Goal: Task Accomplishment & Management: Manage account settings

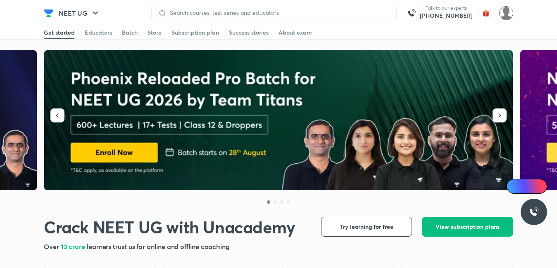
click at [507, 18] on img at bounding box center [506, 13] width 14 height 14
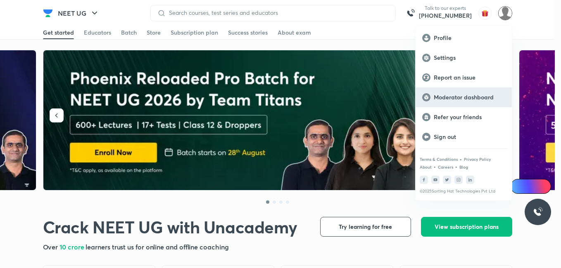
click at [450, 97] on p "Moderator dashboard" at bounding box center [469, 97] width 71 height 7
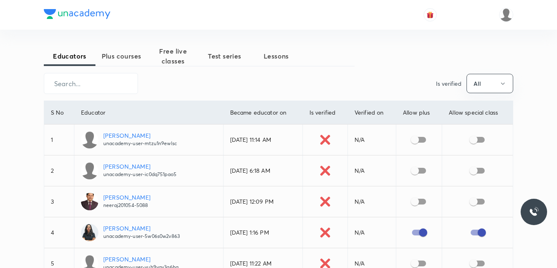
click at [114, 53] on span "Plus courses" at bounding box center [121, 56] width 52 height 10
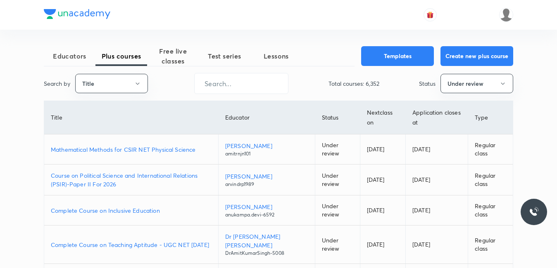
click at [102, 147] on p "Mathematical Methods for CSIR NET Physical Science" at bounding box center [131, 149] width 161 height 9
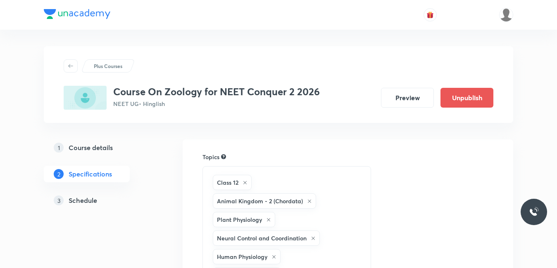
click at [78, 204] on h5 "Schedule" at bounding box center [83, 201] width 28 height 10
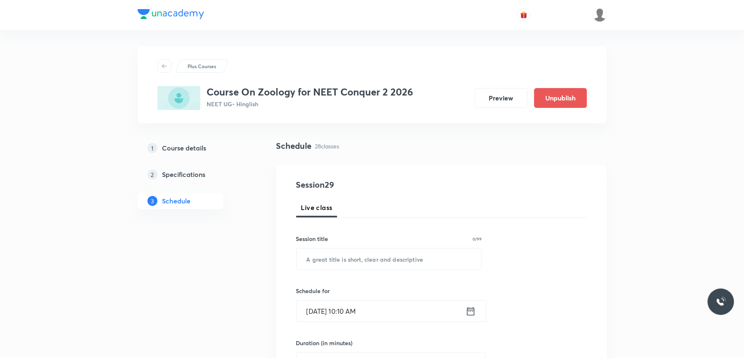
drag, startPoint x: 541, startPoint y: 0, endPoint x: 246, endPoint y: 224, distance: 370.1
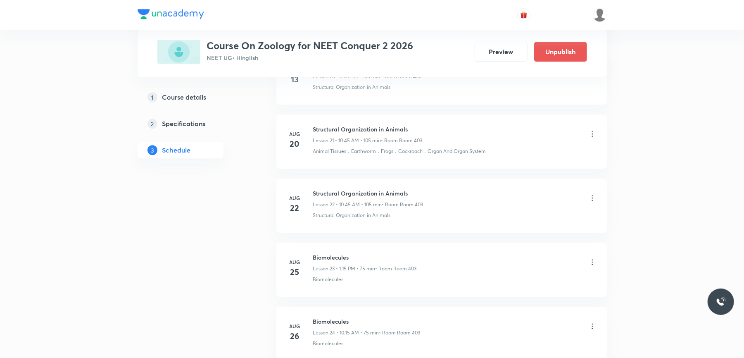
scroll to position [2107, 0]
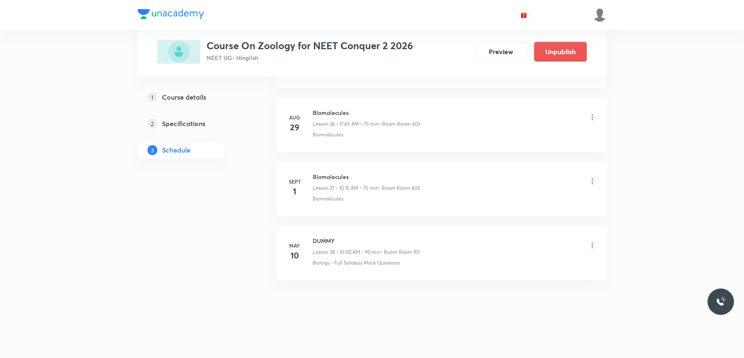
click at [329, 112] on h6 "Biomolecules" at bounding box center [366, 112] width 107 height 9
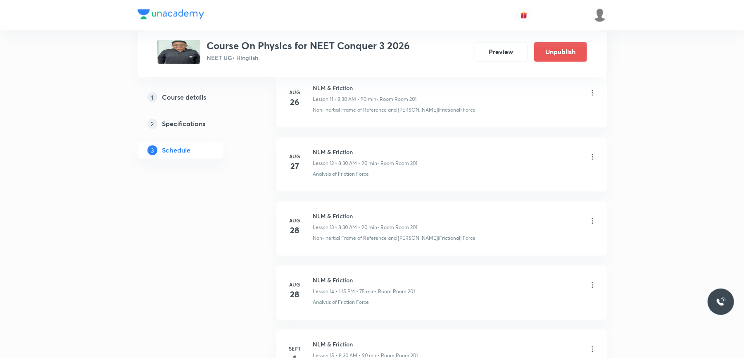
scroll to position [1365, 0]
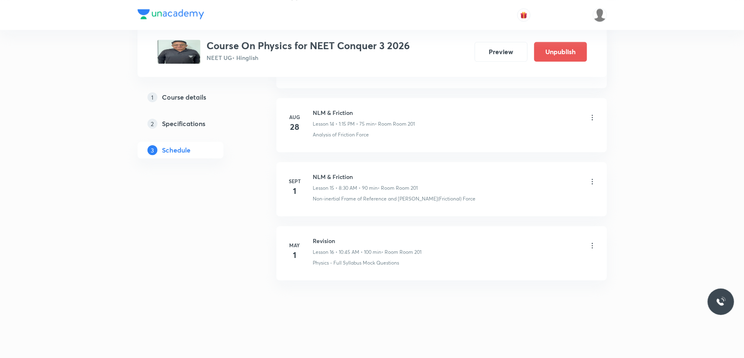
click at [334, 175] on h6 "NLM & Friction" at bounding box center [365, 176] width 105 height 9
copy h6 "NLM & Friction"
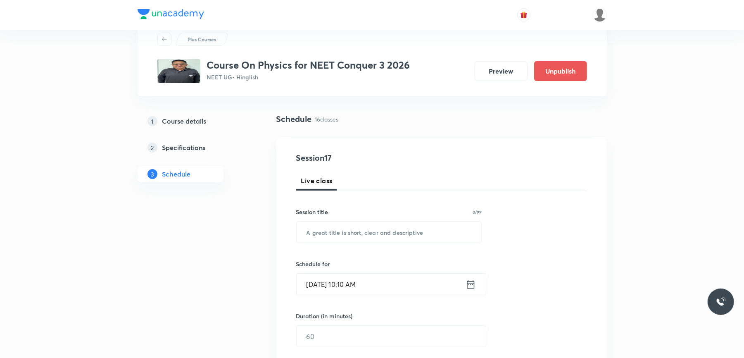
scroll to position [0, 0]
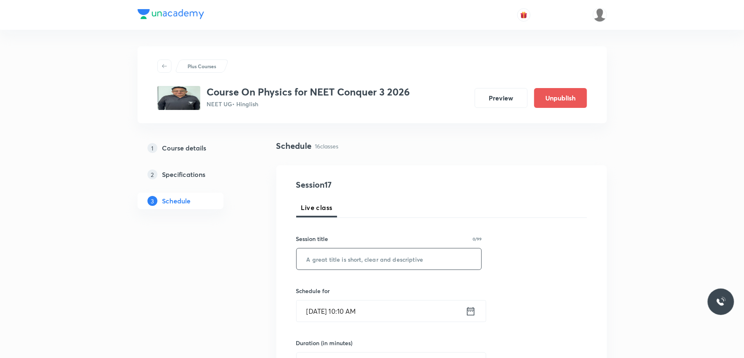
click at [339, 253] on input "text" at bounding box center [388, 258] width 185 height 21
paste input "NLM & Friction"
type input "NLM & Friction"
click at [393, 310] on input "Sept 1, 2025, 10:10 AM" at bounding box center [380, 310] width 169 height 21
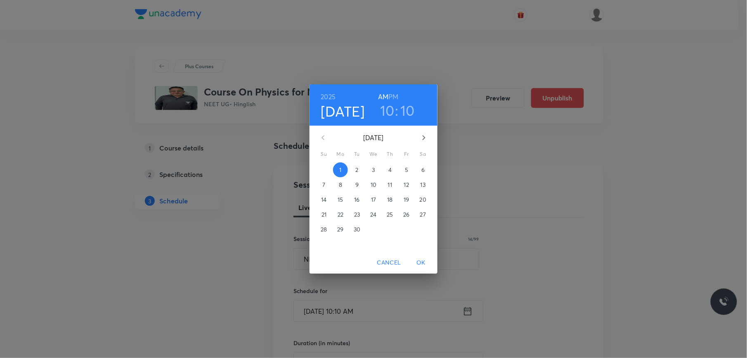
click at [407, 111] on h3 "10" at bounding box center [407, 110] width 14 height 17
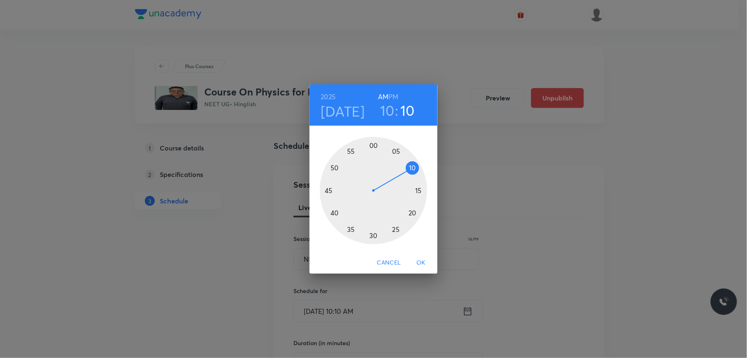
click at [419, 190] on div at bounding box center [373, 190] width 107 height 107
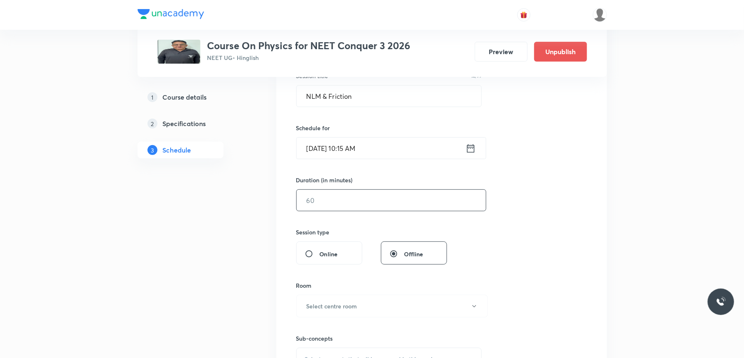
scroll to position [165, 0]
click at [360, 195] on input "text" at bounding box center [390, 197] width 189 height 21
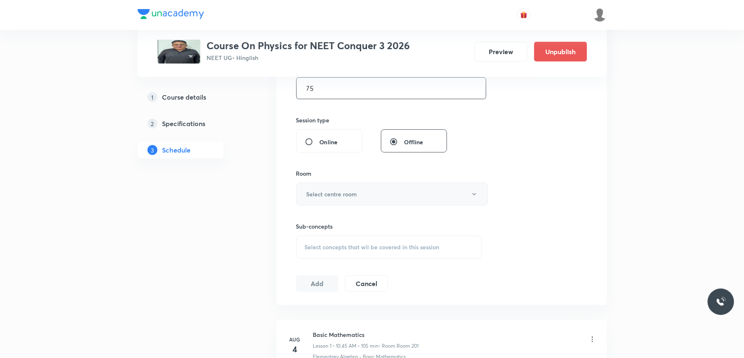
scroll to position [275, 0]
type input "75"
click at [352, 198] on h6 "Select centre room" at bounding box center [331, 193] width 51 height 9
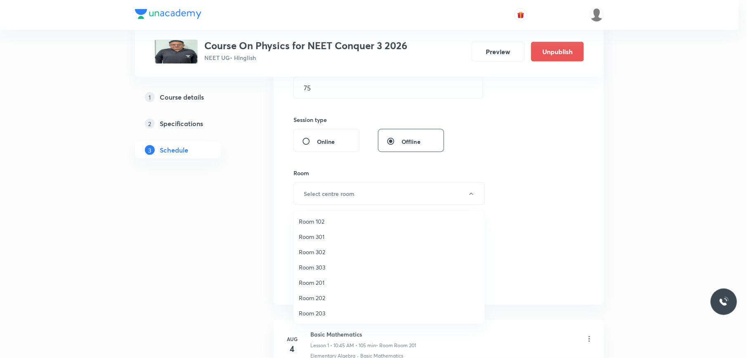
click at [318, 281] on span "Room 201" at bounding box center [389, 282] width 181 height 9
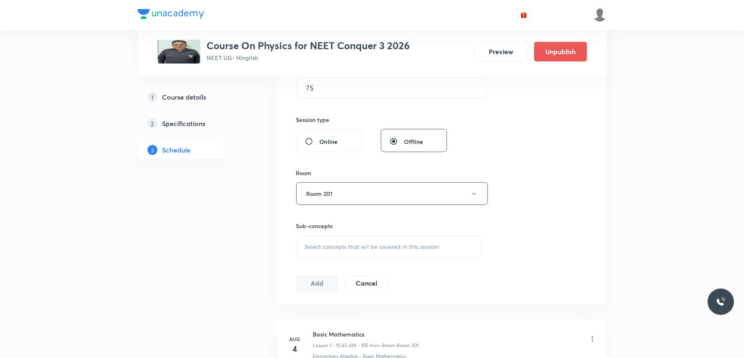
click at [327, 247] on span "Select concepts that wil be covered in this session" at bounding box center [372, 246] width 135 height 7
drag, startPoint x: 339, startPoint y: 273, endPoint x: 321, endPoint y: 276, distance: 18.5
click at [321, 276] on input "NLM & Friction" at bounding box center [362, 272] width 93 height 21
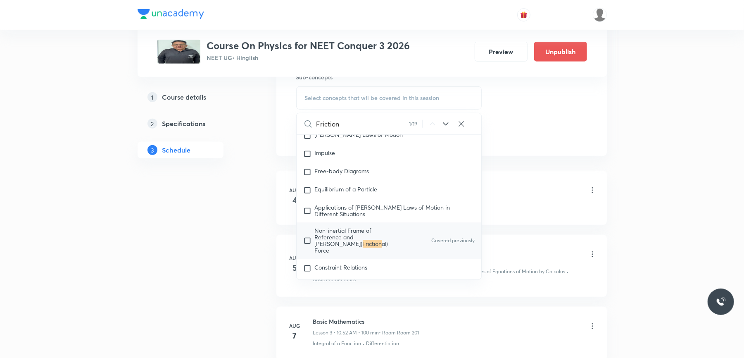
scroll to position [440, 0]
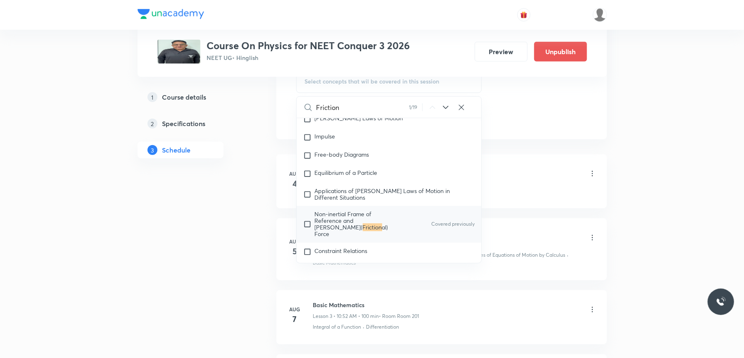
type input "Friction"
click at [307, 231] on input "checkbox" at bounding box center [309, 224] width 12 height 26
checkbox input "true"
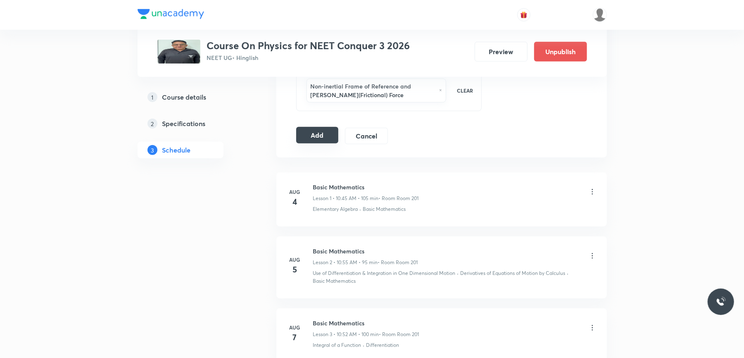
click at [310, 137] on button "Add" at bounding box center [317, 135] width 43 height 17
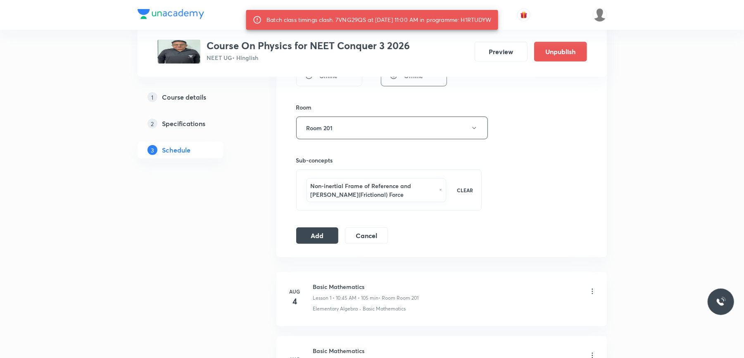
scroll to position [330, 0]
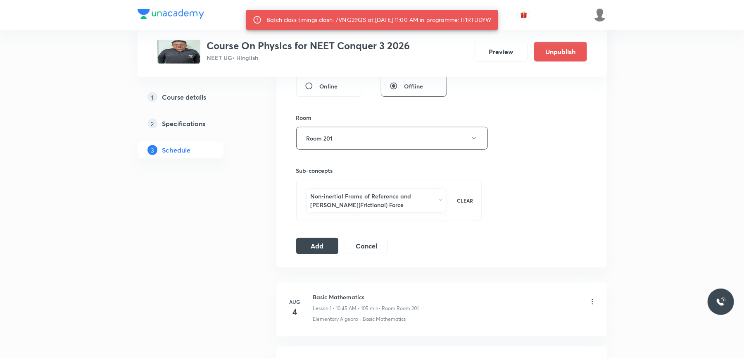
click at [491, 22] on div "Batch class timings clash. 7VNG29QS at 01 Sep 2025 11:00 AM in programme: H1RTU…" at bounding box center [378, 19] width 225 height 15
copy div "H1RTUDYW"
click at [324, 244] on button "Add" at bounding box center [317, 245] width 43 height 17
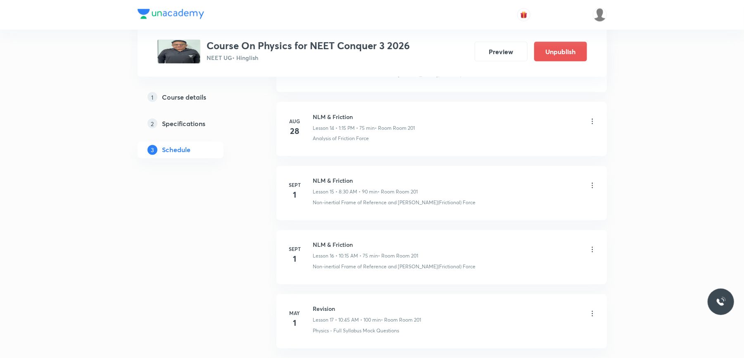
scroll to position [1049, 0]
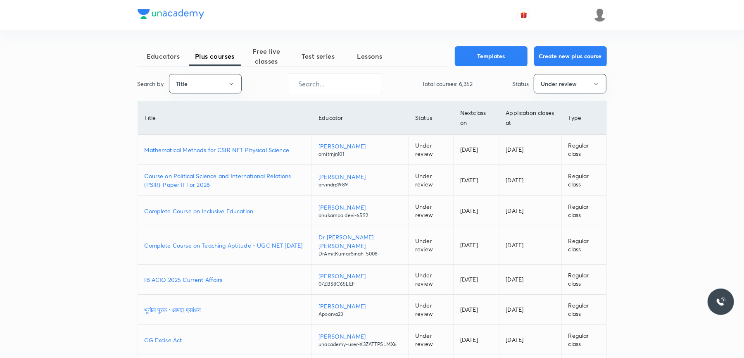
click at [214, 151] on p "Mathematical Methods for CSIR NET Physical Science" at bounding box center [225, 149] width 161 height 9
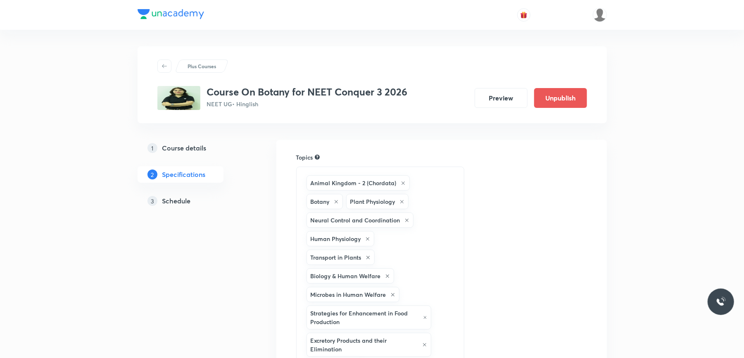
click at [181, 194] on link "3 Schedule" at bounding box center [193, 200] width 112 height 17
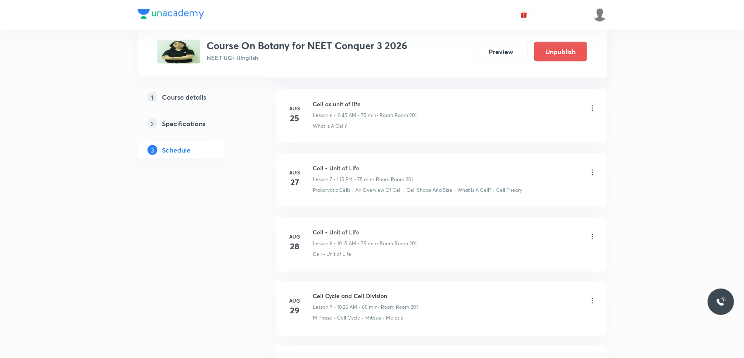
scroll to position [1142, 0]
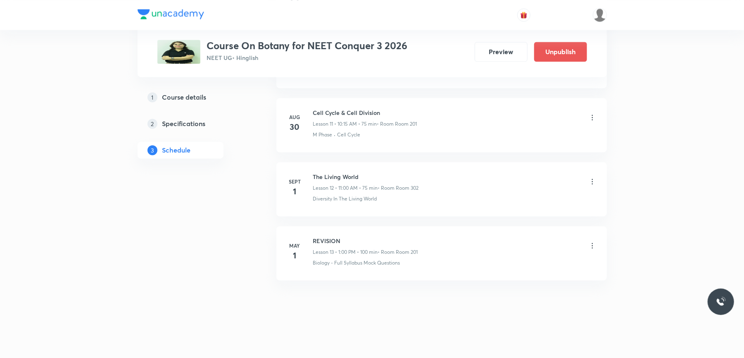
click at [590, 180] on icon at bounding box center [592, 181] width 8 height 8
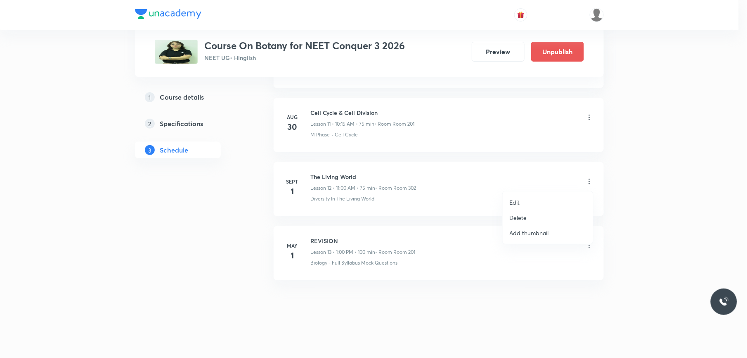
click at [512, 220] on p "Delete" at bounding box center [517, 217] width 17 height 9
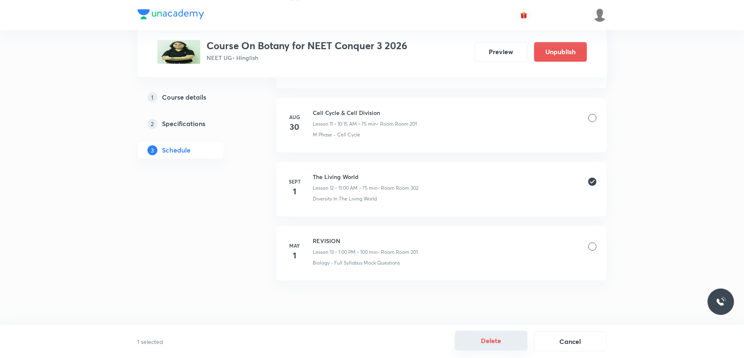
click at [487, 342] on button "Delete" at bounding box center [491, 340] width 73 height 20
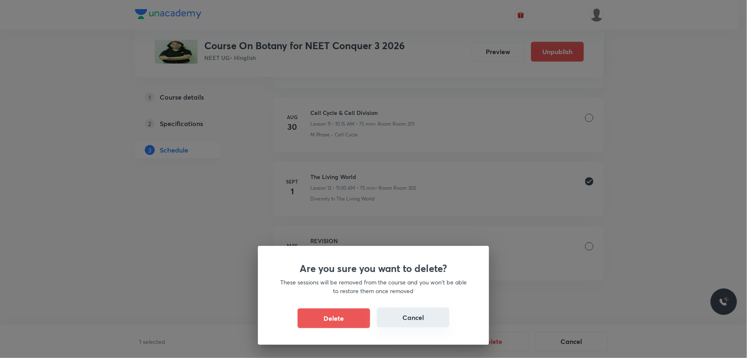
click at [410, 313] on button "Cancel" at bounding box center [413, 317] width 73 height 20
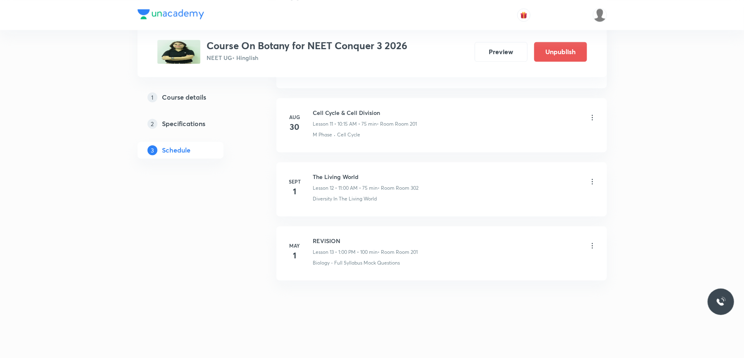
click at [593, 182] on icon at bounding box center [592, 181] width 8 height 8
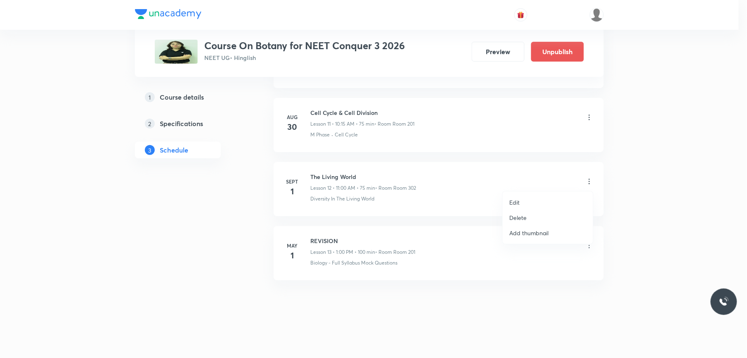
click at [536, 214] on li "Delete" at bounding box center [548, 217] width 90 height 15
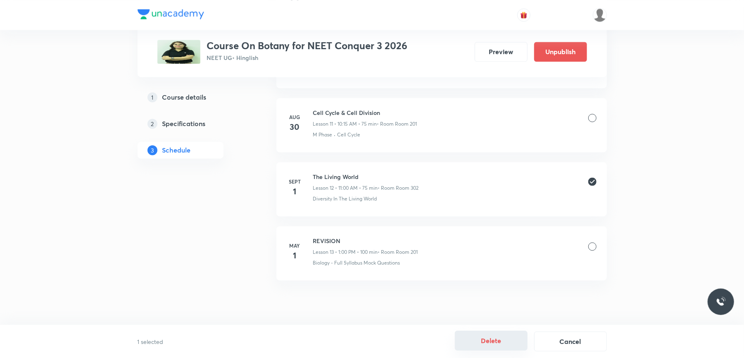
click at [484, 339] on button "Delete" at bounding box center [491, 340] width 73 height 20
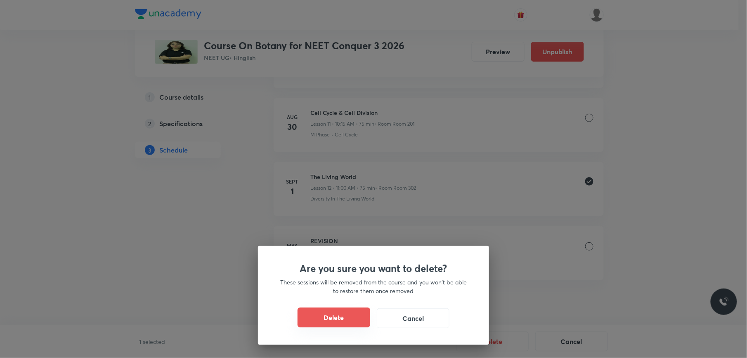
click at [351, 317] on button "Delete" at bounding box center [334, 317] width 73 height 20
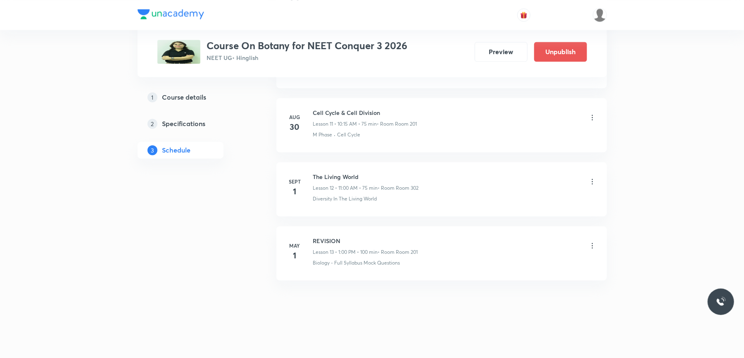
scroll to position [1078, 0]
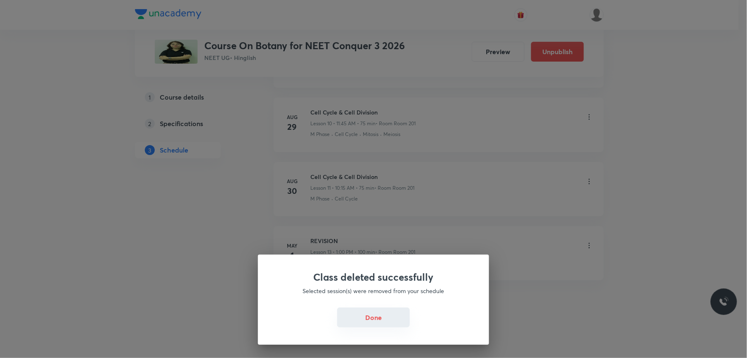
click at [362, 326] on button "Done" at bounding box center [373, 317] width 73 height 20
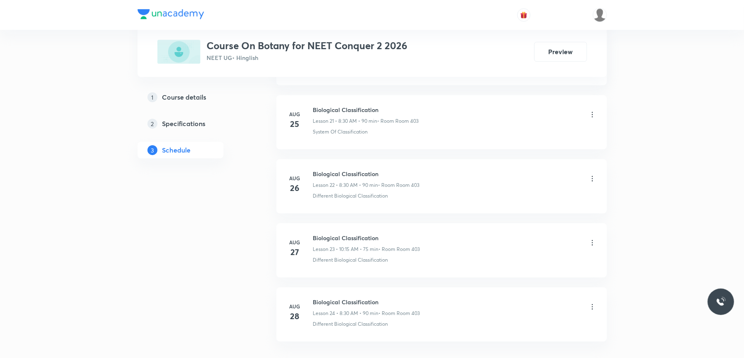
scroll to position [1864, 0]
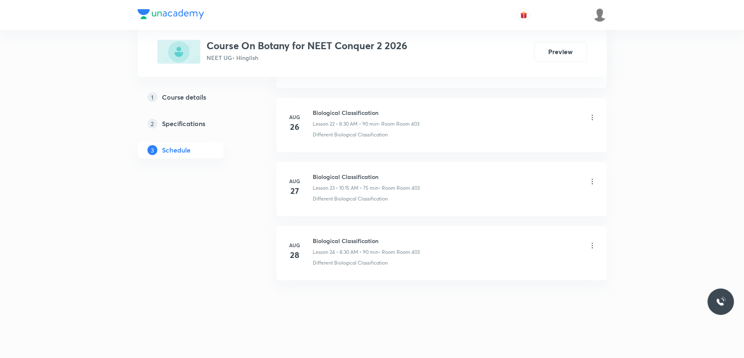
click at [345, 237] on h6 "Biological Classification" at bounding box center [366, 240] width 107 height 9
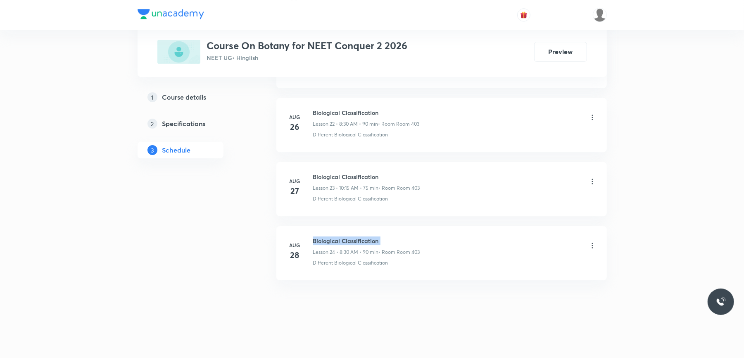
click at [345, 237] on h6 "Biological Classification" at bounding box center [366, 240] width 107 height 9
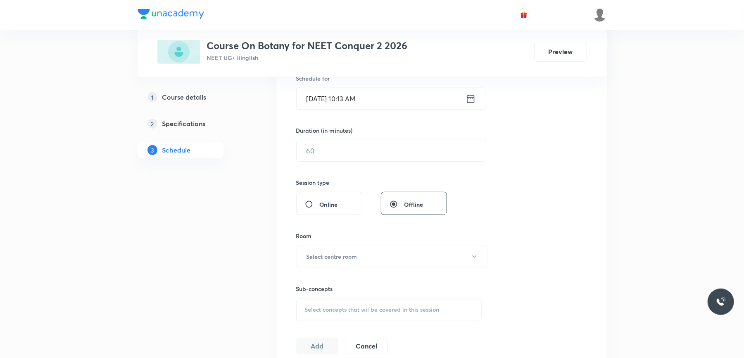
scroll to position [0, 0]
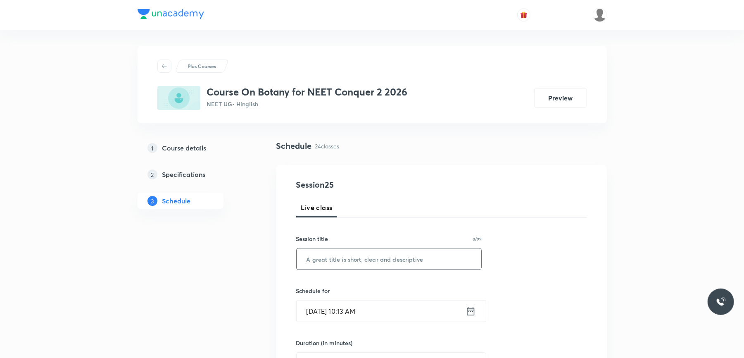
click at [402, 250] on input "text" at bounding box center [388, 258] width 185 height 21
paste input "Biological Classification"
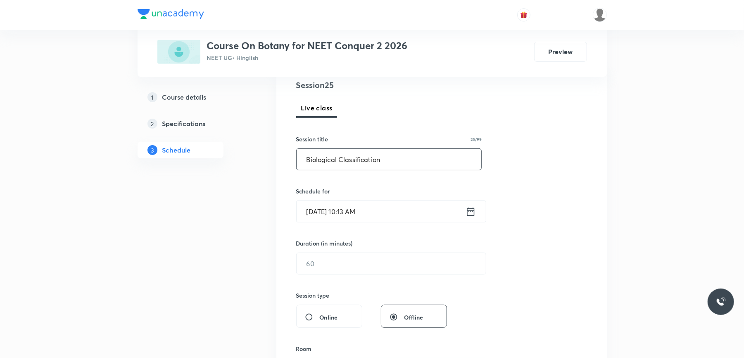
scroll to position [110, 0]
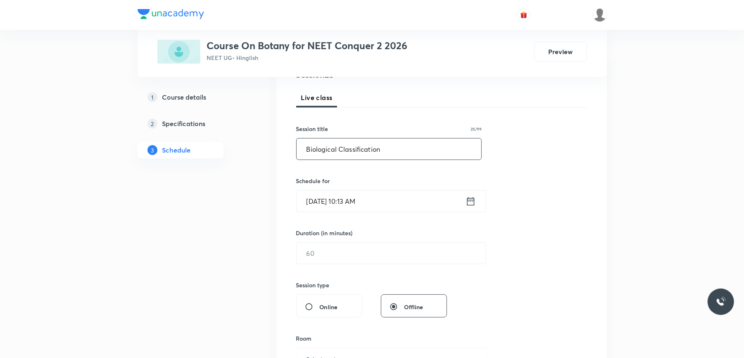
type input "Biological Classification"
click at [403, 206] on input "Sept 1, 2025, 10:13 AM" at bounding box center [380, 200] width 169 height 21
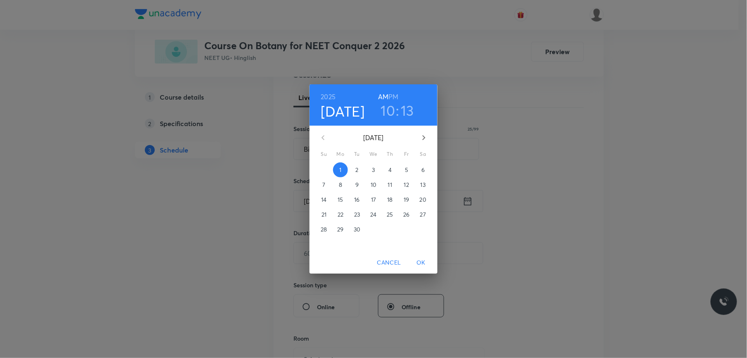
click at [385, 111] on h3 "10" at bounding box center [388, 110] width 14 height 17
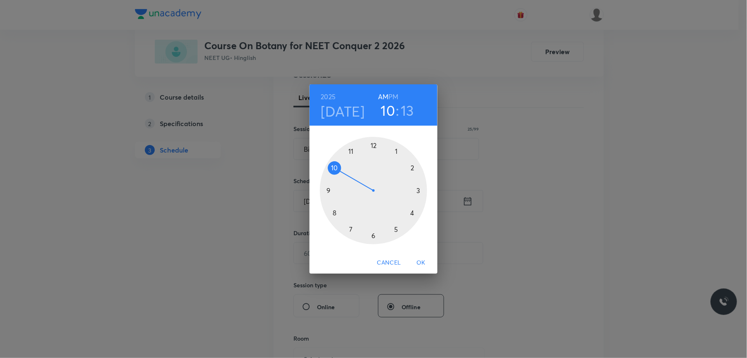
click at [351, 152] on div at bounding box center [373, 190] width 107 height 107
click at [328, 189] on div at bounding box center [373, 190] width 107 height 107
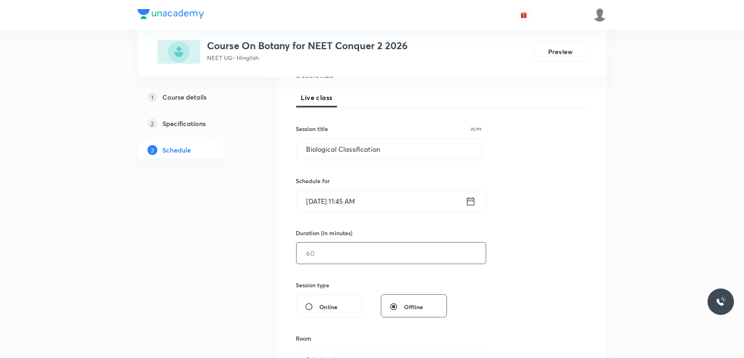
click at [341, 256] on input "text" at bounding box center [390, 252] width 189 height 21
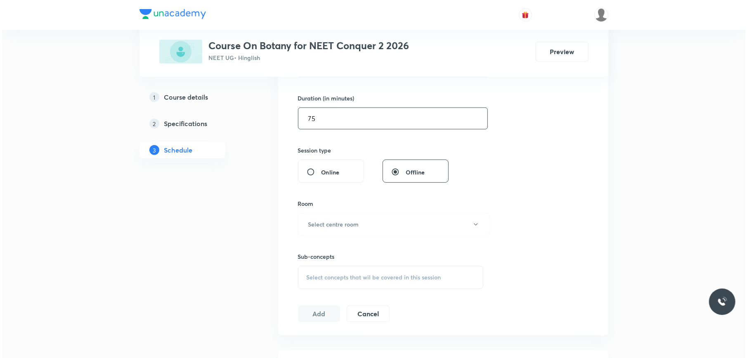
scroll to position [275, 0]
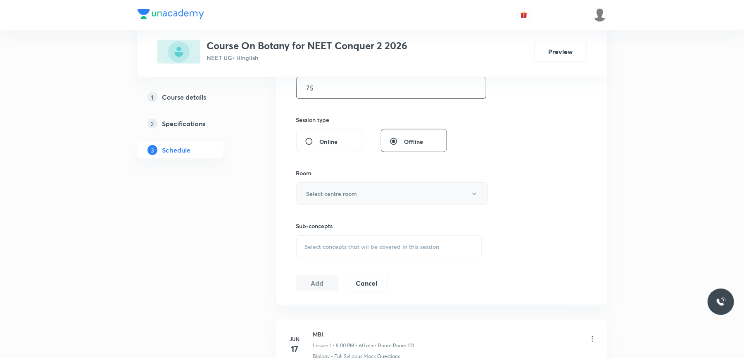
type input "75"
click at [363, 189] on button "Select centre room" at bounding box center [392, 193] width 192 height 23
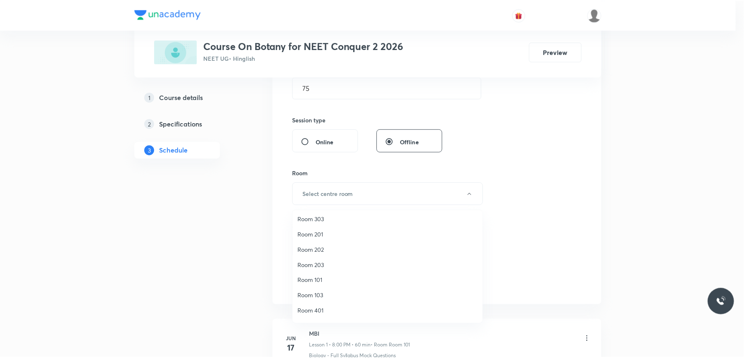
scroll to position [77, 0]
click at [318, 294] on span "Room 403" at bounding box center [389, 297] width 181 height 9
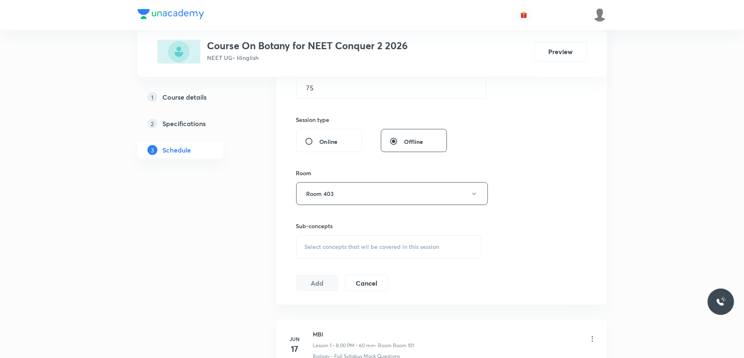
click at [344, 238] on div "Select concepts that wil be covered in this session" at bounding box center [389, 246] width 186 height 23
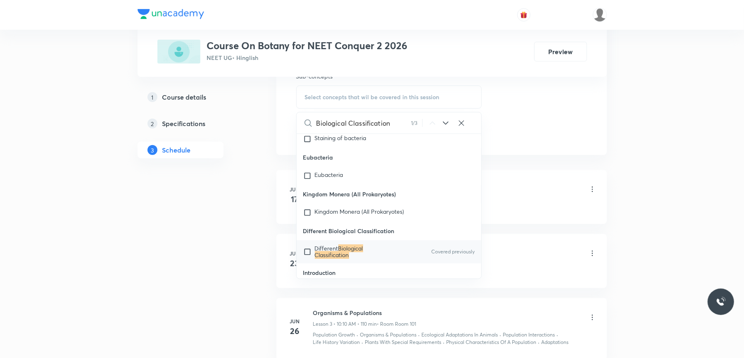
scroll to position [440, 0]
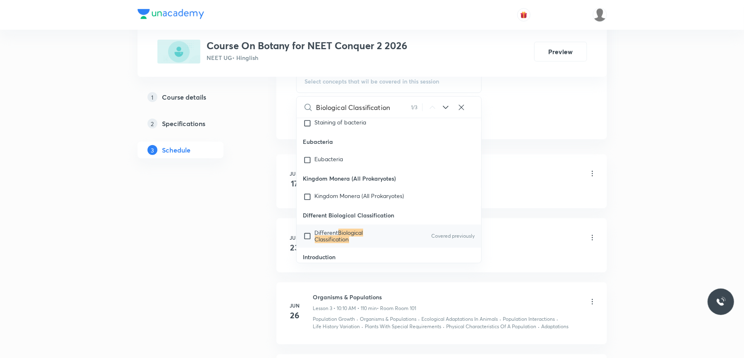
type input "Biological Classification"
click at [307, 229] on input "checkbox" at bounding box center [309, 235] width 12 height 13
checkbox input "true"
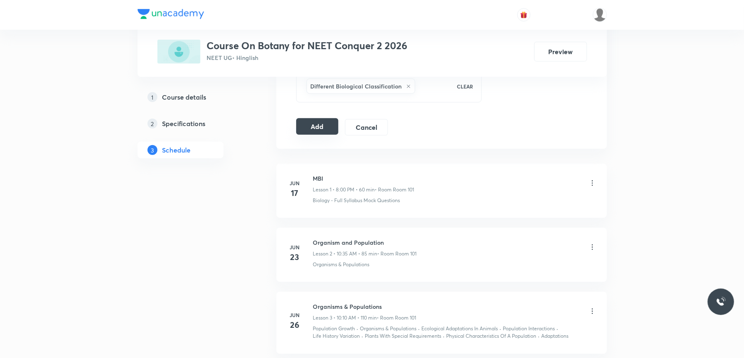
click at [318, 128] on button "Add" at bounding box center [317, 126] width 43 height 17
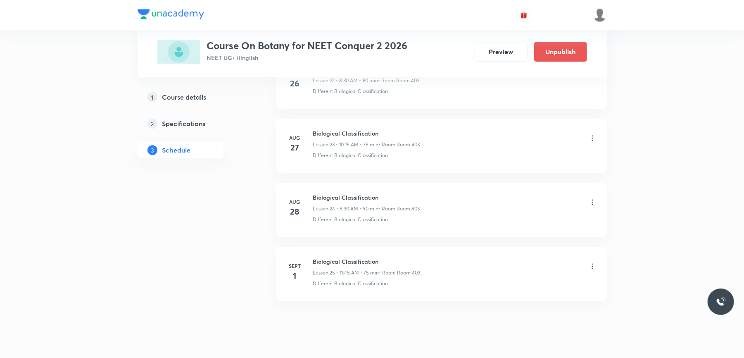
scroll to position [1547, 0]
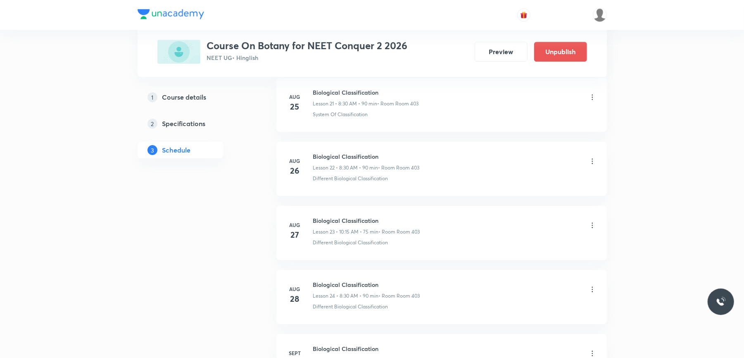
scroll to position [1928, 0]
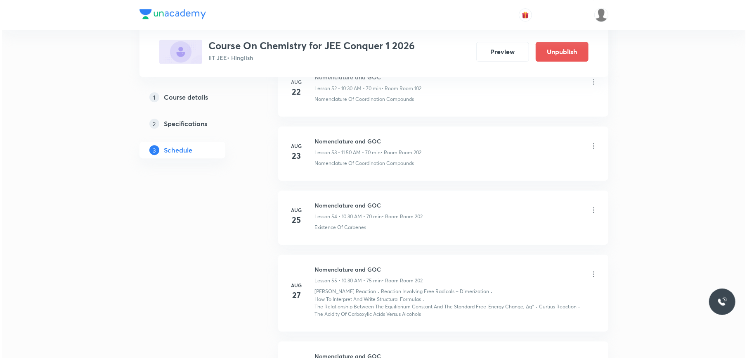
scroll to position [4336, 0]
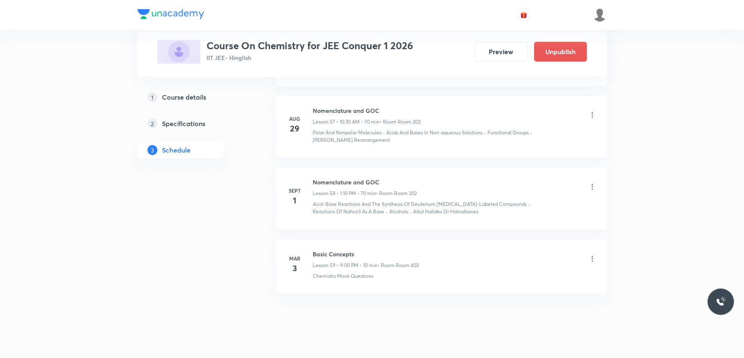
click at [339, 178] on h6 "Nomenclature and GOC" at bounding box center [365, 182] width 104 height 9
click at [591, 182] on icon at bounding box center [592, 186] width 8 height 8
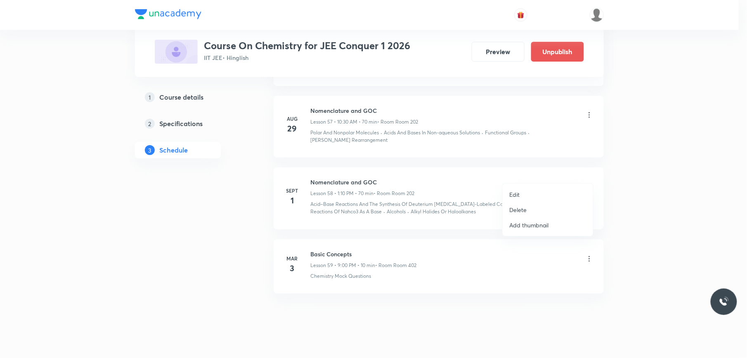
click at [532, 194] on li "Edit" at bounding box center [548, 194] width 90 height 15
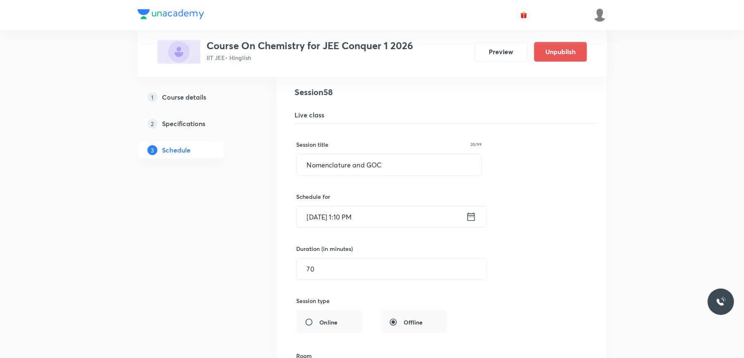
scroll to position [3946, 0]
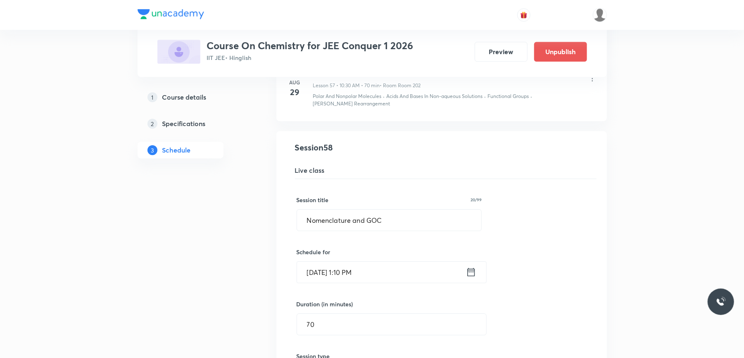
click at [395, 261] on input "Sept 1, 2025, 1:10 PM" at bounding box center [381, 271] width 169 height 21
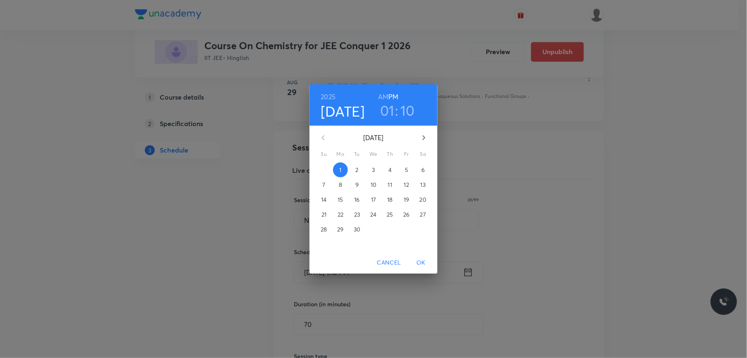
click at [389, 108] on h3 "01" at bounding box center [387, 110] width 14 height 17
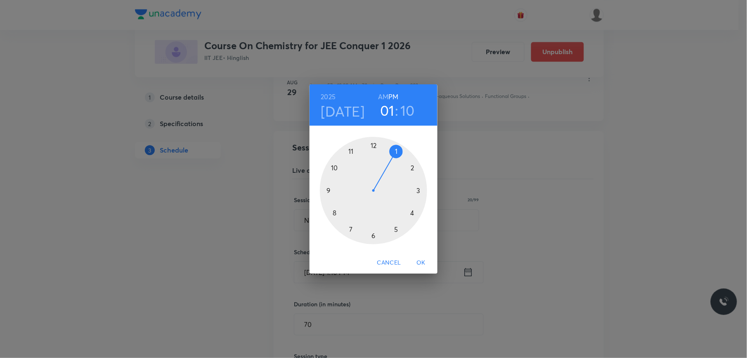
click at [334, 169] on div at bounding box center [373, 190] width 107 height 107
click at [372, 234] on div at bounding box center [373, 190] width 107 height 107
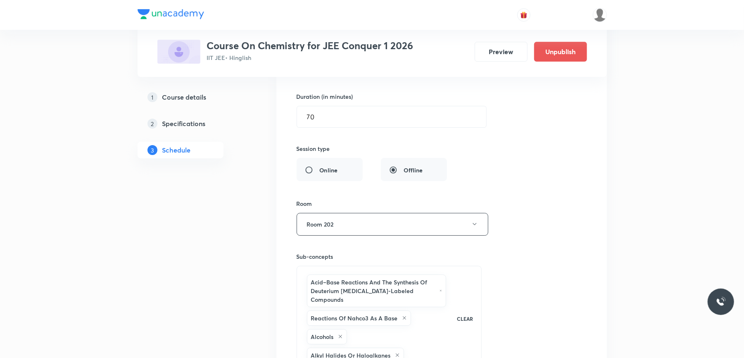
scroll to position [4057, 0]
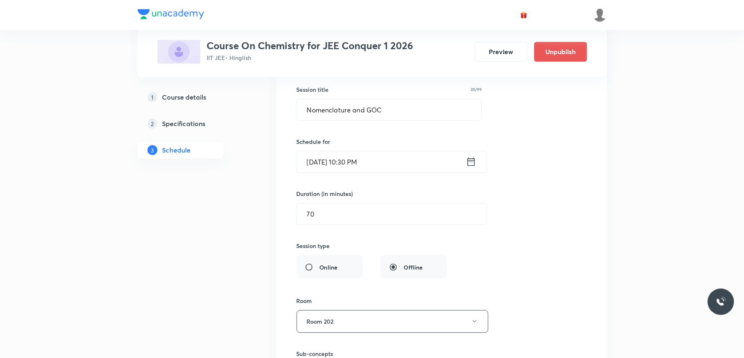
click at [401, 151] on input "Sept 1, 2025, 10:30 PM" at bounding box center [381, 161] width 169 height 21
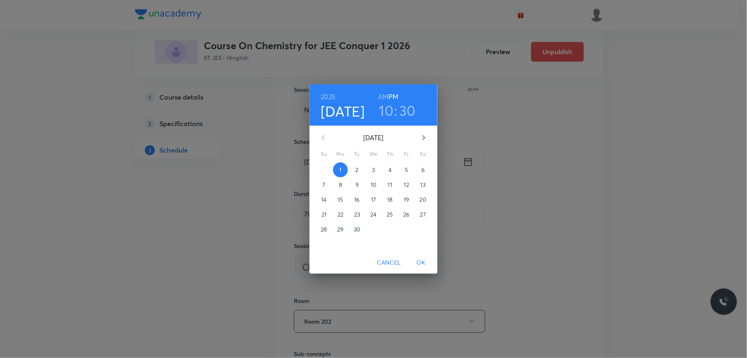
click at [382, 97] on h6 "AM" at bounding box center [383, 97] width 10 height 12
click at [420, 265] on span "OK" at bounding box center [421, 262] width 20 height 10
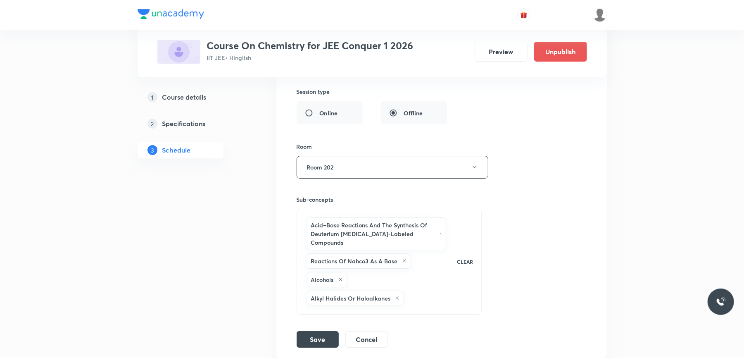
scroll to position [4332, 0]
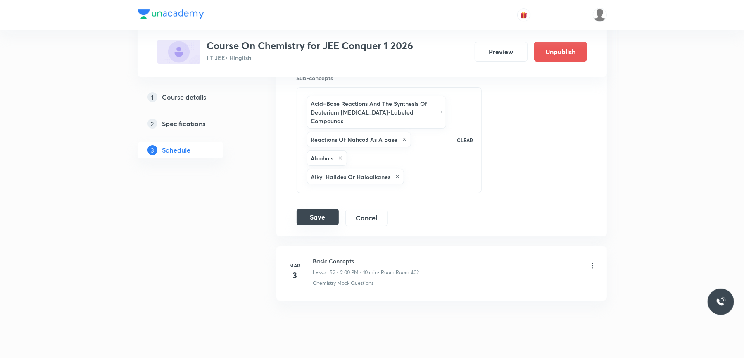
click at [325, 209] on button "Save" at bounding box center [317, 217] width 42 height 17
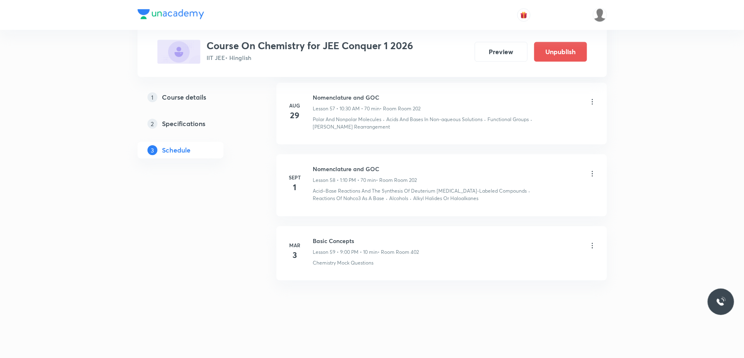
scroll to position [3955, 0]
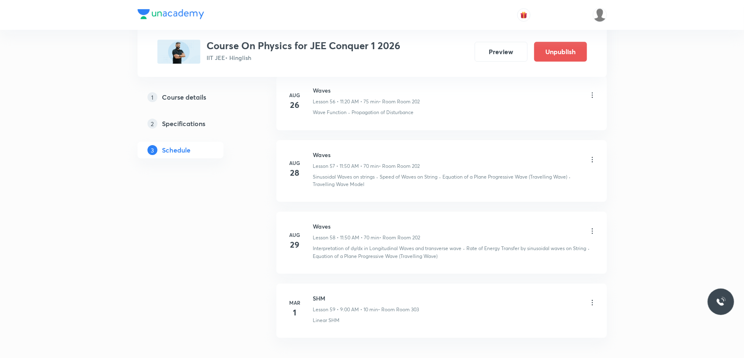
scroll to position [4221, 0]
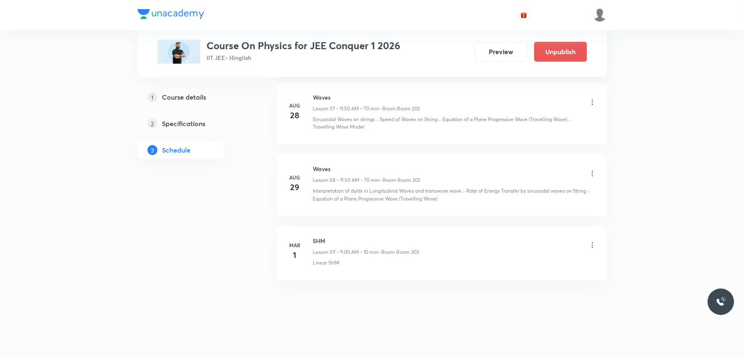
click at [324, 171] on h6 "Waves" at bounding box center [366, 168] width 107 height 9
copy h6 "Waves"
drag, startPoint x: 324, startPoint y: 171, endPoint x: 267, endPoint y: 237, distance: 87.5
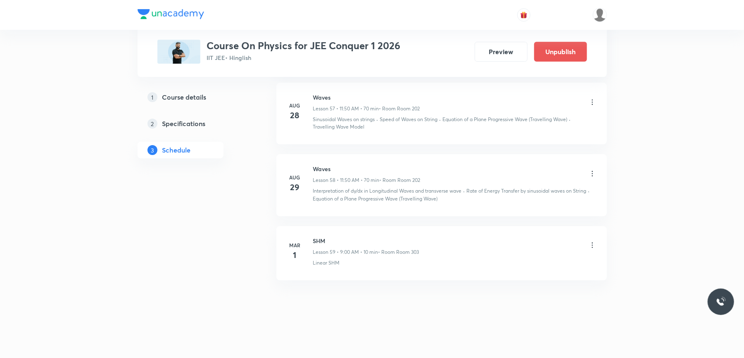
click at [319, 168] on h6 "Waves" at bounding box center [366, 168] width 107 height 9
copy h6 "Waves"
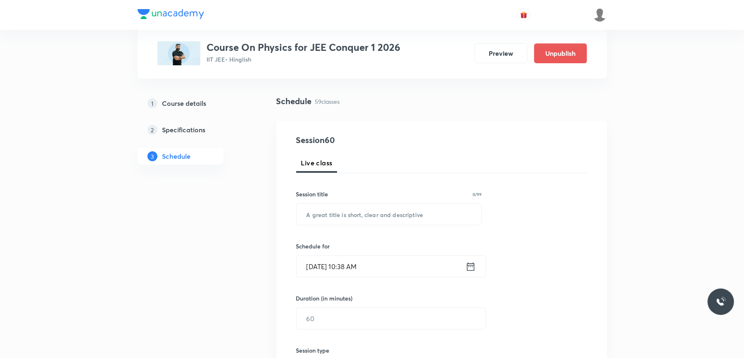
scroll to position [0, 0]
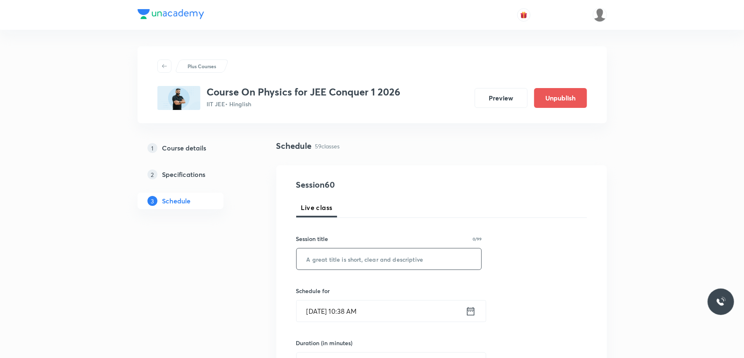
click at [324, 249] on input "text" at bounding box center [388, 258] width 185 height 21
paste input "Waves"
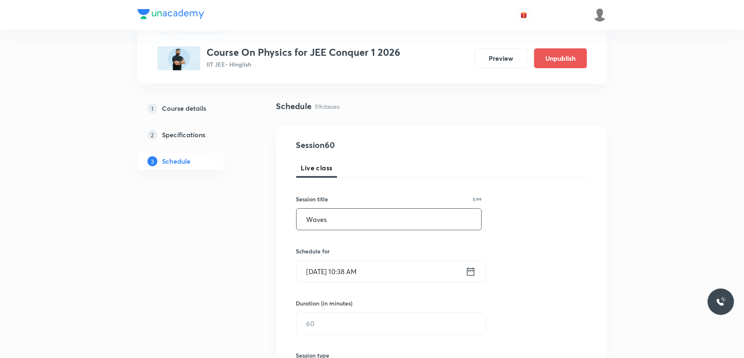
scroll to position [110, 0]
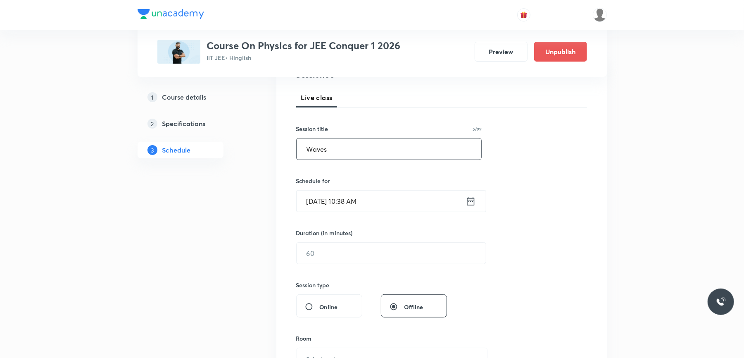
type input "Waves"
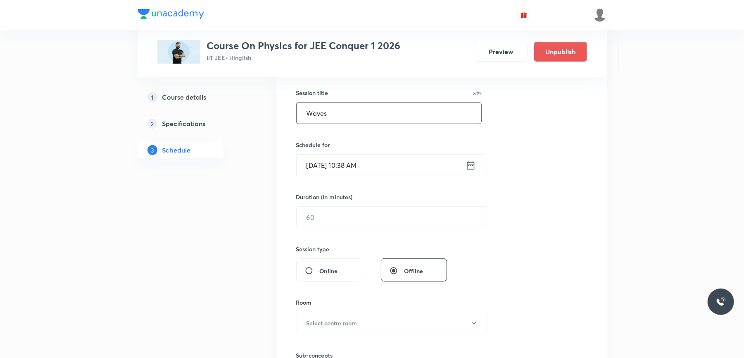
scroll to position [165, 0]
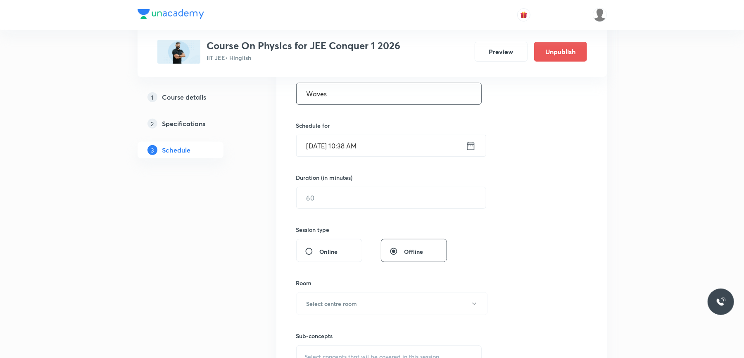
click at [379, 149] on input "Sept 1, 2025, 10:38 AM" at bounding box center [380, 145] width 169 height 21
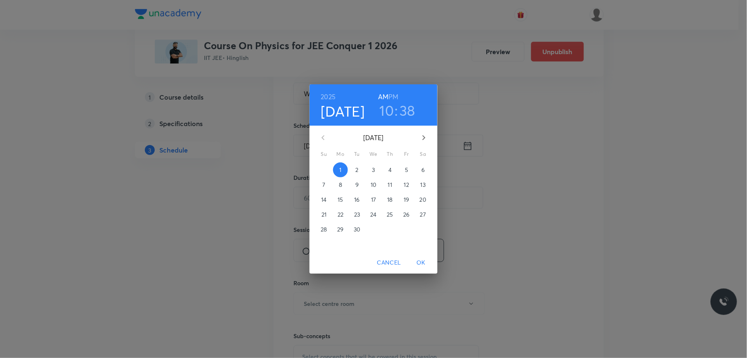
click at [390, 111] on h3 "10" at bounding box center [387, 110] width 14 height 17
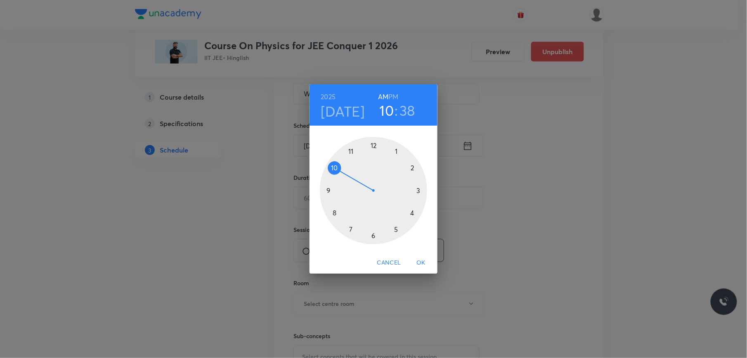
click at [350, 151] on div at bounding box center [373, 190] width 107 height 107
click at [336, 168] on div at bounding box center [373, 190] width 107 height 107
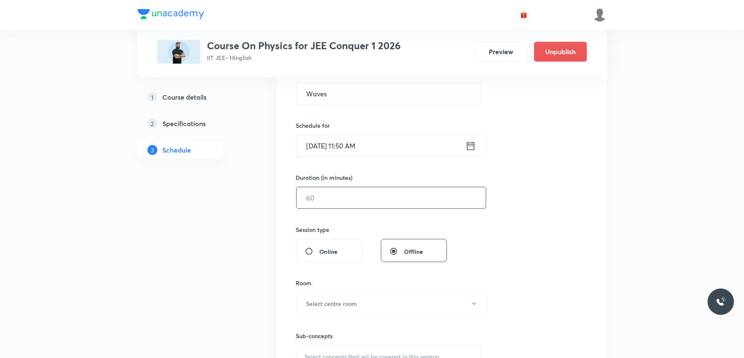
click at [322, 204] on input "text" at bounding box center [390, 197] width 189 height 21
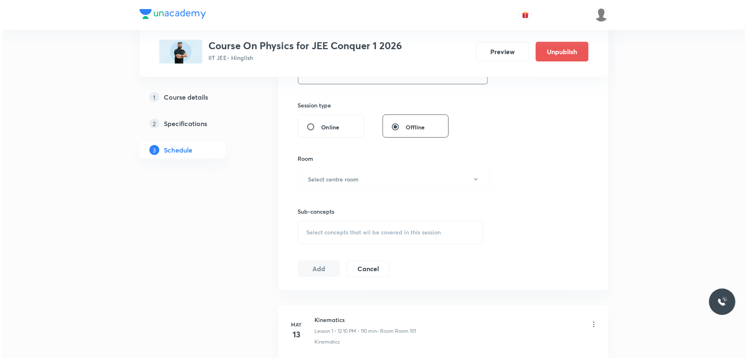
scroll to position [330, 0]
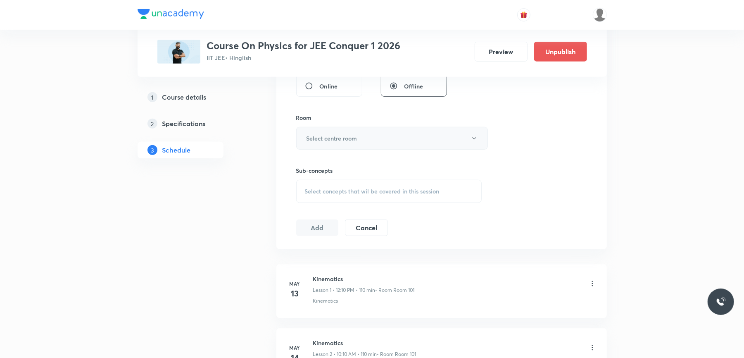
type input "70"
click at [335, 149] on button "Select centre room" at bounding box center [392, 138] width 192 height 23
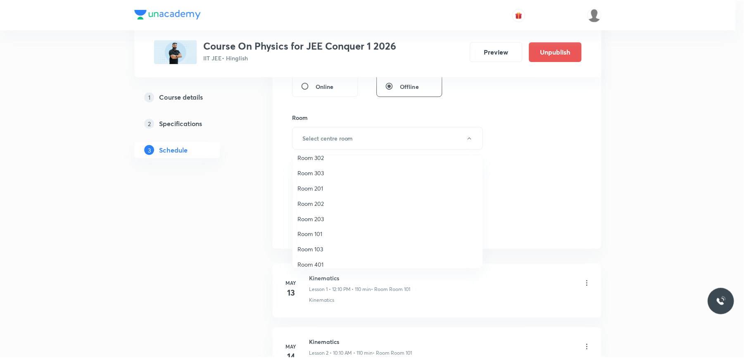
scroll to position [77, 0]
click at [325, 225] on span "Room 401" at bounding box center [389, 227] width 181 height 9
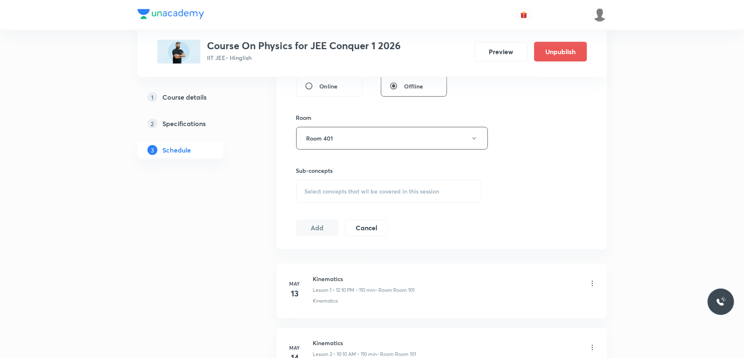
click at [347, 175] on h6 "Sub-concepts" at bounding box center [389, 170] width 186 height 9
click at [337, 192] on span "Select concepts that wil be covered in this session" at bounding box center [372, 191] width 135 height 7
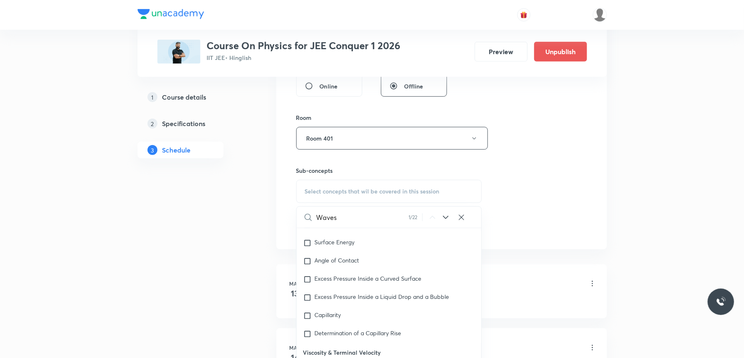
scroll to position [5061, 0]
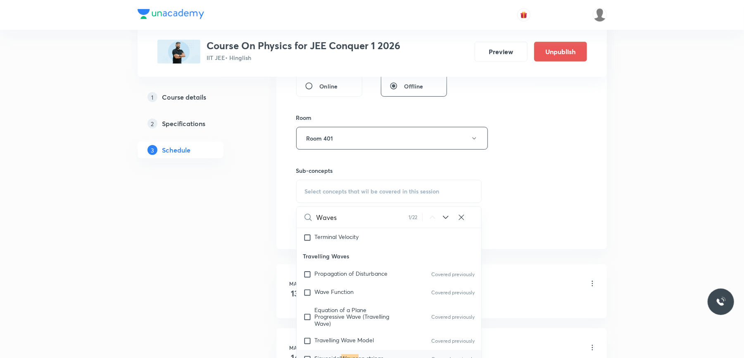
type input "Waves"
click at [308, 355] on input "checkbox" at bounding box center [309, 359] width 12 height 8
checkbox input "true"
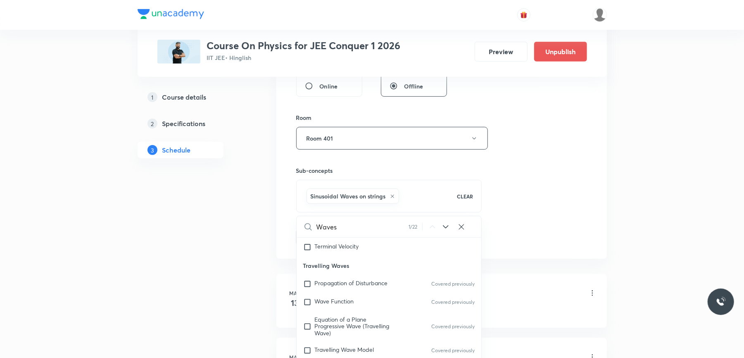
click at [281, 197] on div "Session 60 Live class Session title 5/99 Waves ​ Schedule for Sept 1, 2025, 11:…" at bounding box center [441, 47] width 330 height 424
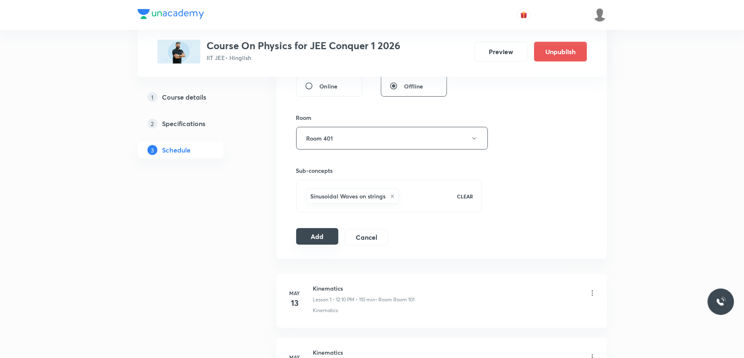
click at [325, 231] on button "Add" at bounding box center [317, 236] width 43 height 17
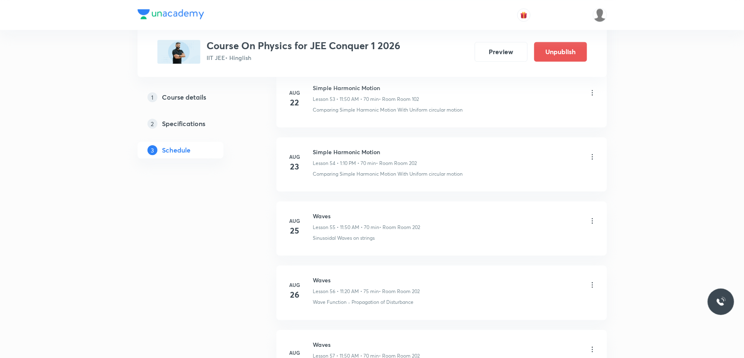
scroll to position [3905, 0]
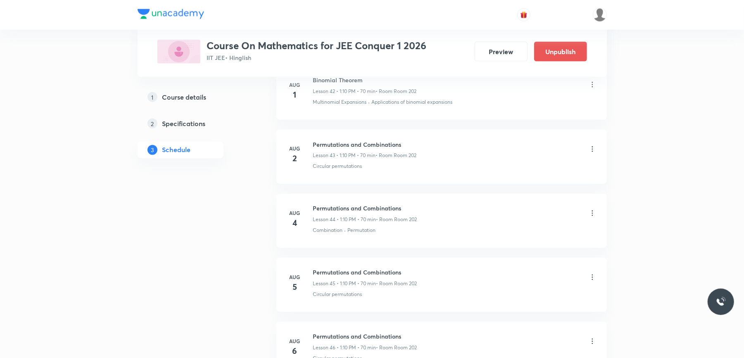
scroll to position [4626, 0]
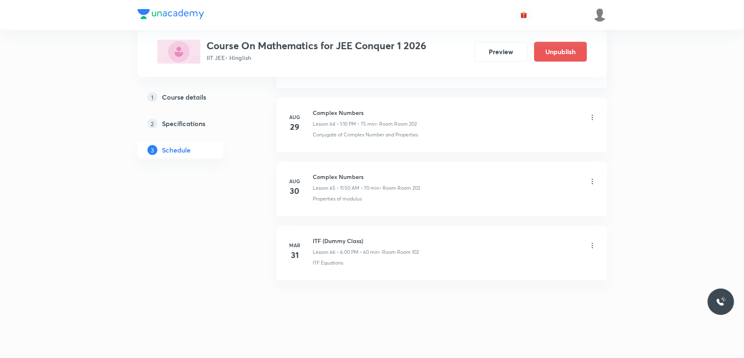
click at [334, 177] on h6 "Complex Numbers" at bounding box center [366, 176] width 107 height 9
copy h6 "Complex Numbers"
click at [326, 180] on h6 "Complex Numbers" at bounding box center [366, 176] width 107 height 9
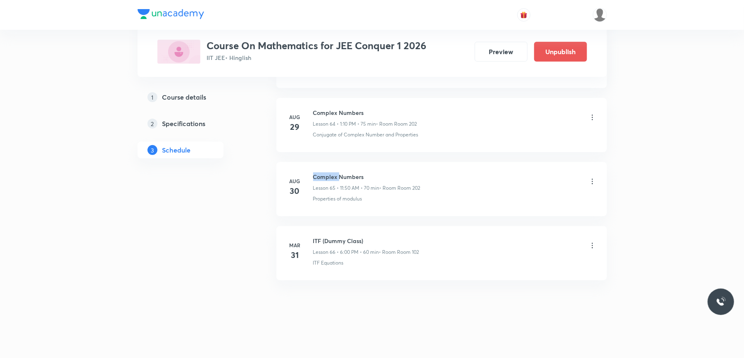
click at [326, 180] on h6 "Complex Numbers" at bounding box center [366, 176] width 107 height 9
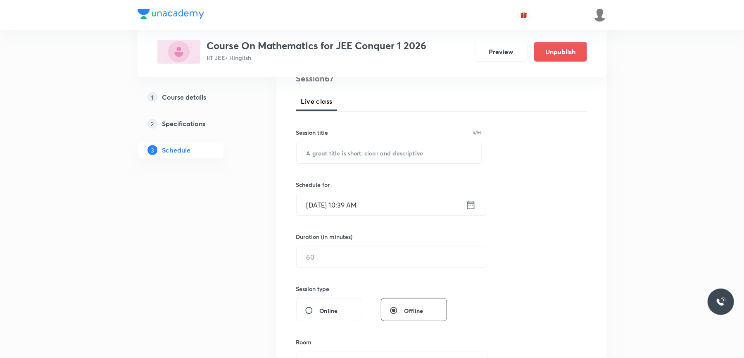
scroll to position [0, 0]
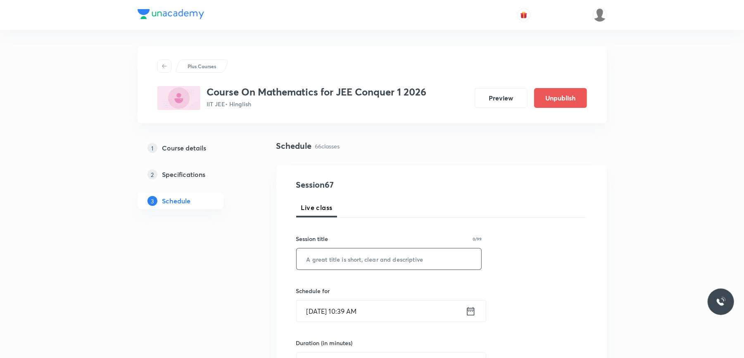
click at [348, 252] on input "text" at bounding box center [388, 258] width 185 height 21
paste input "Complex Numbers"
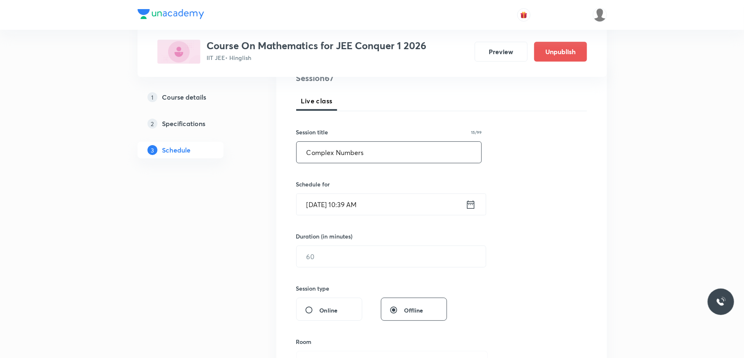
scroll to position [110, 0]
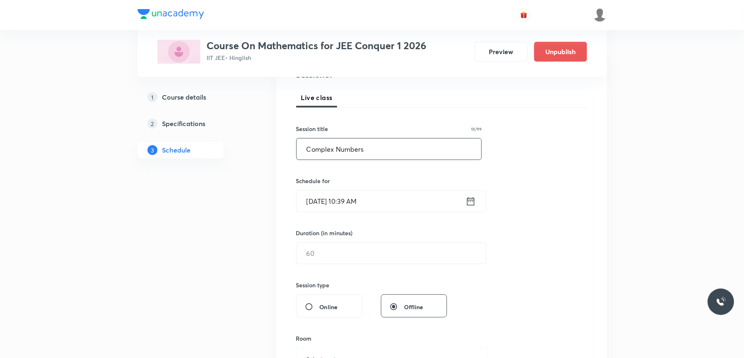
type input "Complex Numbers"
click at [397, 204] on input "Sept 1, 2025, 10:39 AM" at bounding box center [380, 200] width 169 height 21
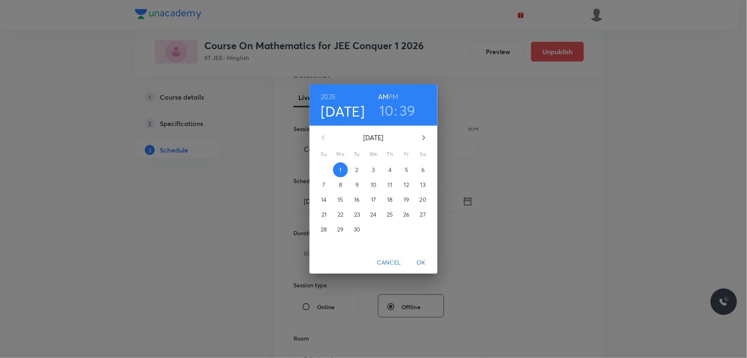
click at [395, 100] on h6 "PM" at bounding box center [394, 97] width 10 height 12
click at [387, 109] on h3 "10" at bounding box center [386, 110] width 14 height 17
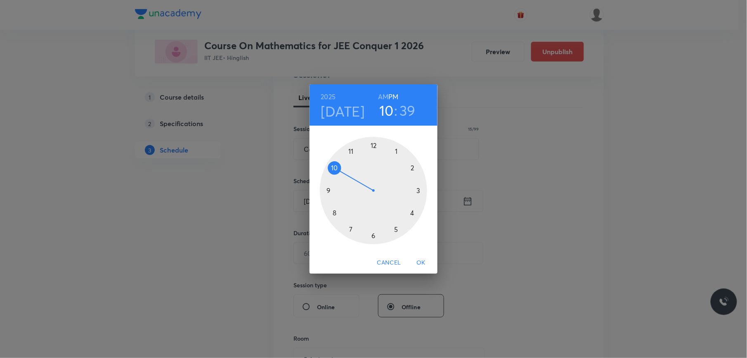
click at [396, 152] on div at bounding box center [373, 190] width 107 height 107
click at [414, 167] on div at bounding box center [373, 190] width 107 height 107
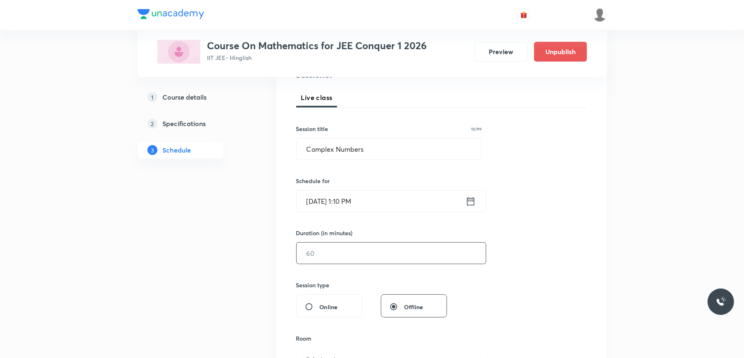
click at [327, 256] on input "text" at bounding box center [390, 252] width 189 height 21
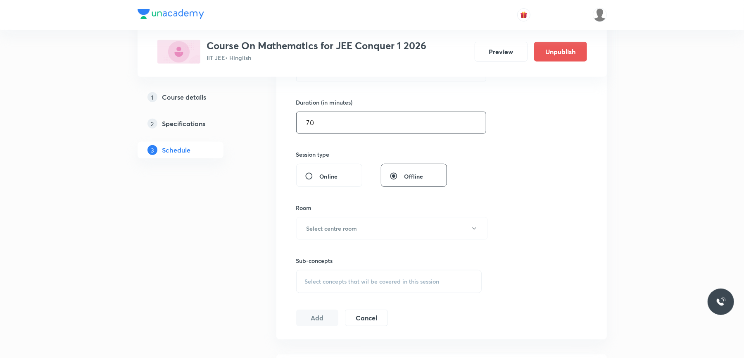
scroll to position [275, 0]
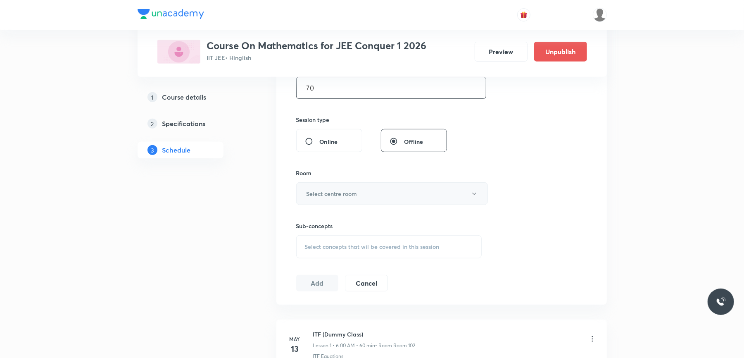
type input "70"
click at [346, 194] on h6 "Select centre room" at bounding box center [331, 193] width 51 height 9
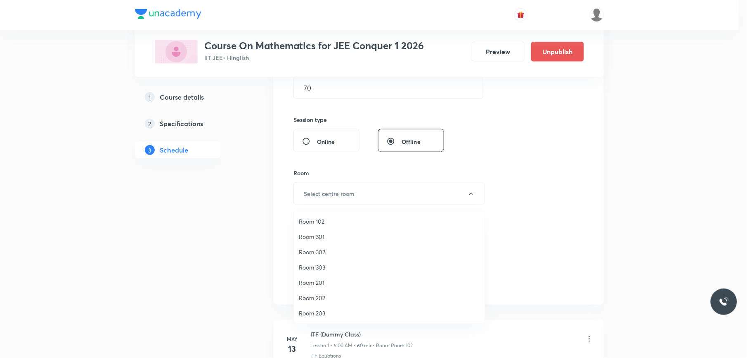
click at [325, 303] on li "Room 202" at bounding box center [389, 297] width 191 height 15
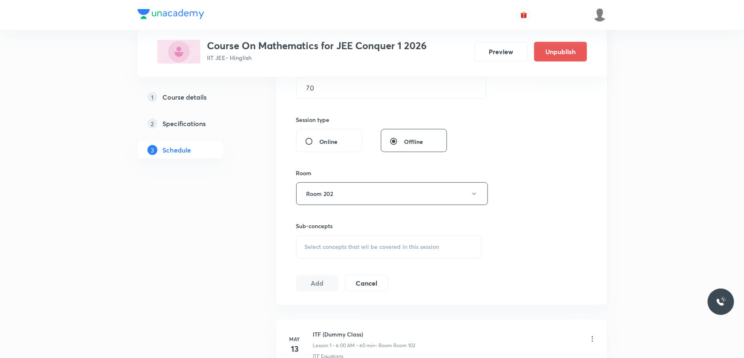
click at [325, 250] on span "Select concepts that wil be covered in this session" at bounding box center [372, 246] width 135 height 7
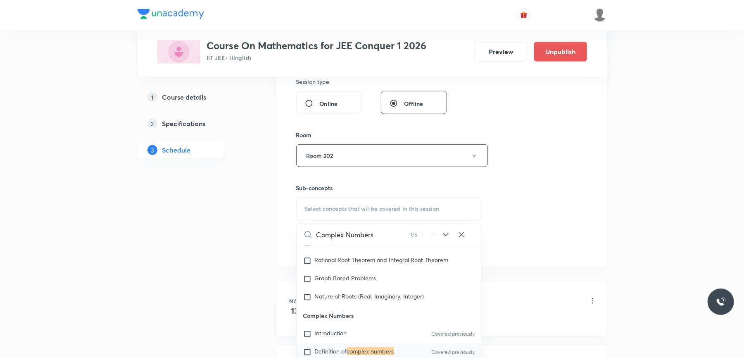
scroll to position [385, 0]
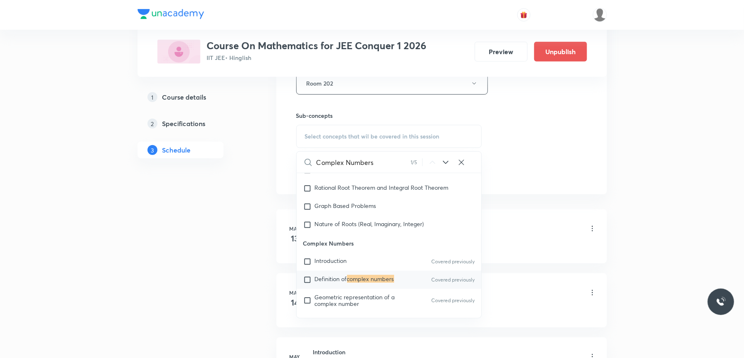
type input "Complex Numbers"
click at [306, 280] on input "checkbox" at bounding box center [309, 279] width 12 height 8
checkbox input "true"
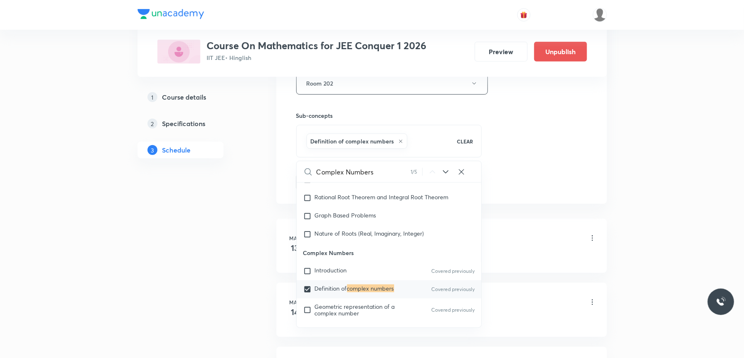
click at [309, 273] on input "checkbox" at bounding box center [309, 271] width 12 height 8
checkbox input "true"
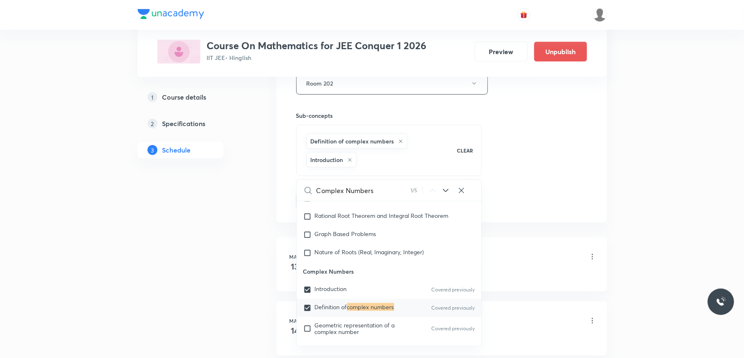
click at [285, 170] on div "Session 67 Live class Session title 15/99 Complex Numbers ​ Schedule for Sept 1…" at bounding box center [441, 1] width 330 height 442
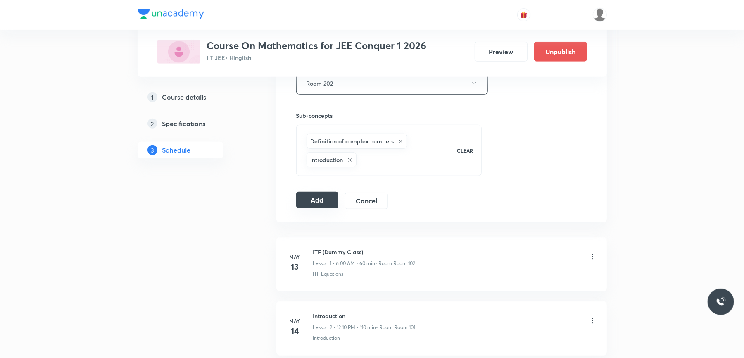
click at [311, 199] on button "Add" at bounding box center [317, 200] width 43 height 17
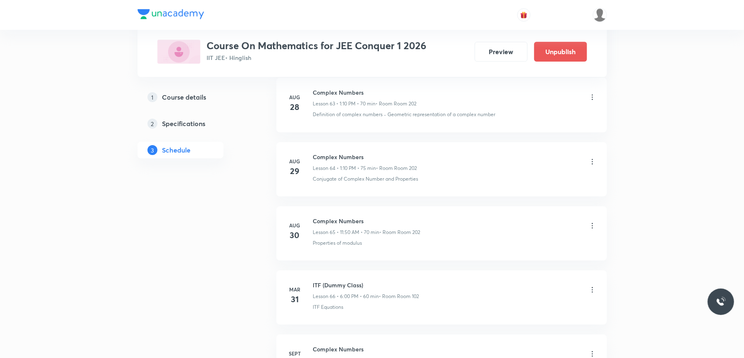
scroll to position [4310, 0]
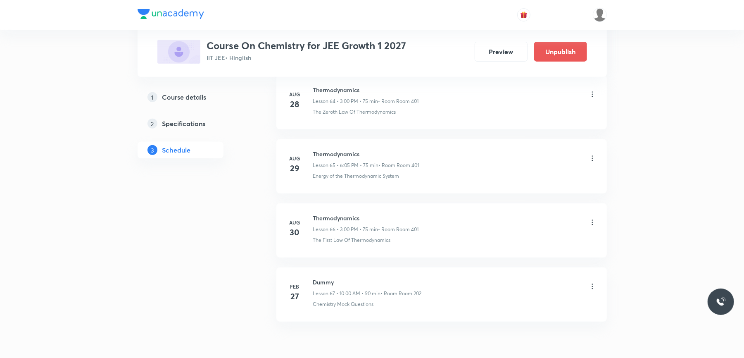
scroll to position [4722, 0]
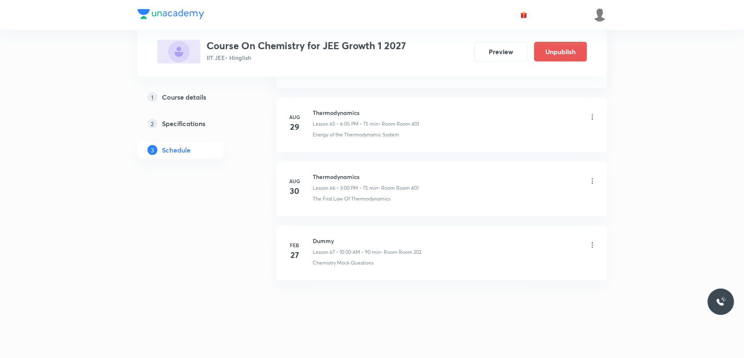
click at [339, 176] on h6 "Thermodynamics" at bounding box center [366, 176] width 106 height 9
copy h6 "Thermodynamics"
drag, startPoint x: 339, startPoint y: 176, endPoint x: 243, endPoint y: 228, distance: 109.4
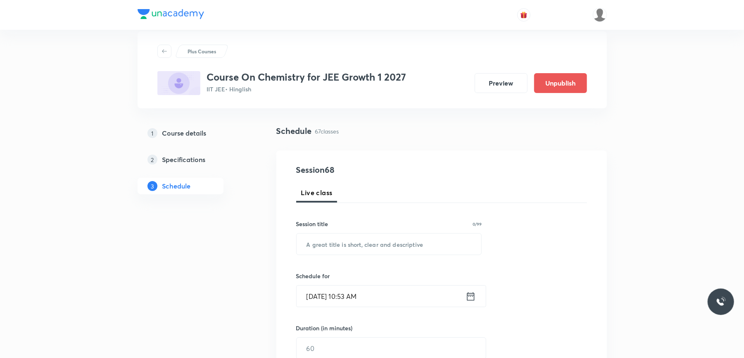
scroll to position [0, 0]
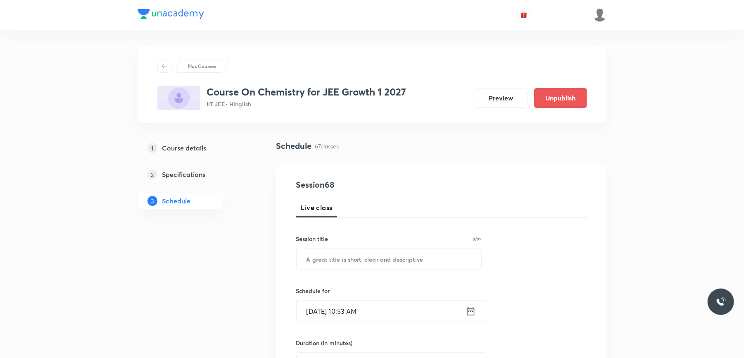
click at [325, 246] on div "Session title 0/99 ​" at bounding box center [389, 252] width 186 height 36
click at [323, 261] on input "text" at bounding box center [388, 258] width 185 height 21
paste input "Thermodynamics"
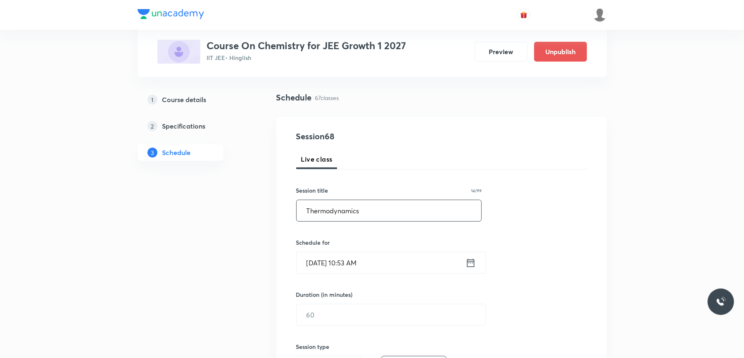
scroll to position [110, 0]
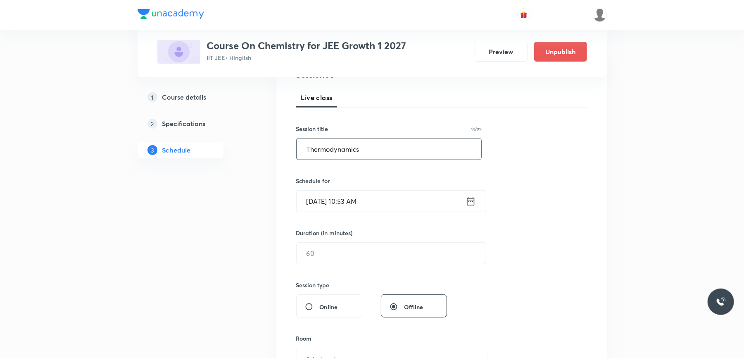
type input "Thermodynamics"
click at [402, 206] on input "Sept 1, 2025, 10:53 AM" at bounding box center [380, 200] width 169 height 21
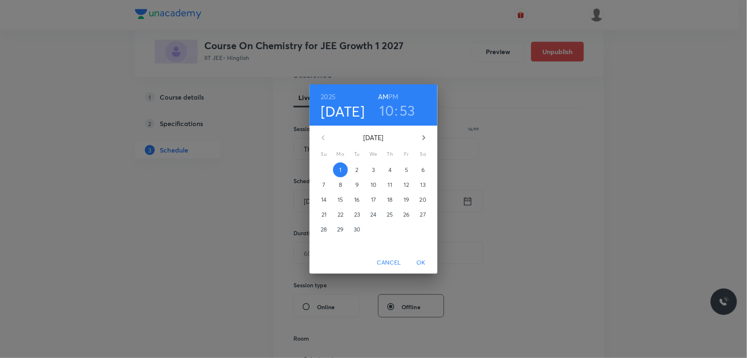
click at [387, 112] on h3 "10" at bounding box center [387, 110] width 14 height 17
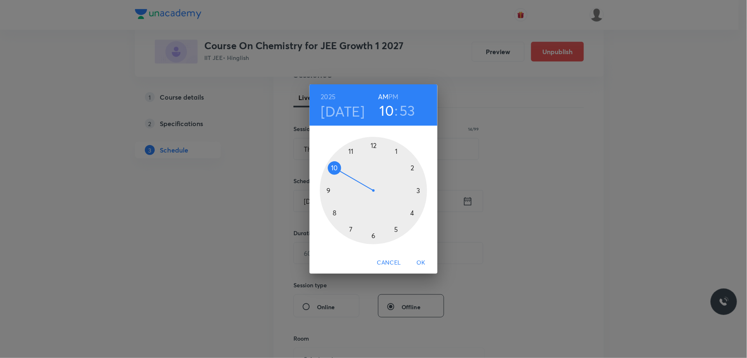
click at [403, 95] on div "2025 Sep 1 10 : 53 AM PM" at bounding box center [373, 105] width 115 height 28
click at [395, 97] on h6 "PM" at bounding box center [394, 97] width 10 height 12
click at [418, 190] on div at bounding box center [373, 190] width 107 height 107
click at [372, 144] on div at bounding box center [373, 190] width 107 height 107
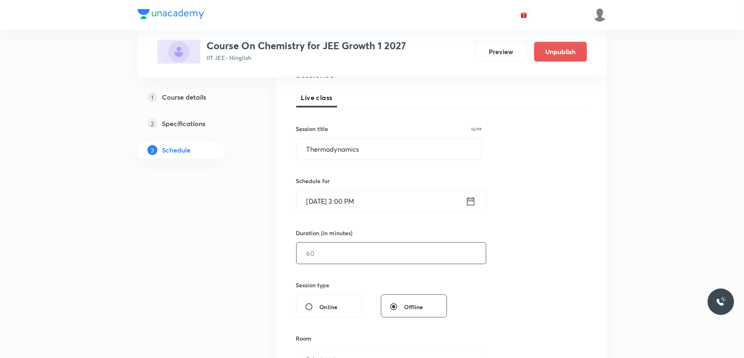
click at [334, 257] on input "text" at bounding box center [390, 252] width 189 height 21
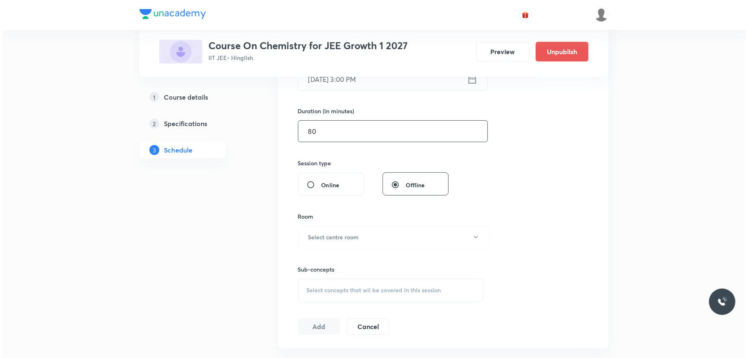
scroll to position [275, 0]
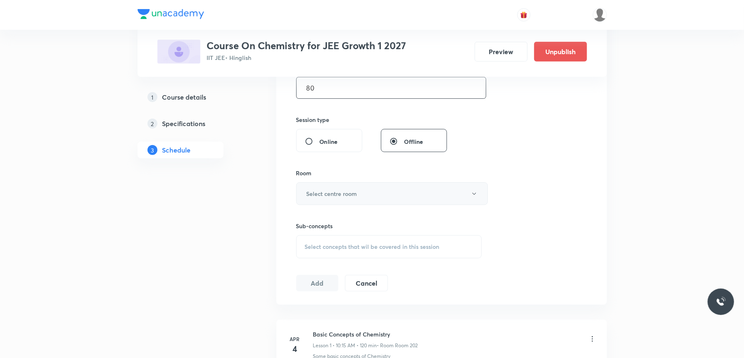
type input "80"
click at [337, 194] on h6 "Select centre room" at bounding box center [331, 193] width 51 height 9
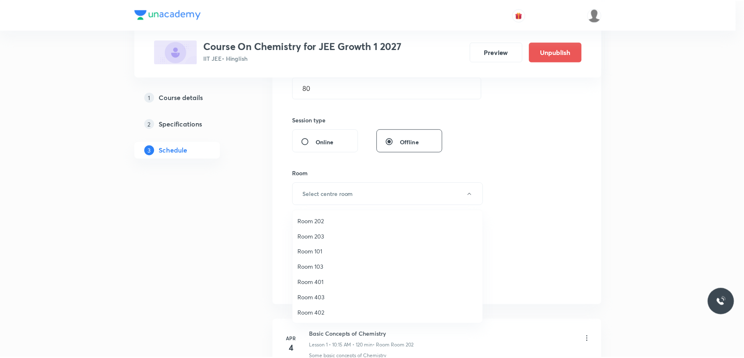
scroll to position [77, 0]
click at [316, 282] on span "Room 401" at bounding box center [389, 281] width 181 height 9
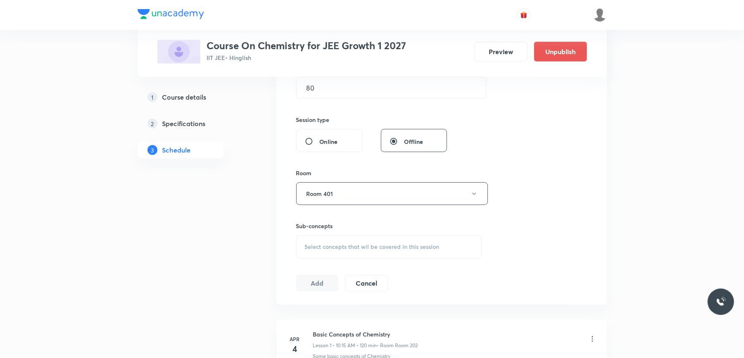
click at [335, 244] on span "Select concepts that wil be covered in this session" at bounding box center [372, 246] width 135 height 7
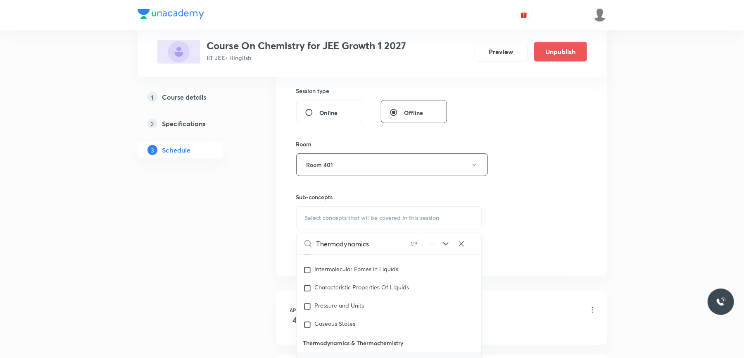
scroll to position [385, 0]
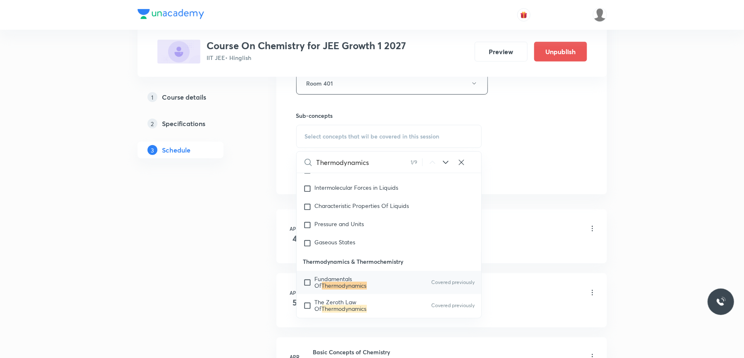
type input "Thermodynamics"
click at [308, 283] on input "checkbox" at bounding box center [309, 282] width 12 height 13
checkbox input "true"
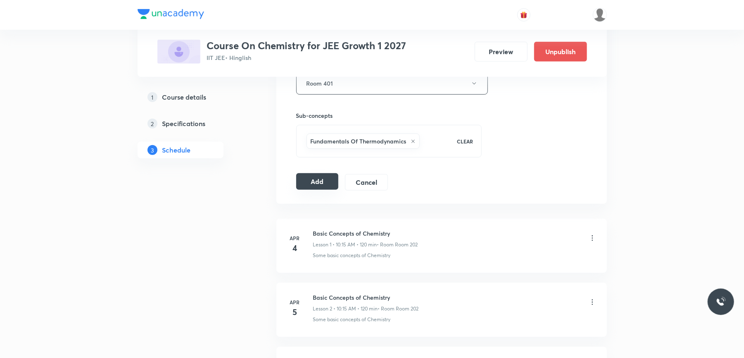
click at [322, 184] on button "Add" at bounding box center [317, 181] width 43 height 17
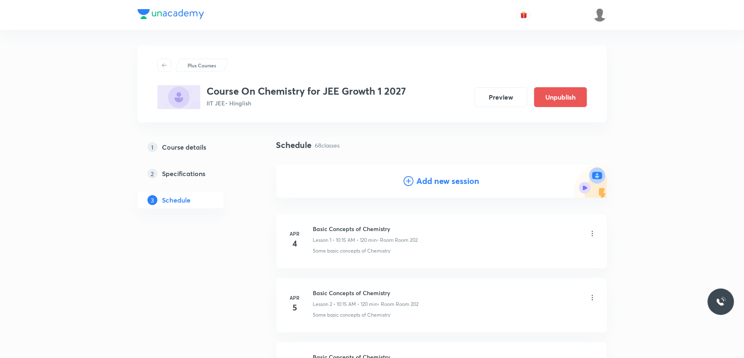
scroll to position [0, 0]
click at [419, 182] on h4 "Add new session" at bounding box center [448, 181] width 63 height 12
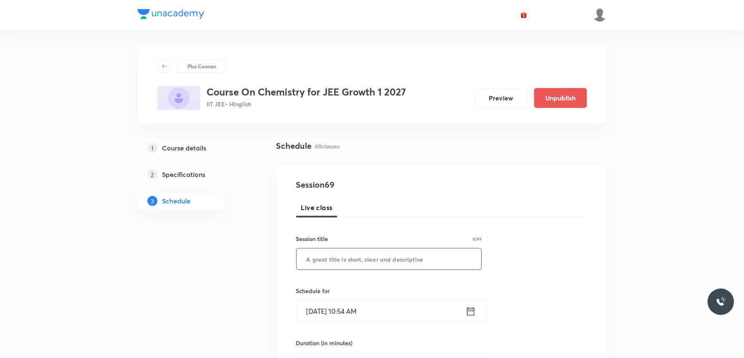
click at [331, 261] on input "text" at bounding box center [388, 258] width 185 height 21
paste input "Thermodynamics"
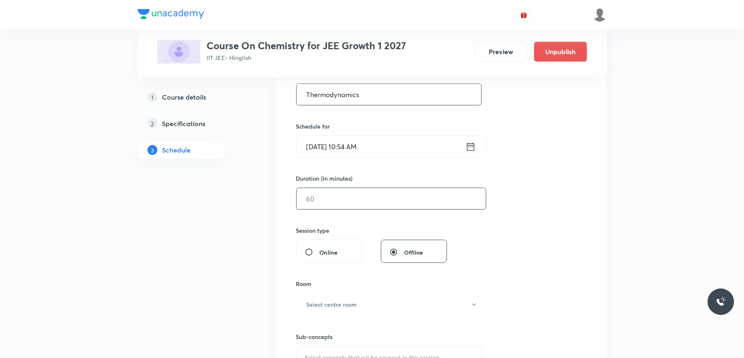
scroll to position [165, 0]
type input "Thermodynamics"
click at [400, 145] on input "Sept 1, 2025, 10:54 AM" at bounding box center [380, 145] width 169 height 21
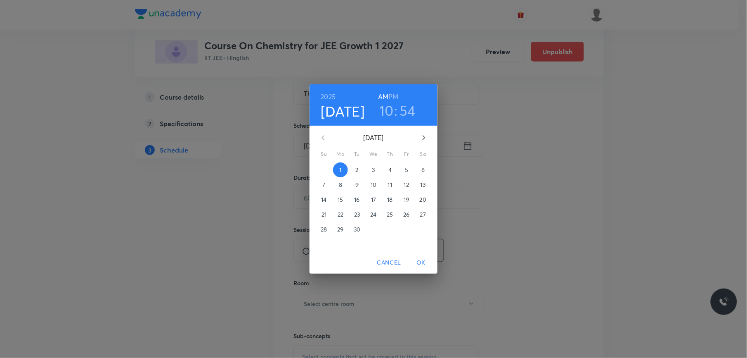
click at [354, 167] on span "2" at bounding box center [357, 170] width 15 height 8
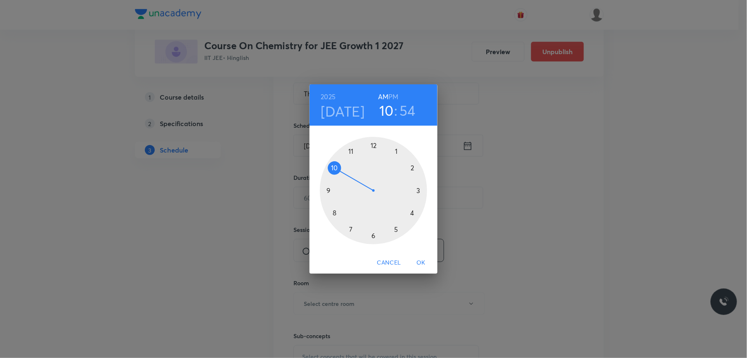
click at [395, 97] on h6 "PM" at bounding box center [394, 97] width 10 height 12
click at [373, 235] on div at bounding box center [373, 190] width 107 height 107
click at [396, 149] on div at bounding box center [373, 190] width 107 height 107
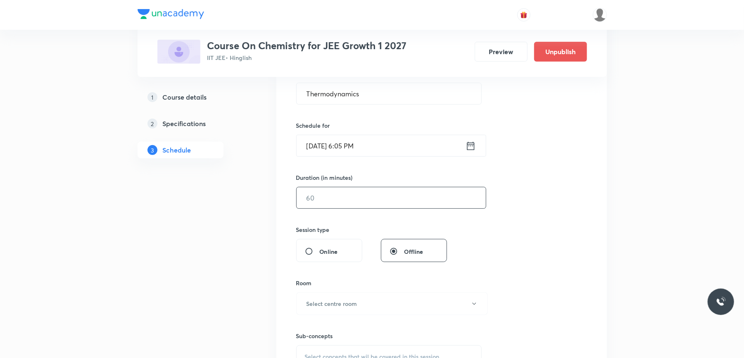
click at [345, 195] on input "text" at bounding box center [390, 197] width 189 height 21
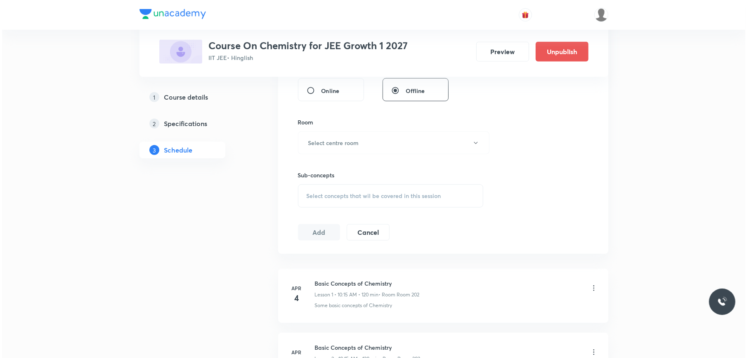
scroll to position [330, 0]
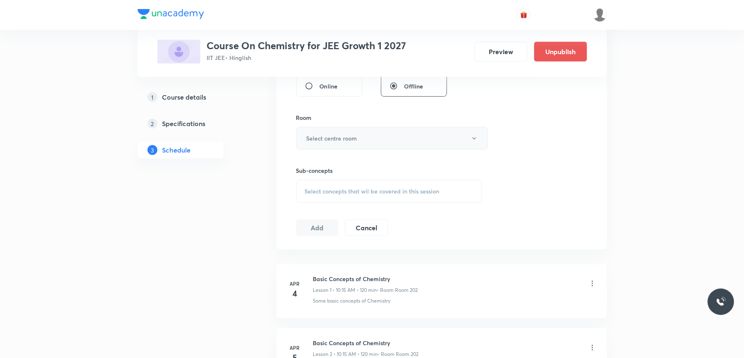
type input "75"
click at [374, 145] on button "Select centre room" at bounding box center [392, 138] width 192 height 23
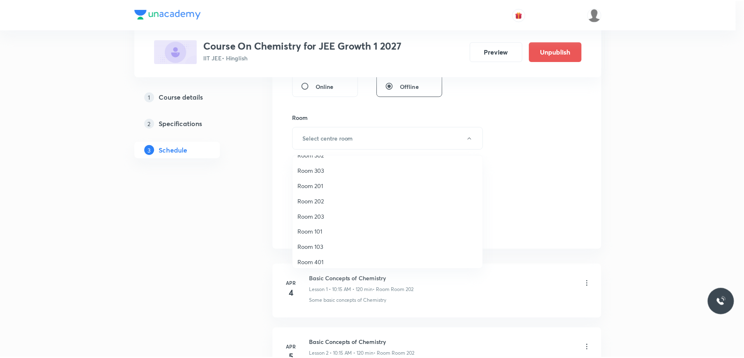
scroll to position [77, 0]
click at [326, 228] on span "Room 401" at bounding box center [389, 227] width 181 height 9
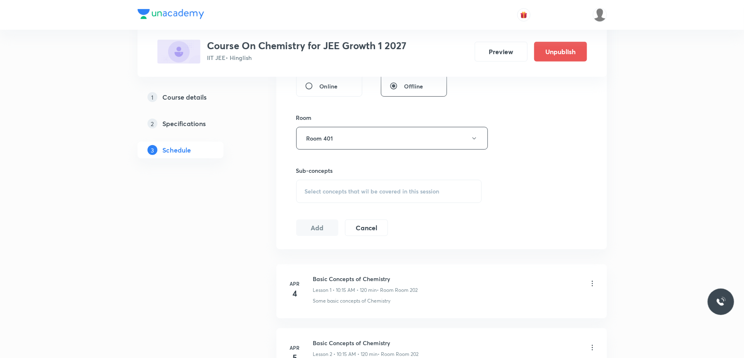
click at [340, 190] on span "Select concepts that wil be covered in this session" at bounding box center [372, 191] width 135 height 7
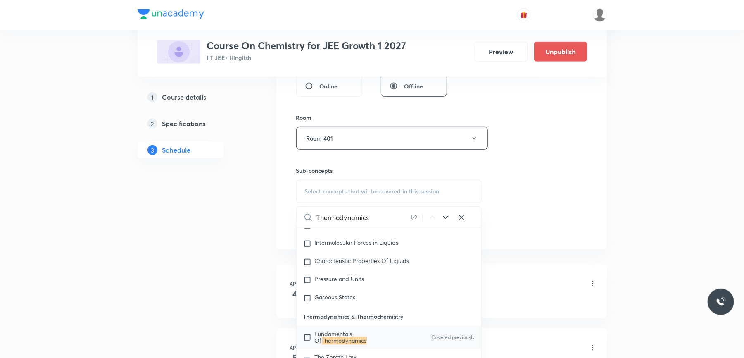
scroll to position [440, 0]
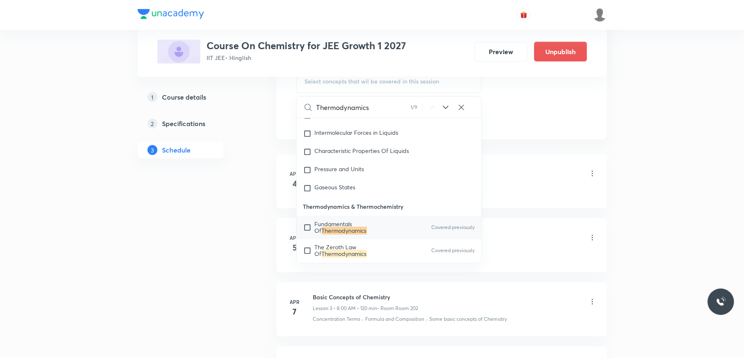
type input "Thermodynamics"
click at [308, 230] on input "checkbox" at bounding box center [309, 227] width 12 height 13
checkbox input "true"
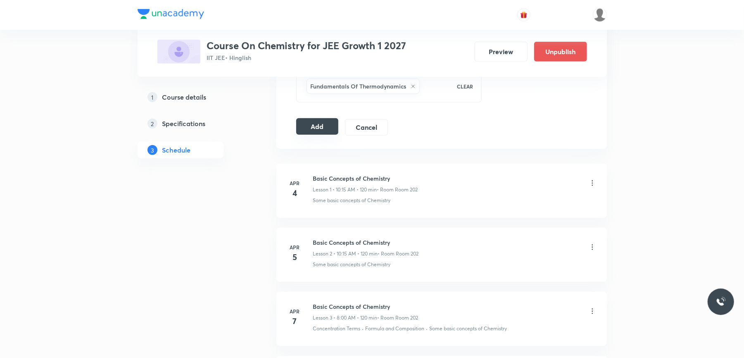
click at [318, 129] on button "Add" at bounding box center [317, 126] width 43 height 17
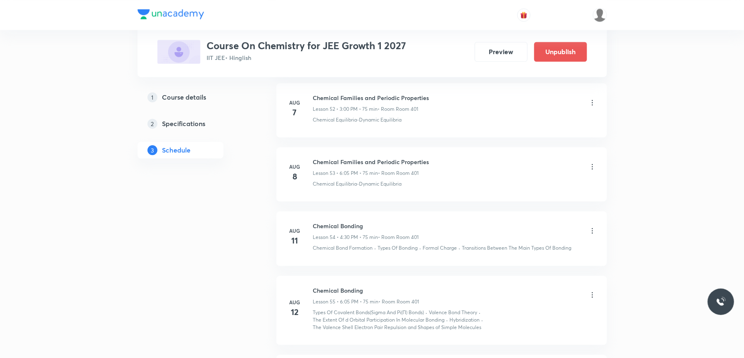
scroll to position [4469, 0]
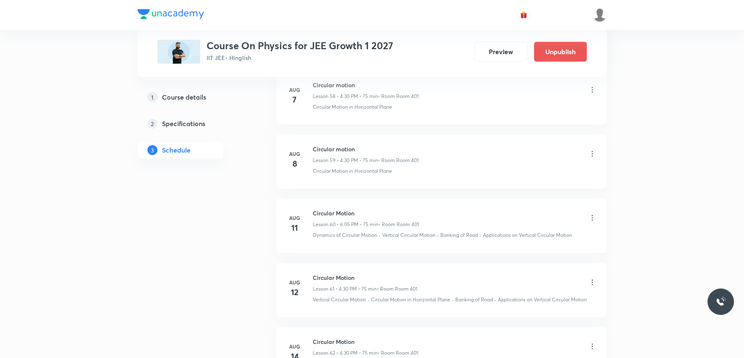
scroll to position [4917, 0]
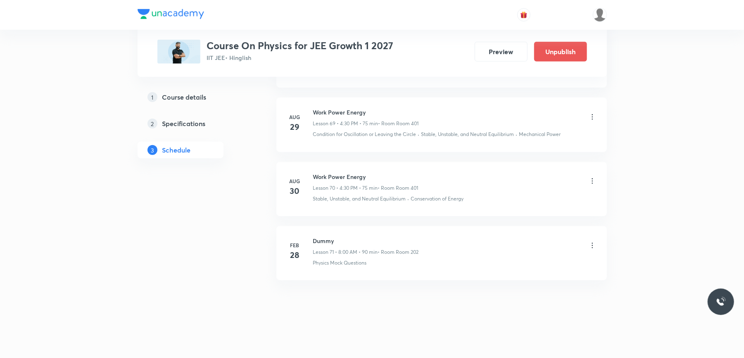
click at [339, 176] on h6 "Work Power Energy" at bounding box center [365, 176] width 105 height 9
copy h6 "Work Power Energy"
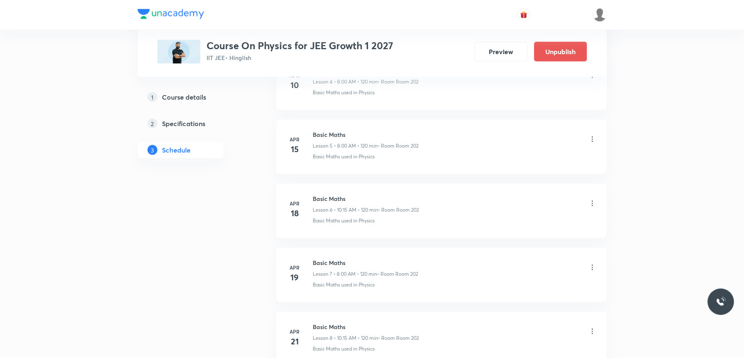
scroll to position [0, 0]
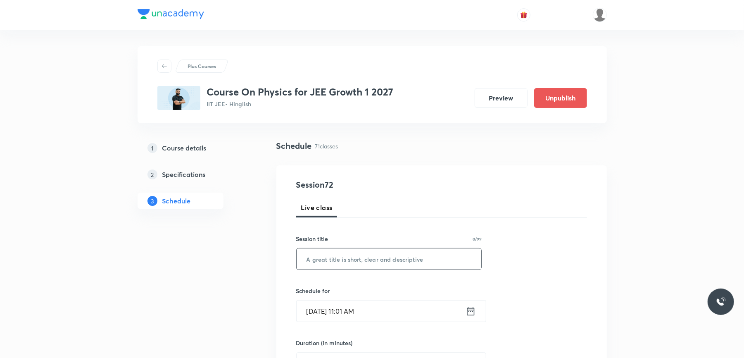
click at [337, 254] on input "text" at bounding box center [388, 258] width 185 height 21
paste input "Work Power Energy"
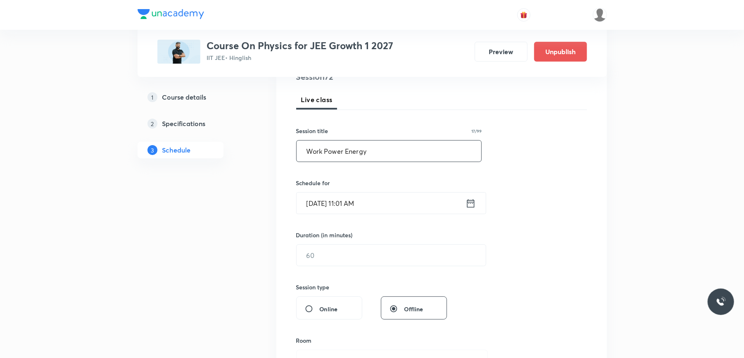
scroll to position [110, 0]
type input "Work Power Energy"
click at [384, 202] on input "[DATE] 11:01 AM" at bounding box center [380, 200] width 169 height 21
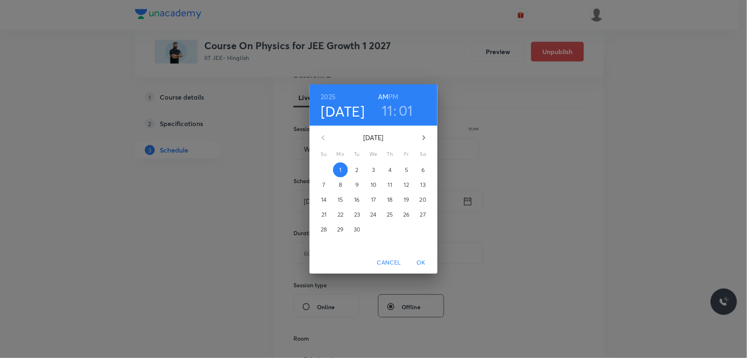
click at [393, 97] on h6 "PM" at bounding box center [394, 97] width 10 height 12
click at [384, 114] on h3 "11" at bounding box center [387, 110] width 11 height 17
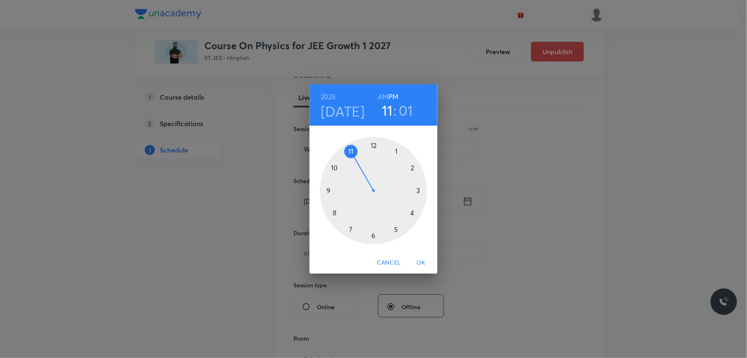
click at [412, 213] on div at bounding box center [373, 190] width 107 height 107
click at [373, 234] on div at bounding box center [373, 190] width 107 height 107
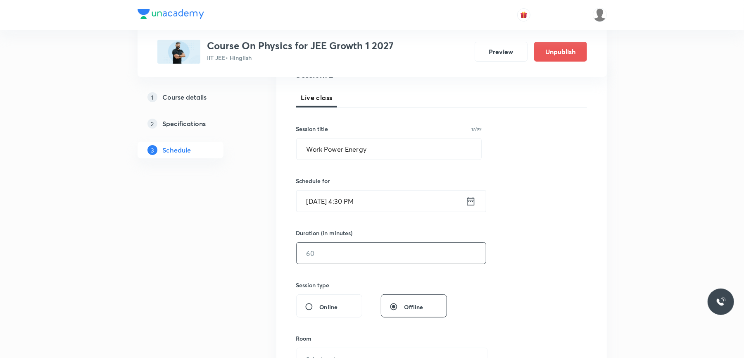
click at [336, 253] on input "text" at bounding box center [390, 252] width 189 height 21
click at [332, 246] on input "70" at bounding box center [390, 252] width 189 height 21
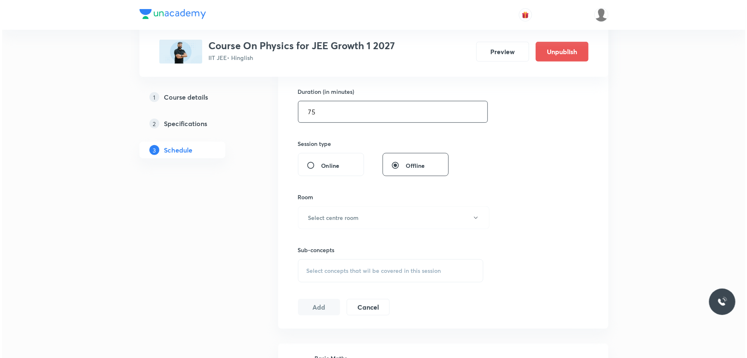
scroll to position [275, 0]
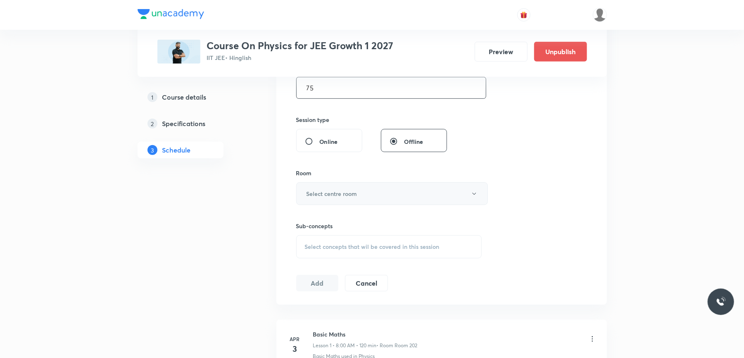
type input "75"
click at [352, 192] on h6 "Select centre room" at bounding box center [331, 193] width 51 height 9
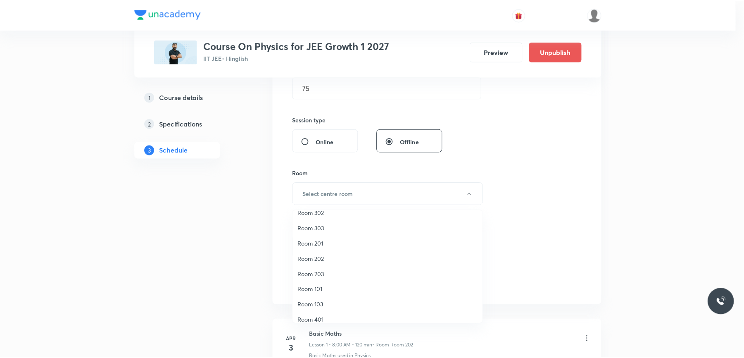
scroll to position [77, 0]
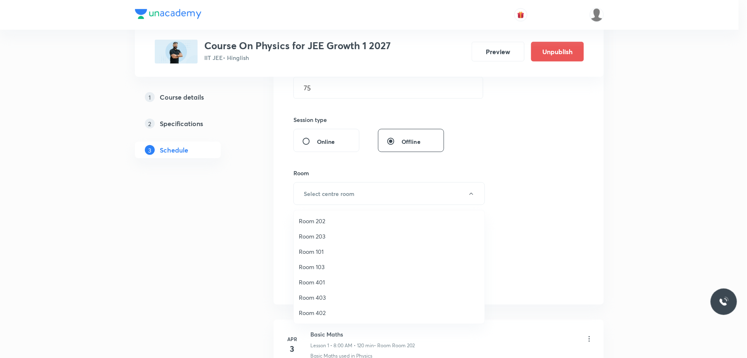
click at [320, 280] on span "Room 401" at bounding box center [389, 281] width 181 height 9
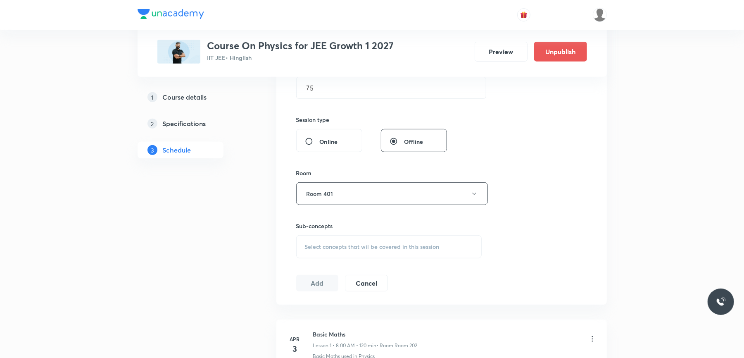
click at [331, 239] on div "Select concepts that wil be covered in this session" at bounding box center [389, 246] width 186 height 23
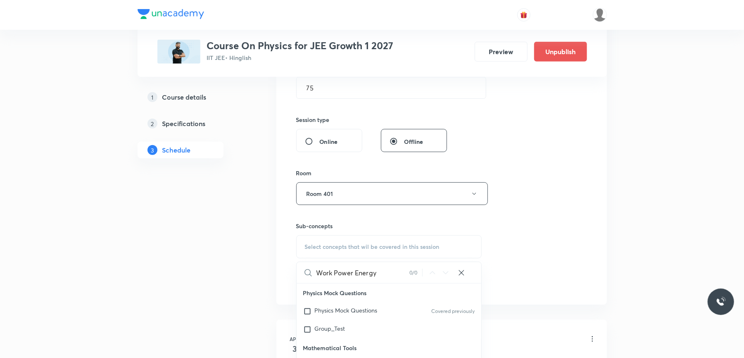
drag, startPoint x: 334, startPoint y: 274, endPoint x: 380, endPoint y: 275, distance: 45.4
click at [380, 275] on input "Work Power Energy" at bounding box center [362, 272] width 93 height 21
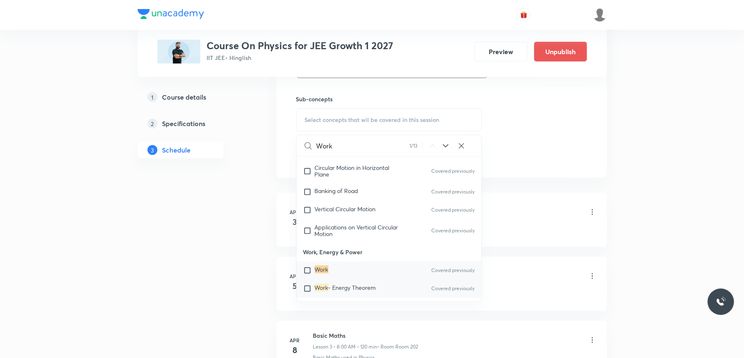
scroll to position [440, 0]
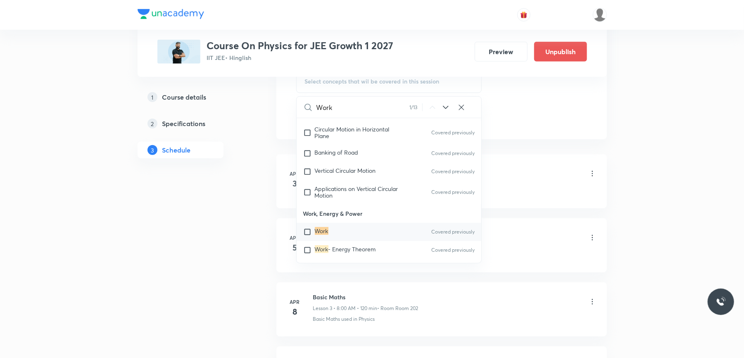
type input "Work"
click at [305, 227] on input "checkbox" at bounding box center [309, 231] width 12 height 8
checkbox input "true"
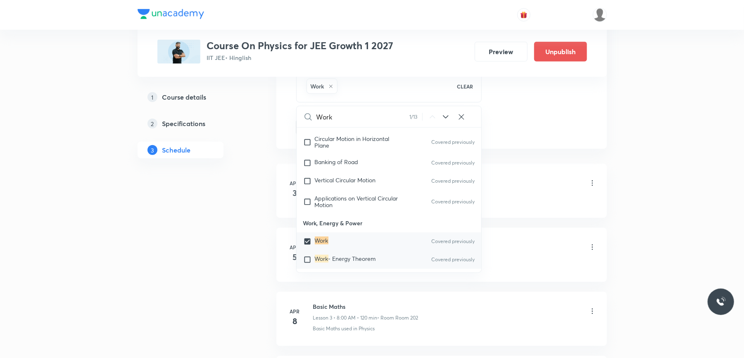
click at [308, 255] on input "checkbox" at bounding box center [309, 259] width 12 height 8
checkbox input "true"
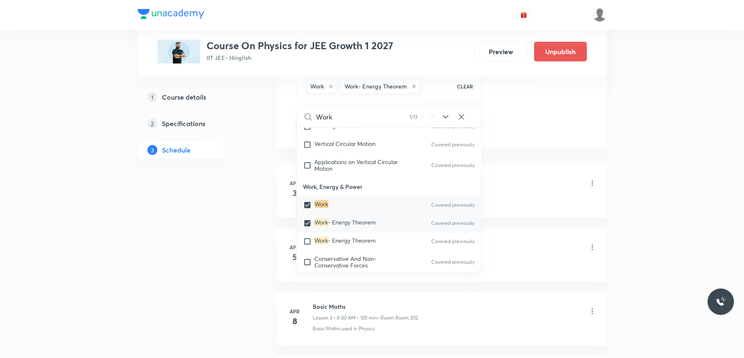
scroll to position [2106, 0]
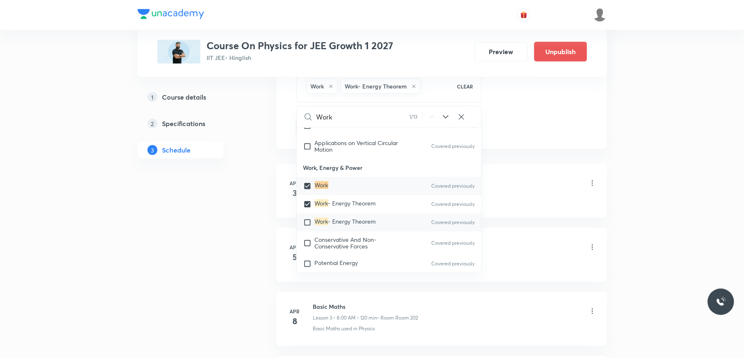
click at [306, 218] on input "checkbox" at bounding box center [309, 222] width 12 height 8
checkbox input "true"
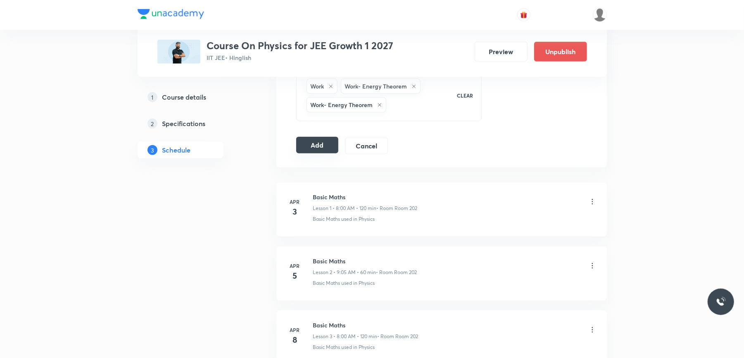
click at [320, 145] on button "Add" at bounding box center [317, 145] width 43 height 17
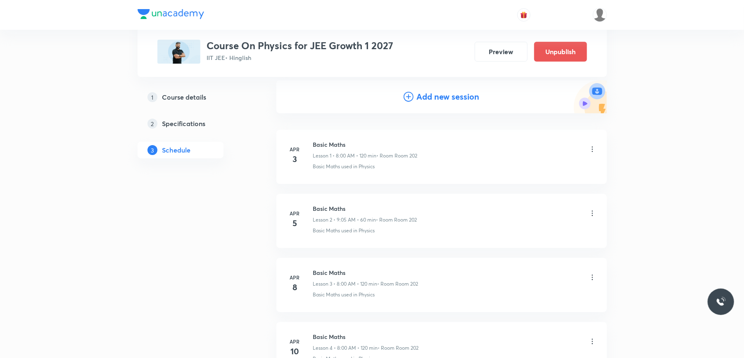
scroll to position [0, 0]
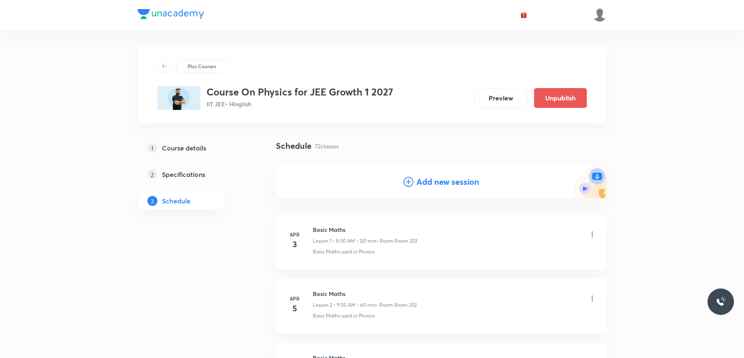
click at [453, 186] on h4 "Add new session" at bounding box center [448, 181] width 63 height 12
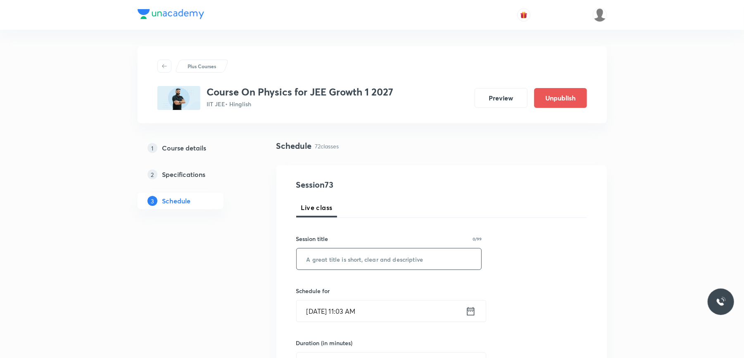
click at [336, 252] on input "text" at bounding box center [388, 258] width 185 height 21
paste input "Work Power Energy"
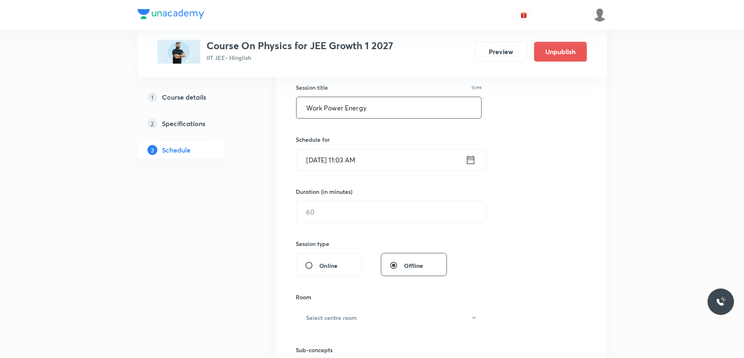
scroll to position [165, 0]
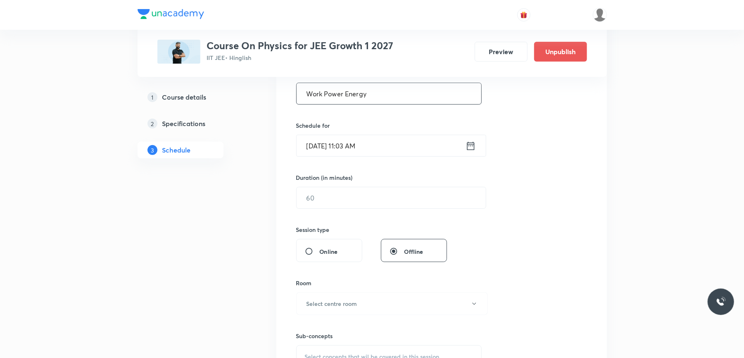
type input "Work Power Energy"
click at [414, 140] on input "Sept 1, 2025, 11:03 AM" at bounding box center [380, 145] width 169 height 21
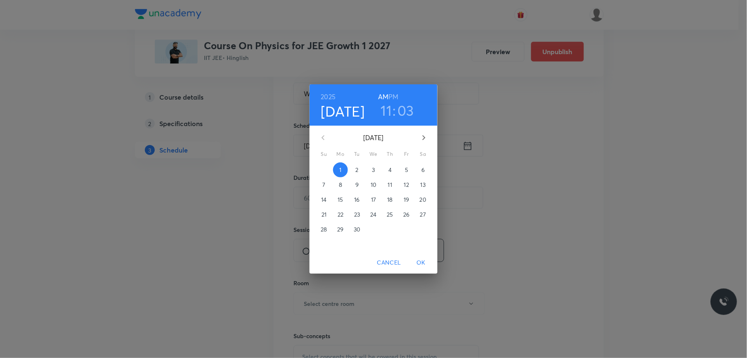
click at [356, 172] on p "2" at bounding box center [356, 170] width 3 height 8
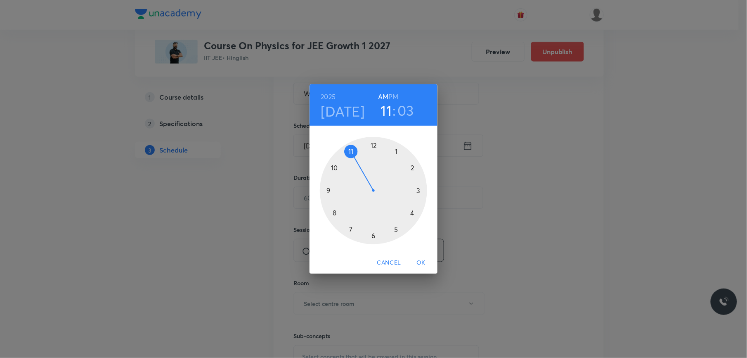
click at [398, 95] on h6 "PM" at bounding box center [394, 97] width 10 height 12
click at [413, 211] on div at bounding box center [373, 190] width 107 height 107
click at [374, 235] on div at bounding box center [373, 190] width 107 height 107
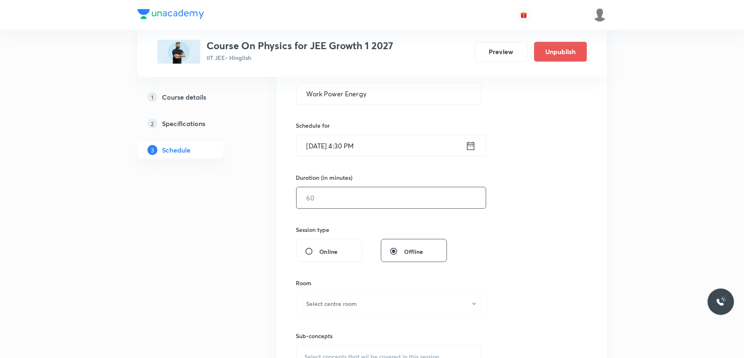
click at [334, 199] on input "text" at bounding box center [390, 197] width 189 height 21
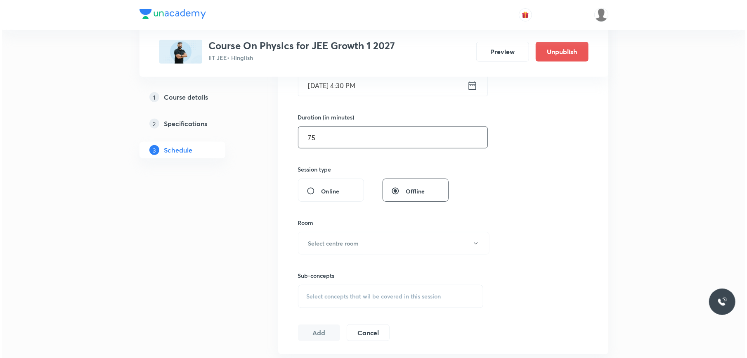
scroll to position [330, 0]
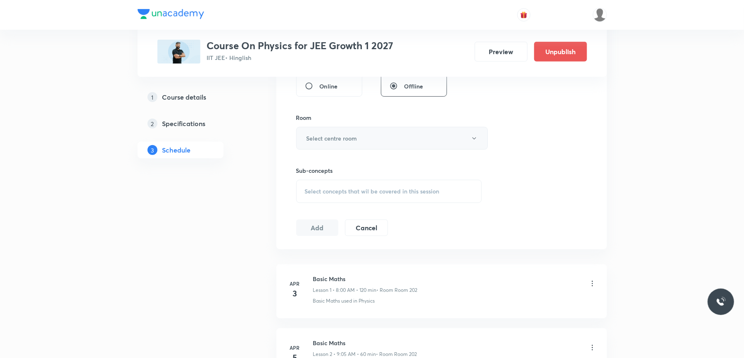
type input "75"
click at [360, 138] on button "Select centre room" at bounding box center [392, 138] width 192 height 23
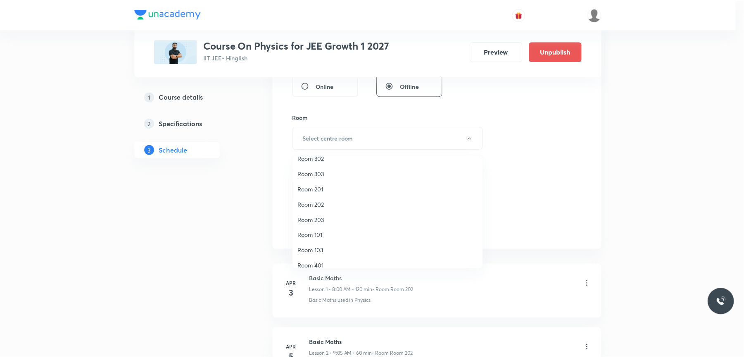
scroll to position [77, 0]
click at [315, 224] on span "Room 401" at bounding box center [389, 227] width 181 height 9
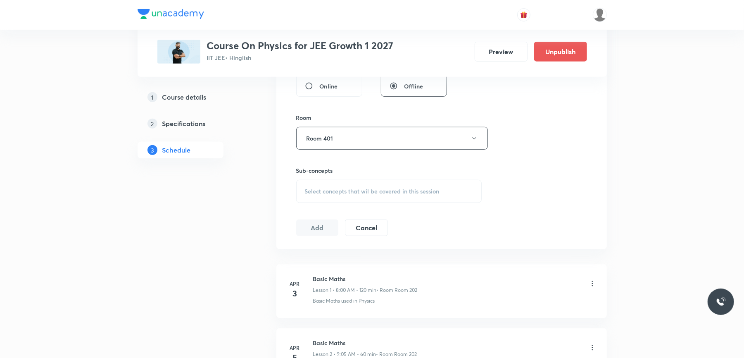
click at [340, 185] on div "Select concepts that wil be covered in this session" at bounding box center [389, 191] width 186 height 23
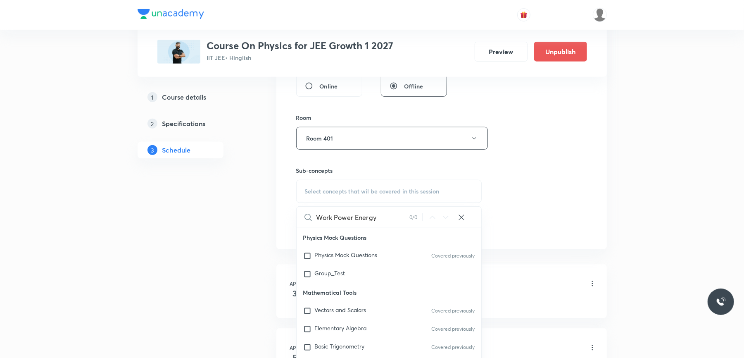
drag, startPoint x: 334, startPoint y: 218, endPoint x: 398, endPoint y: 221, distance: 64.5
click at [398, 221] on input "Work Power Energy" at bounding box center [362, 216] width 93 height 21
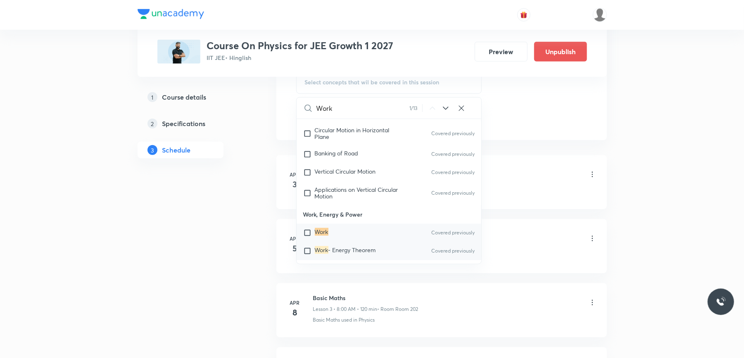
scroll to position [440, 0]
type input "Work"
click at [310, 227] on input "checkbox" at bounding box center [309, 231] width 12 height 8
checkbox input "true"
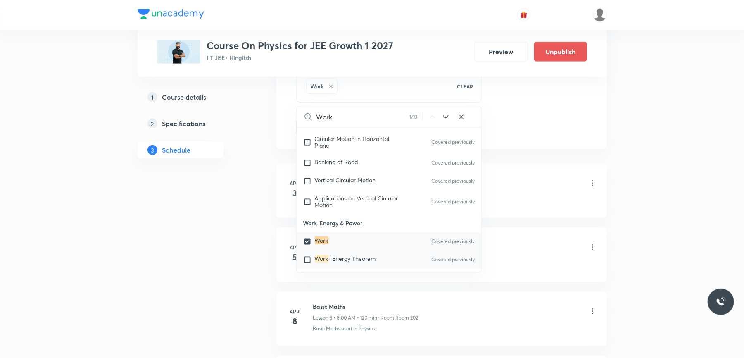
click at [308, 256] on input "checkbox" at bounding box center [309, 259] width 12 height 8
checkbox input "true"
click at [308, 273] on input "checkbox" at bounding box center [309, 277] width 12 height 8
checkbox input "true"
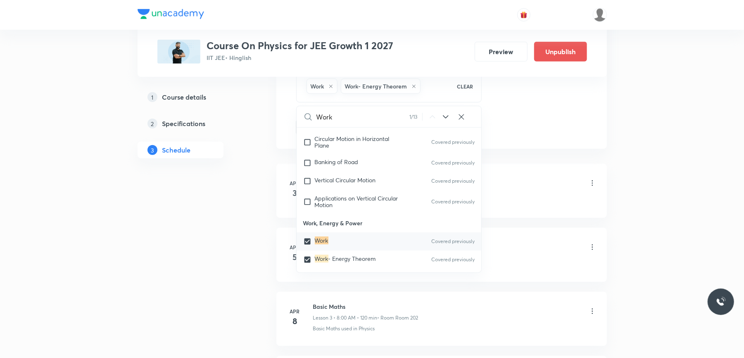
checkbox input "true"
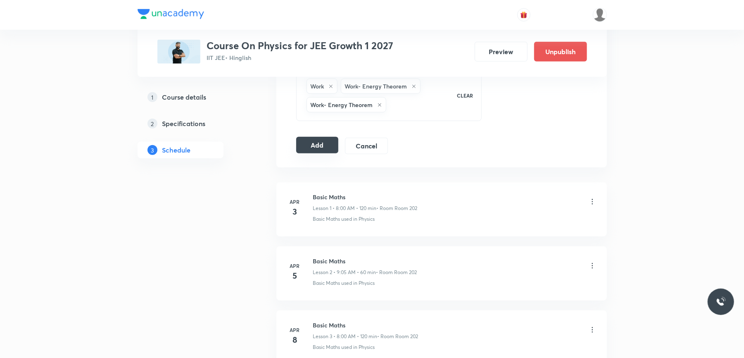
click at [320, 149] on button "Add" at bounding box center [317, 145] width 43 height 17
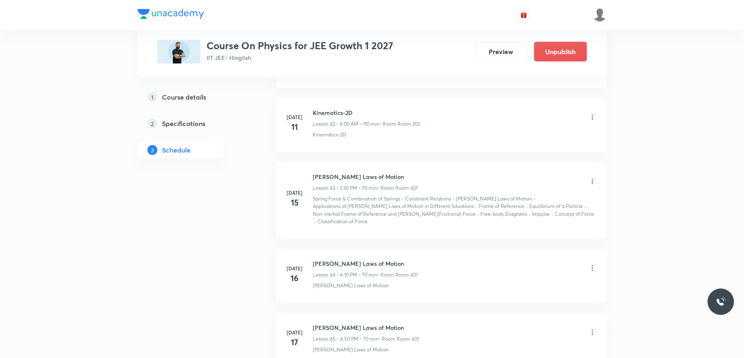
scroll to position [4666, 0]
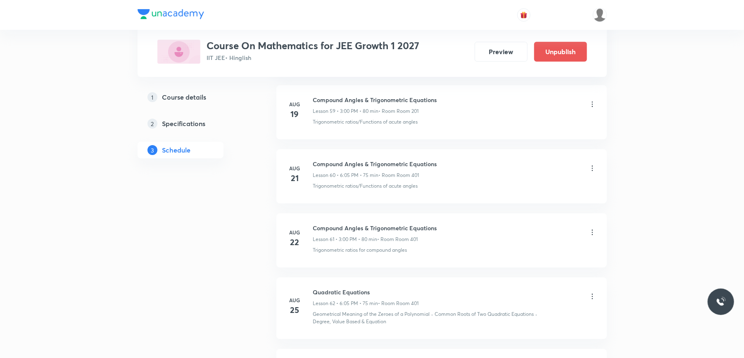
scroll to position [4660, 0]
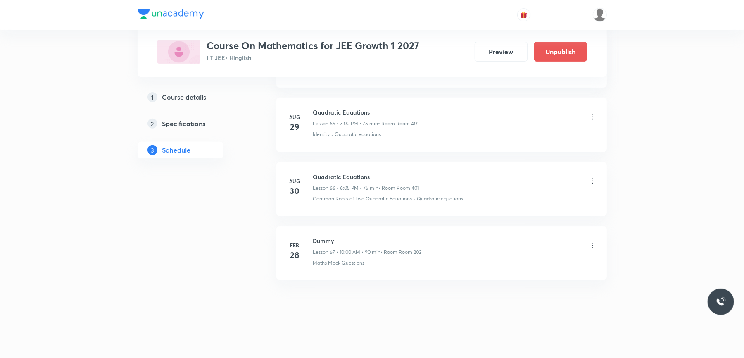
click at [340, 173] on h6 "Quadratic Equations" at bounding box center [366, 176] width 106 height 9
copy h6 "Quadratic Equations"
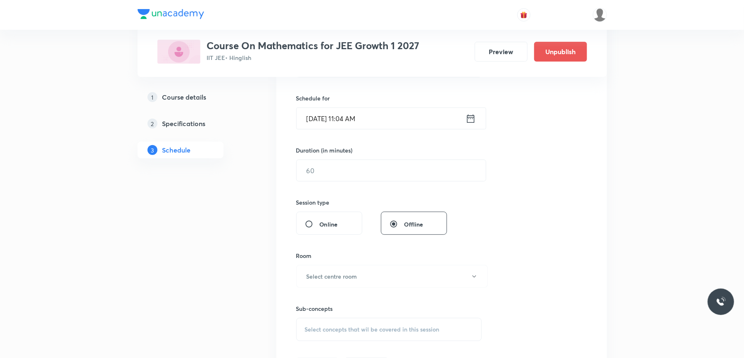
scroll to position [0, 0]
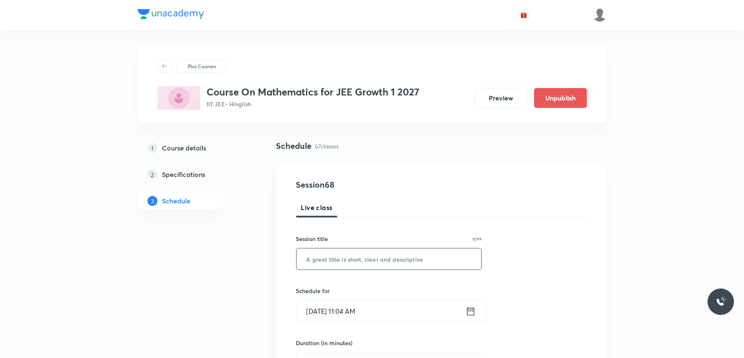
click at [334, 267] on input "text" at bounding box center [388, 258] width 185 height 21
paste input "Quadratic Equations"
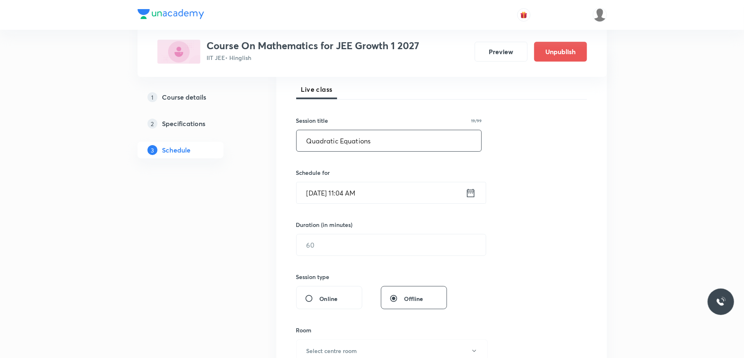
scroll to position [165, 0]
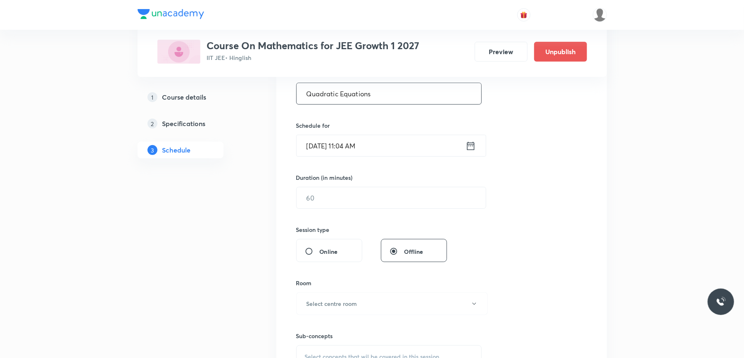
type input "Quadratic Equations"
click at [388, 149] on input "Sept 1, 2025, 11:04 AM" at bounding box center [380, 145] width 169 height 21
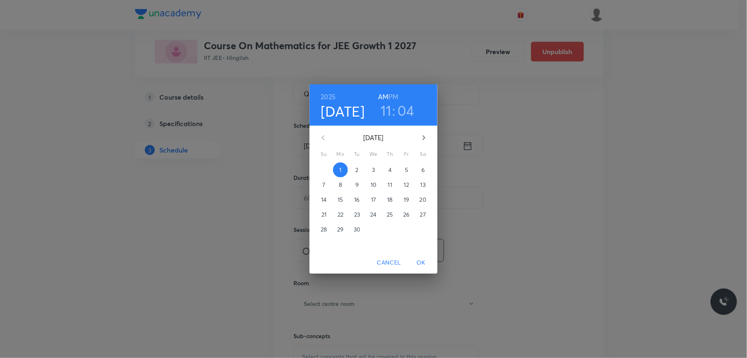
click at [394, 97] on h6 "PM" at bounding box center [394, 97] width 10 height 12
click at [387, 108] on h3 "11" at bounding box center [386, 110] width 11 height 17
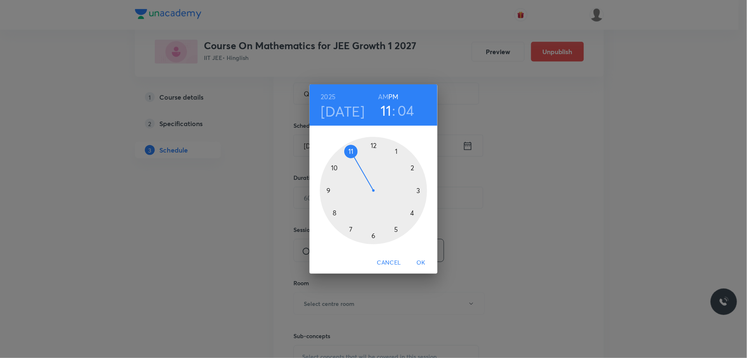
click at [374, 237] on div at bounding box center [373, 190] width 107 height 107
click at [396, 151] on div at bounding box center [373, 190] width 107 height 107
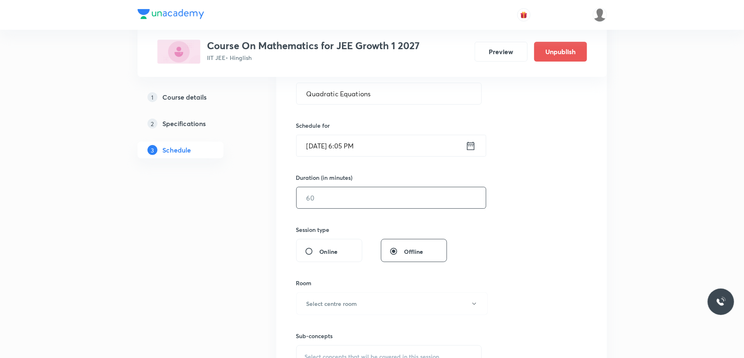
click at [331, 199] on input "text" at bounding box center [390, 197] width 189 height 21
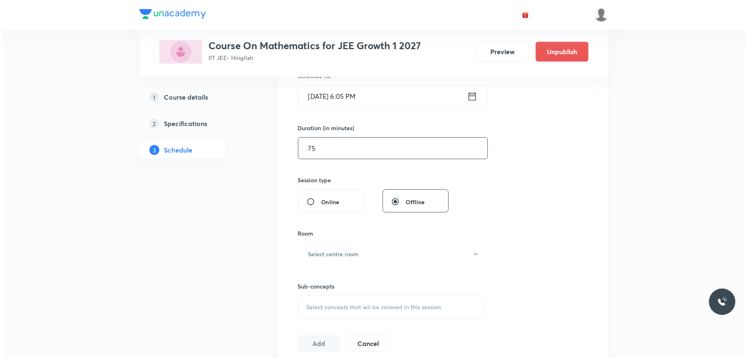
scroll to position [330, 0]
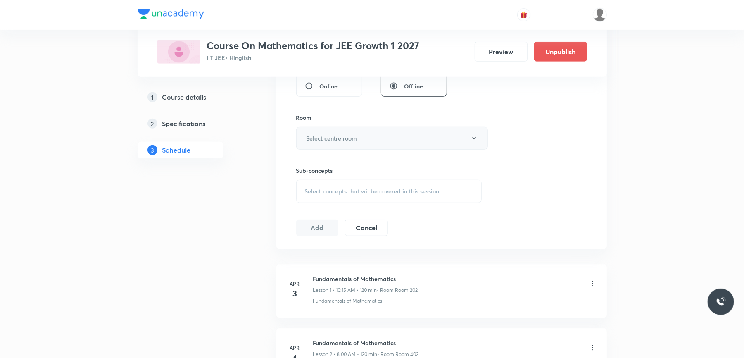
type input "75"
click at [355, 140] on h6 "Select centre room" at bounding box center [331, 138] width 51 height 9
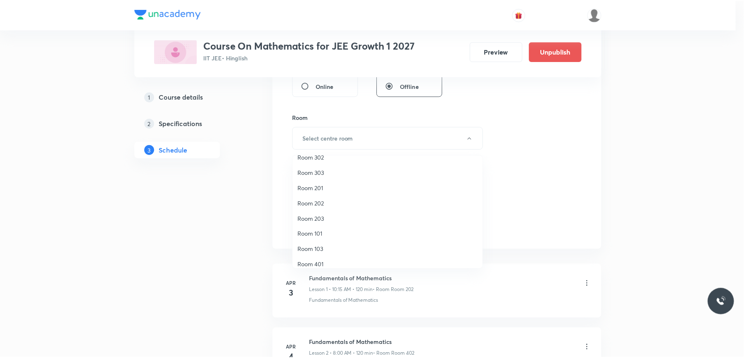
scroll to position [77, 0]
click at [318, 227] on span "Room 401" at bounding box center [389, 227] width 181 height 9
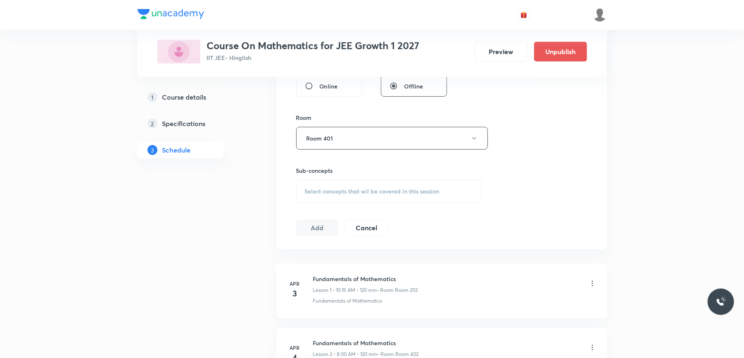
click at [338, 185] on div "Select concepts that wil be covered in this session" at bounding box center [389, 191] width 186 height 23
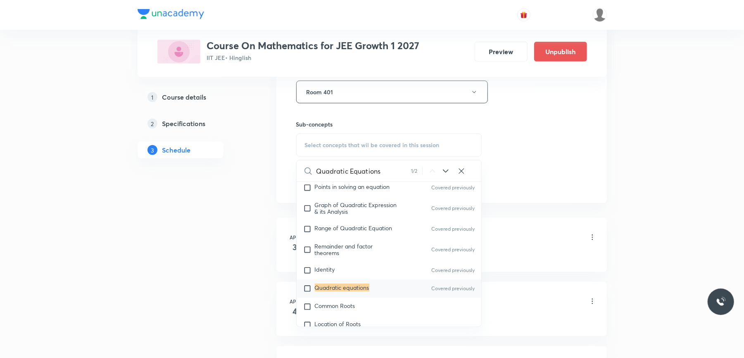
scroll to position [440, 0]
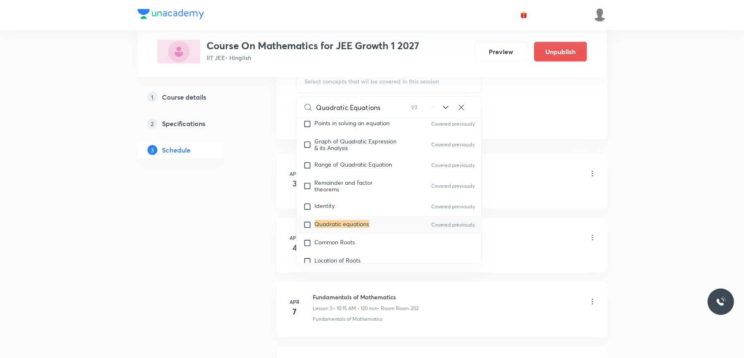
type input "Quadratic Equations"
click at [306, 225] on input "checkbox" at bounding box center [309, 224] width 12 height 8
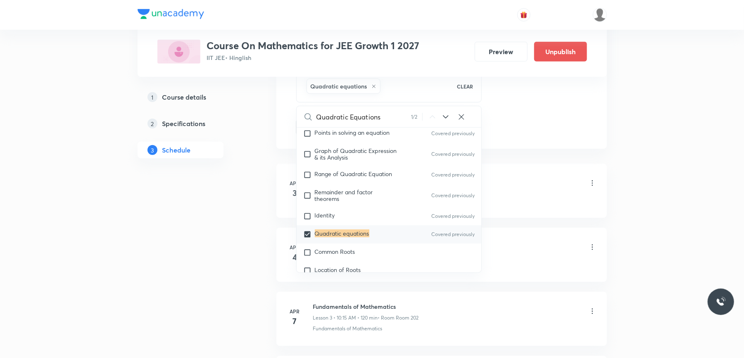
click at [445, 118] on icon at bounding box center [446, 117] width 10 height 10
checkbox input "true"
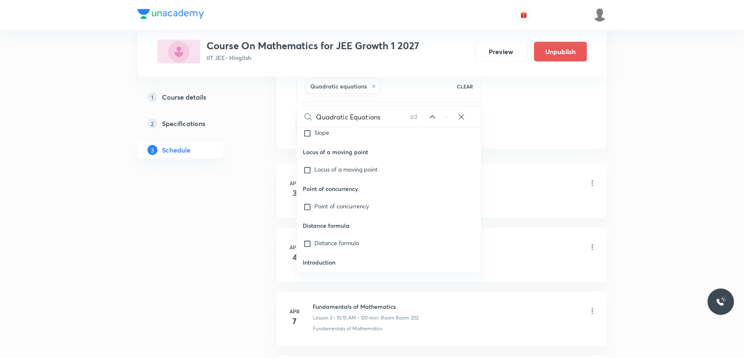
scroll to position [11782, 0]
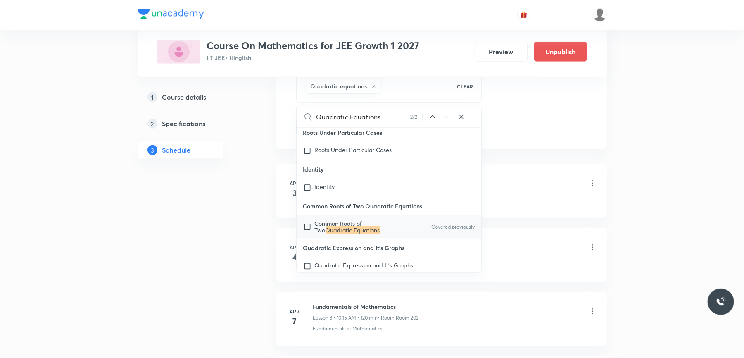
click at [308, 233] on input "checkbox" at bounding box center [309, 226] width 12 height 13
checkbox input "true"
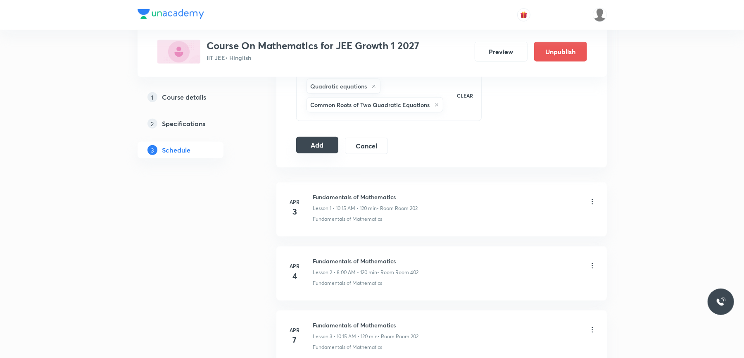
click at [313, 149] on button "Add" at bounding box center [317, 145] width 43 height 17
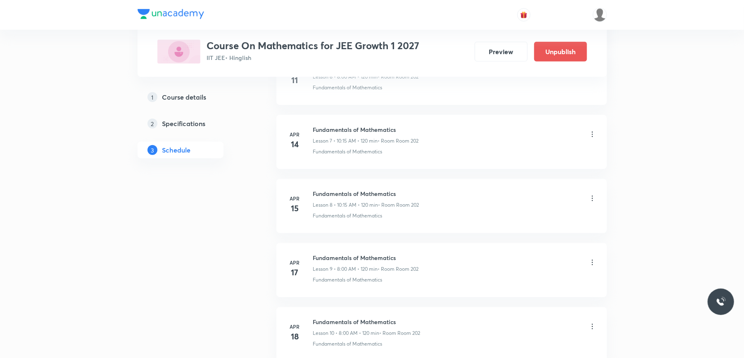
scroll to position [0, 0]
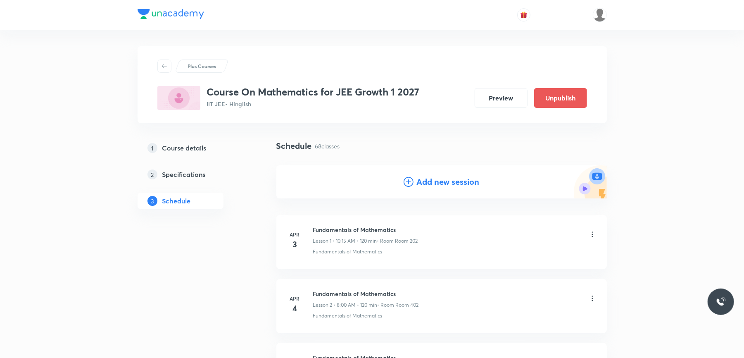
click at [428, 177] on h4 "Add new session" at bounding box center [448, 181] width 63 height 12
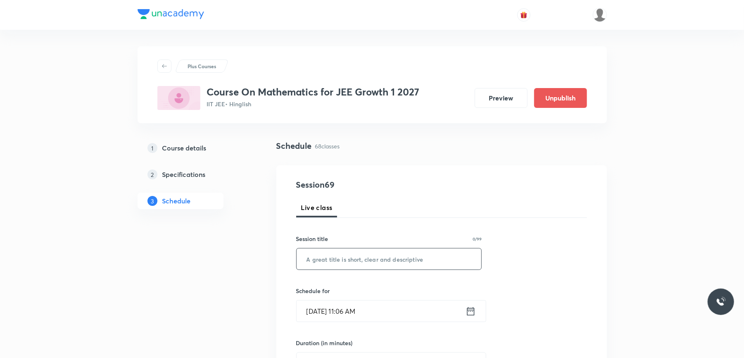
click at [326, 255] on input "text" at bounding box center [388, 258] width 185 height 21
paste input "Quadratic Equations"
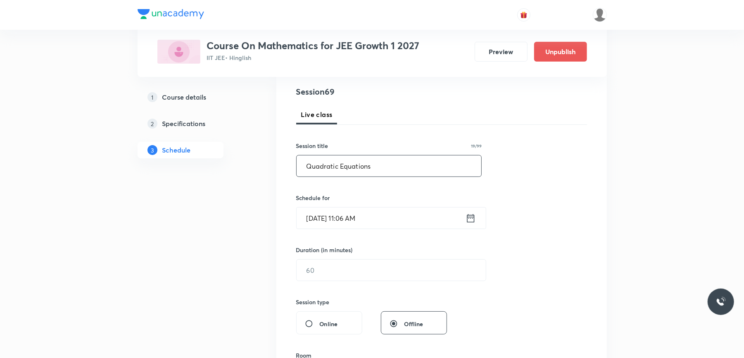
scroll to position [110, 0]
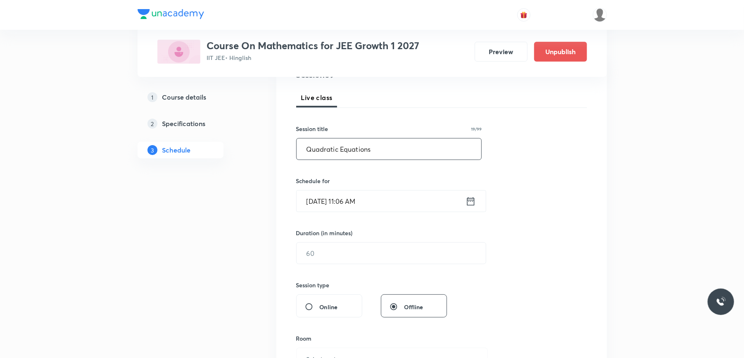
type input "Quadratic Equations"
click at [390, 203] on input "Sept 1, 2025, 11:06 AM" at bounding box center [380, 200] width 169 height 21
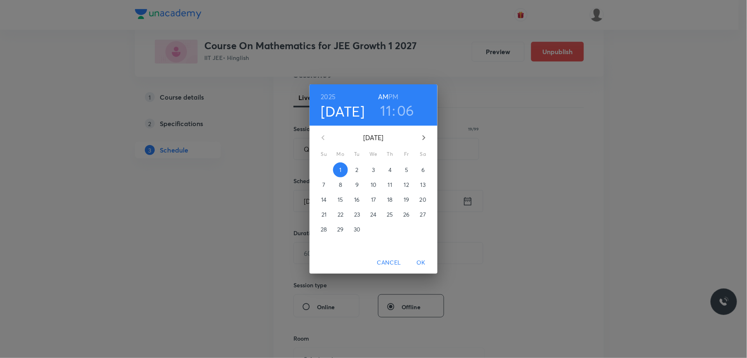
click at [355, 172] on span "2" at bounding box center [357, 170] width 15 height 8
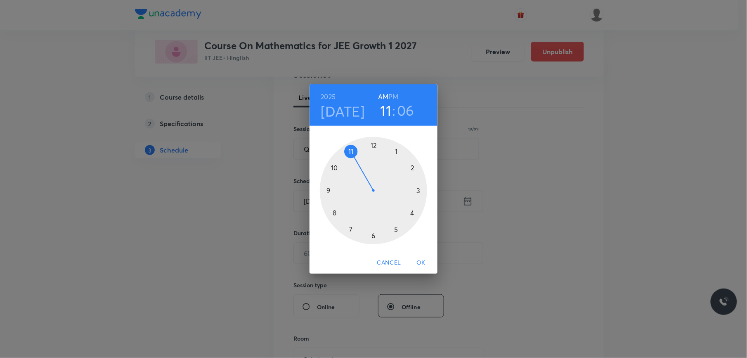
click at [391, 96] on h6 "PM" at bounding box center [394, 97] width 10 height 12
click at [418, 190] on div at bounding box center [373, 190] width 107 height 107
click at [373, 145] on div at bounding box center [373, 190] width 107 height 107
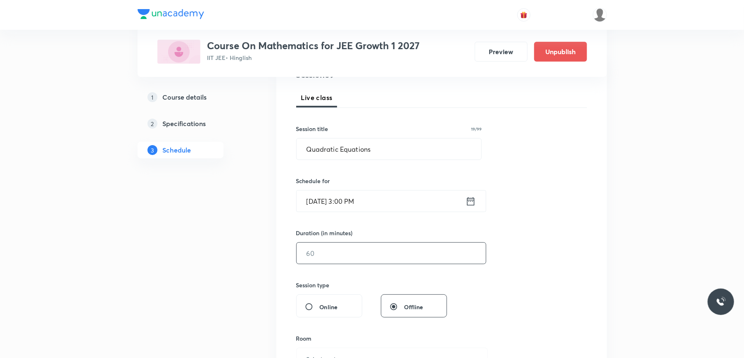
click at [330, 253] on input "text" at bounding box center [390, 252] width 189 height 21
type input "75"
click at [326, 250] on input "75" at bounding box center [390, 252] width 189 height 21
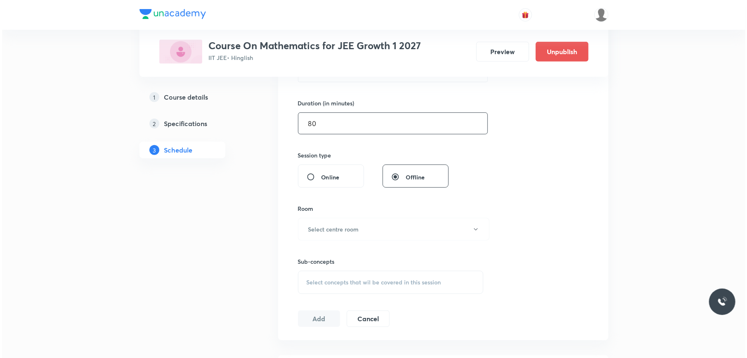
scroll to position [275, 0]
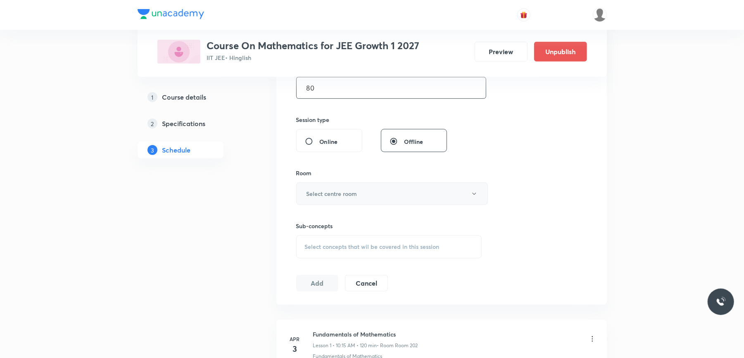
type input "80"
click at [347, 194] on h6 "Select centre room" at bounding box center [331, 193] width 51 height 9
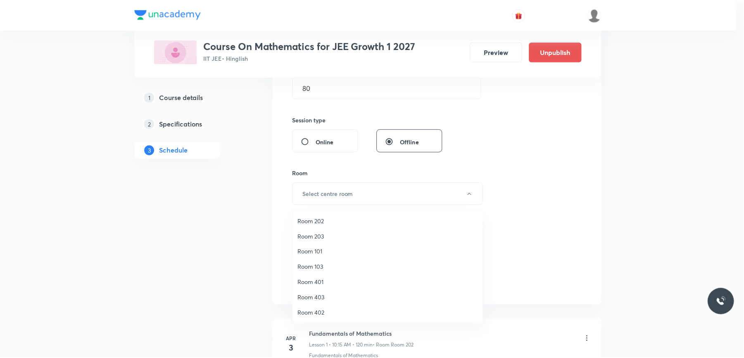
scroll to position [77, 0]
click at [326, 281] on span "Room 401" at bounding box center [389, 281] width 181 height 9
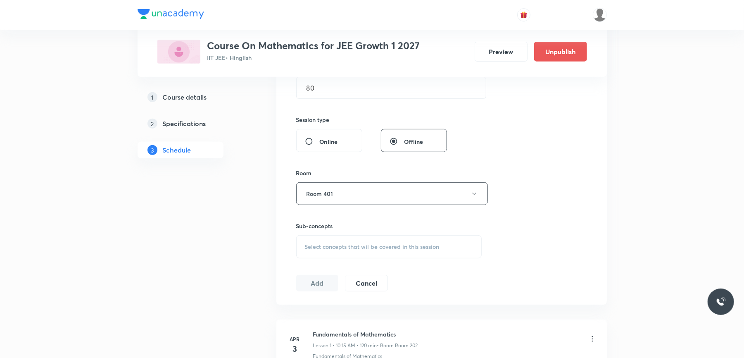
click at [327, 240] on div "Select concepts that wil be covered in this session" at bounding box center [389, 246] width 186 height 23
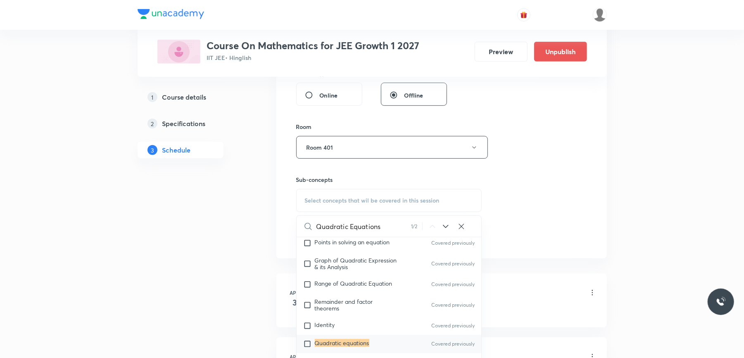
scroll to position [385, 0]
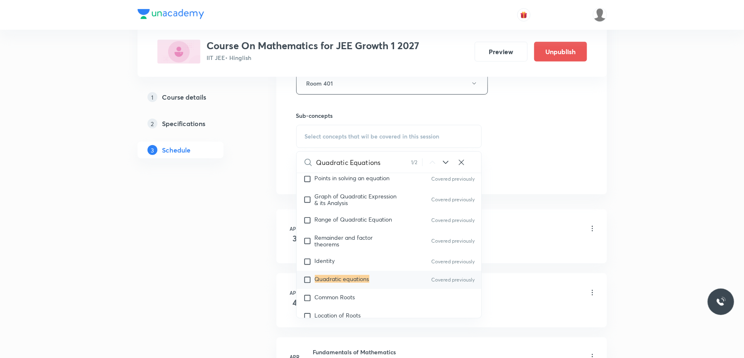
type input "Quadratic Equations"
click at [309, 280] on input "checkbox" at bounding box center [309, 279] width 12 height 8
checkbox input "true"
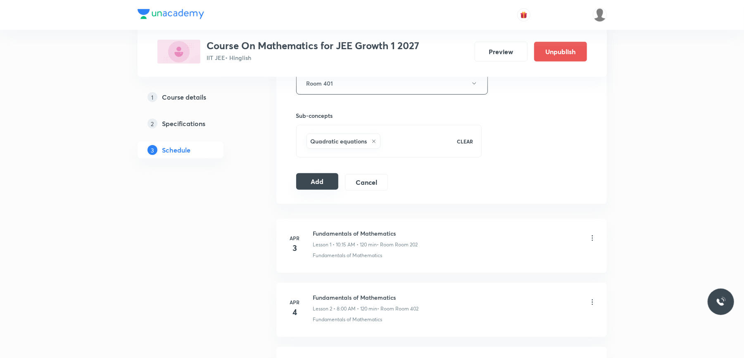
click at [321, 184] on button "Add" at bounding box center [317, 181] width 43 height 17
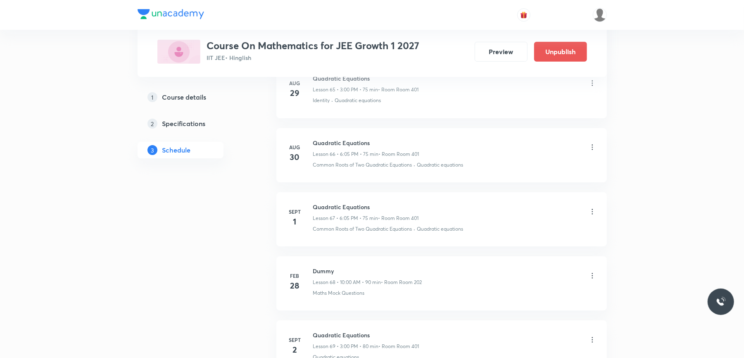
scroll to position [4408, 0]
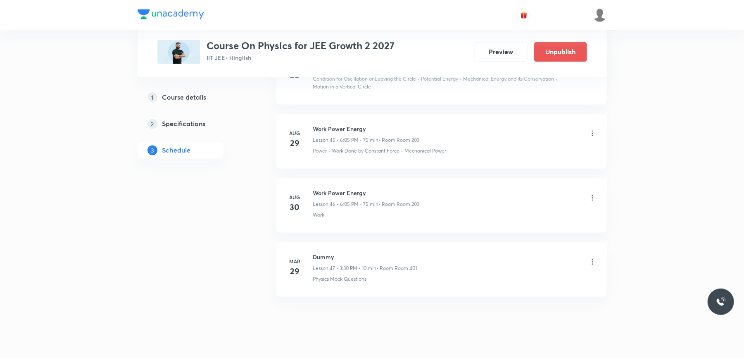
scroll to position [3419, 0]
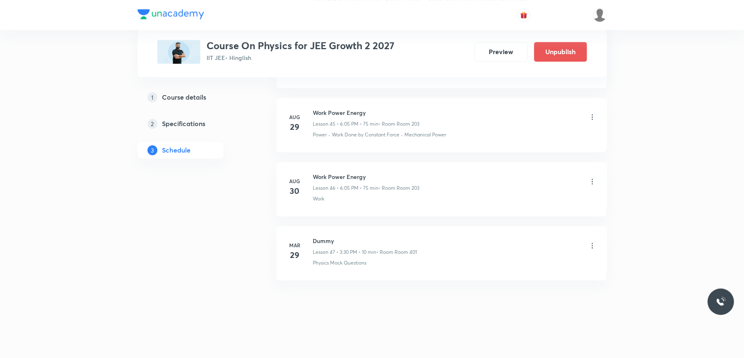
click at [336, 174] on h6 "Work Power Energy" at bounding box center [366, 176] width 107 height 9
drag, startPoint x: 336, startPoint y: 174, endPoint x: 329, endPoint y: 174, distance: 6.6
click at [329, 174] on h6 "Work Power Energy" at bounding box center [366, 176] width 107 height 9
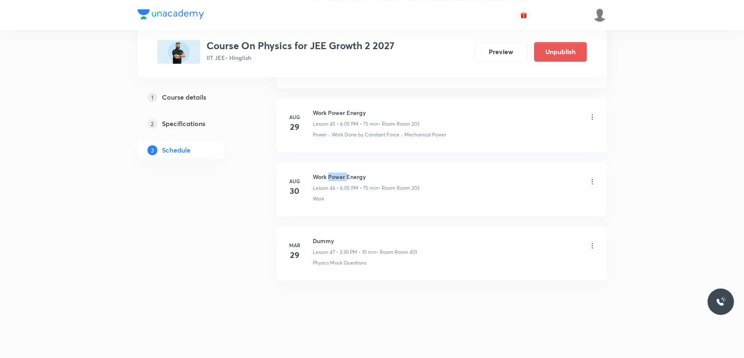
click at [329, 174] on h6 "Work Power Energy" at bounding box center [366, 176] width 107 height 9
click at [331, 179] on h6 "Work Power Energy" at bounding box center [366, 176] width 107 height 9
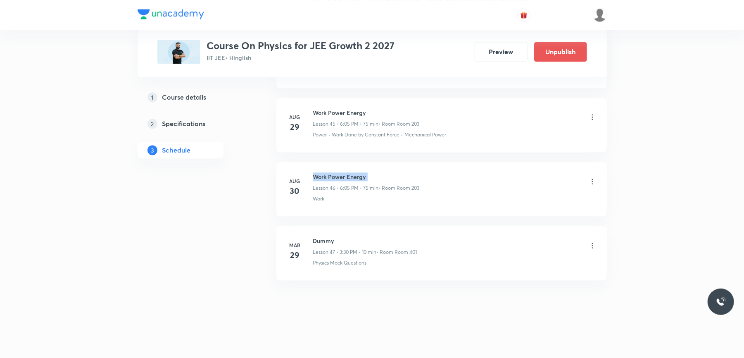
click at [331, 179] on h6 "Work Power Energy" at bounding box center [366, 176] width 107 height 9
copy h6 "Work Power Energy"
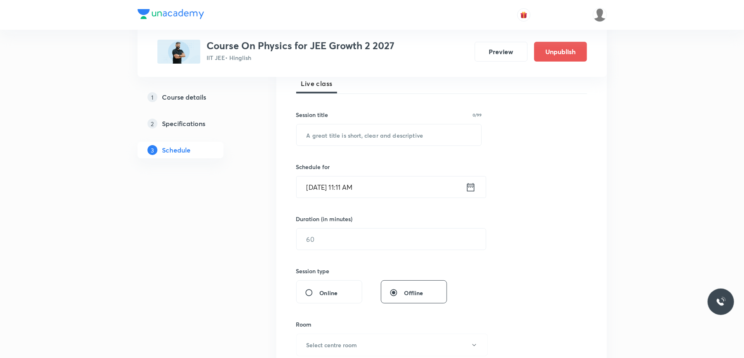
scroll to position [0, 0]
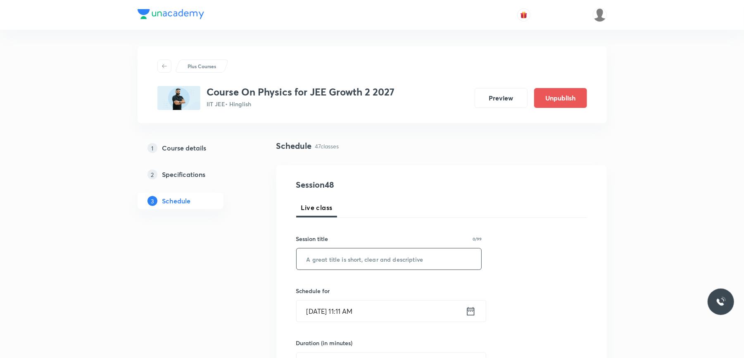
click at [324, 254] on input "text" at bounding box center [388, 258] width 185 height 21
paste input "Work Power Energy"
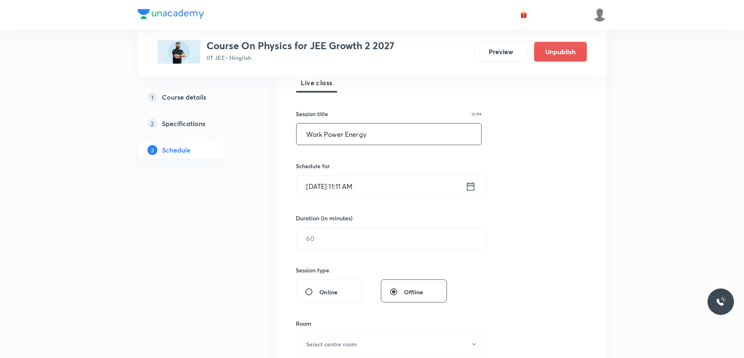
scroll to position [165, 0]
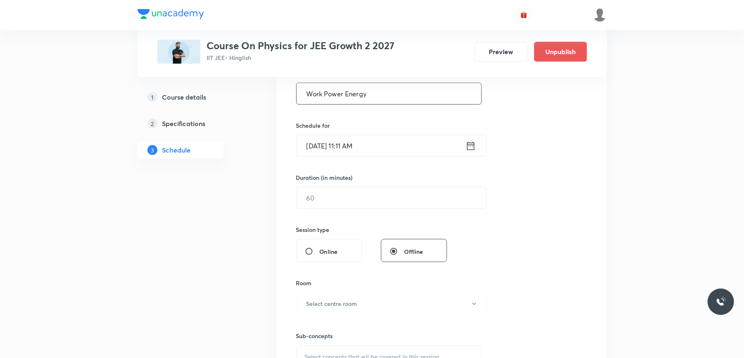
type input "Work Power Energy"
click at [395, 152] on input "[DATE] 11:11 AM" at bounding box center [380, 145] width 169 height 21
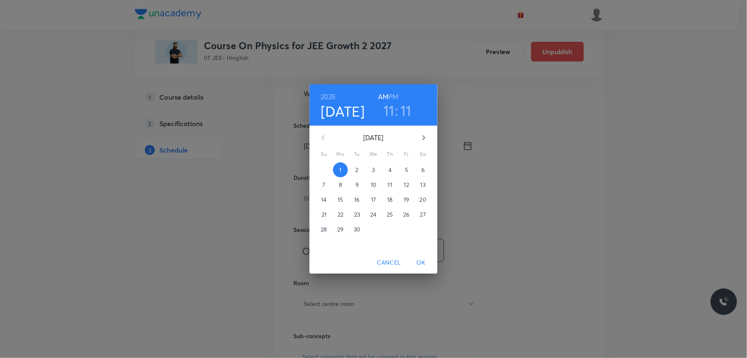
click at [396, 98] on h6 "PM" at bounding box center [394, 97] width 10 height 12
click at [389, 110] on h3 "11" at bounding box center [389, 110] width 11 height 17
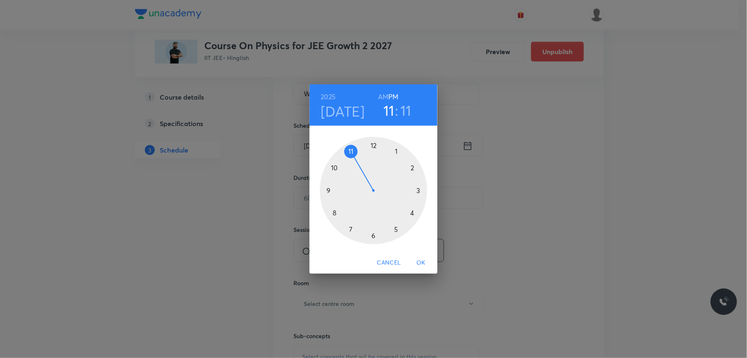
click at [419, 190] on div at bounding box center [373, 190] width 107 height 107
click at [373, 144] on div at bounding box center [373, 190] width 107 height 107
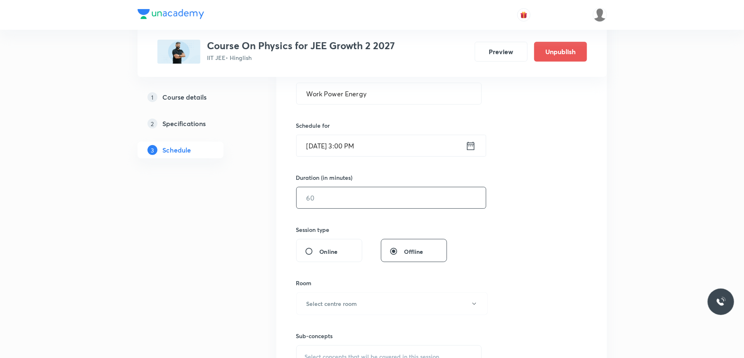
click at [334, 197] on input "text" at bounding box center [390, 197] width 189 height 21
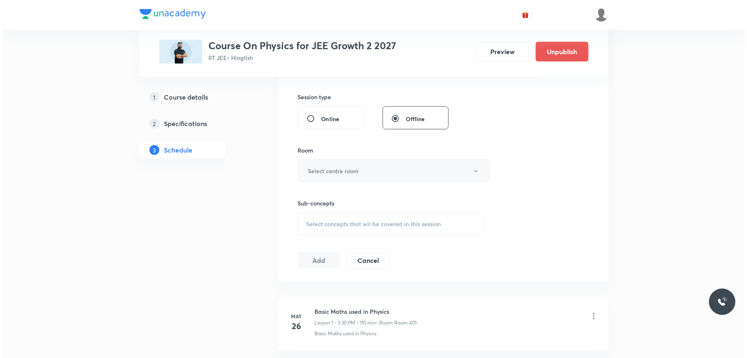
scroll to position [330, 0]
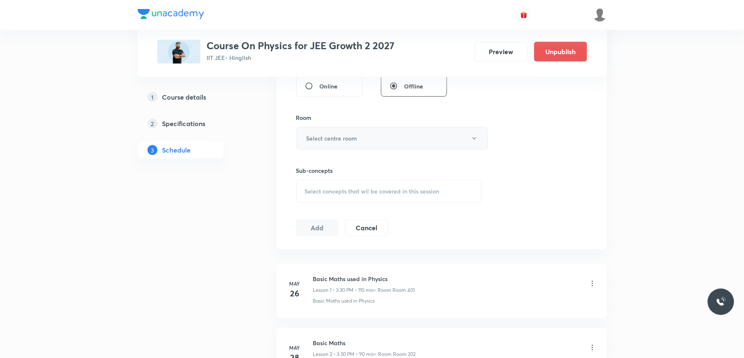
type input "80"
click at [348, 141] on h6 "Select centre room" at bounding box center [331, 138] width 51 height 9
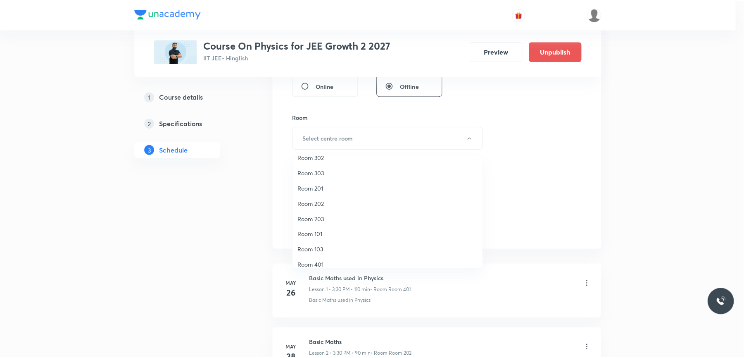
scroll to position [77, 0]
click at [324, 177] on span "Room 203" at bounding box center [389, 181] width 181 height 9
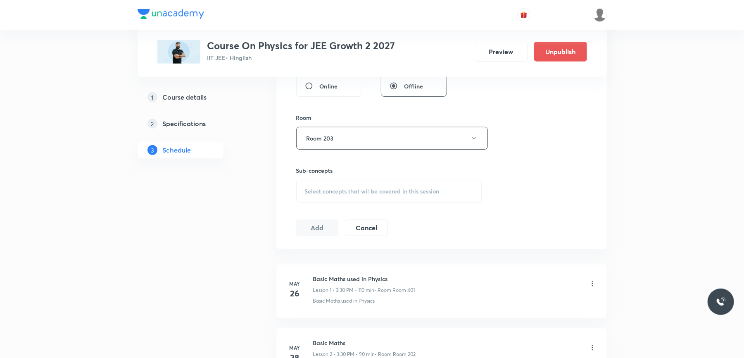
click at [331, 187] on div "Select concepts that wil be covered in this session" at bounding box center [389, 191] width 186 height 23
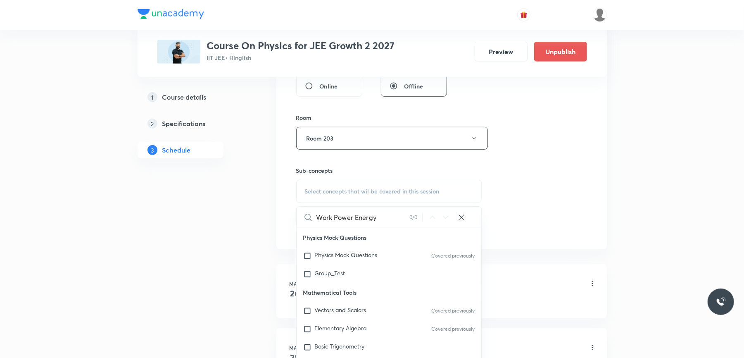
drag, startPoint x: 336, startPoint y: 219, endPoint x: 382, endPoint y: 218, distance: 46.2
click at [382, 218] on input "Work Power Energy" at bounding box center [362, 216] width 93 height 21
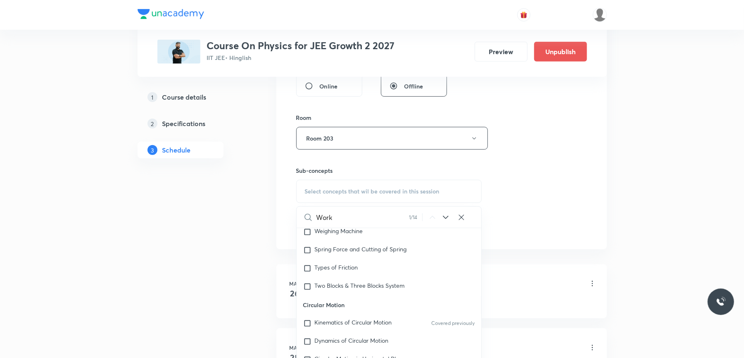
scroll to position [2077, 0]
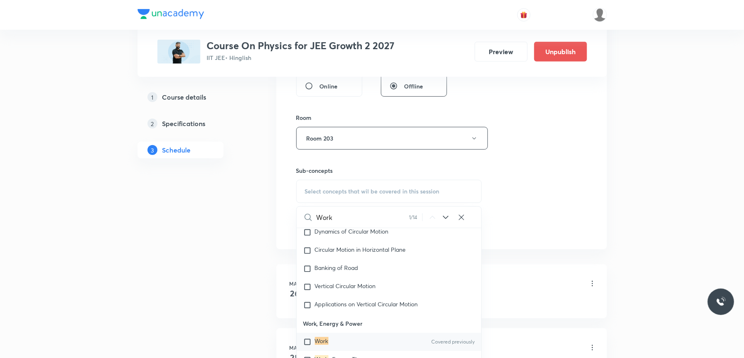
type input "Work"
click at [308, 337] on input "checkbox" at bounding box center [309, 341] width 12 height 8
checkbox input "true"
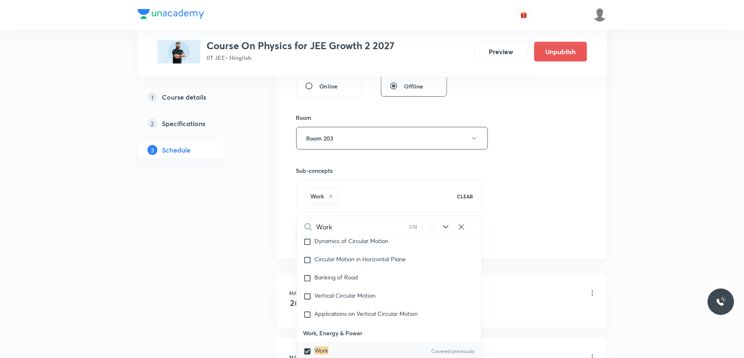
click at [291, 206] on div "Session 48 Live class Session title 17/99 Work Power Energy ​ Schedule for [DAT…" at bounding box center [441, 47] width 330 height 424
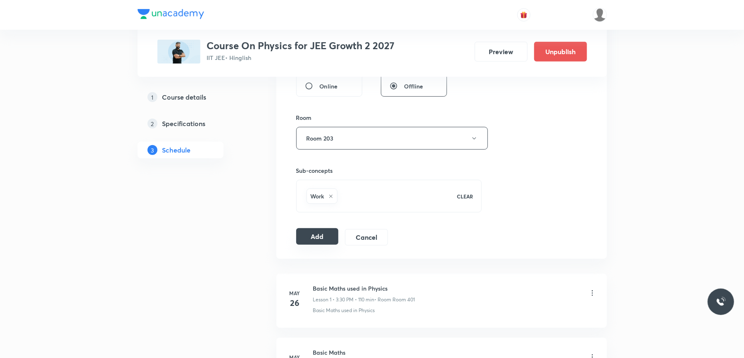
click at [319, 235] on button "Add" at bounding box center [317, 236] width 43 height 17
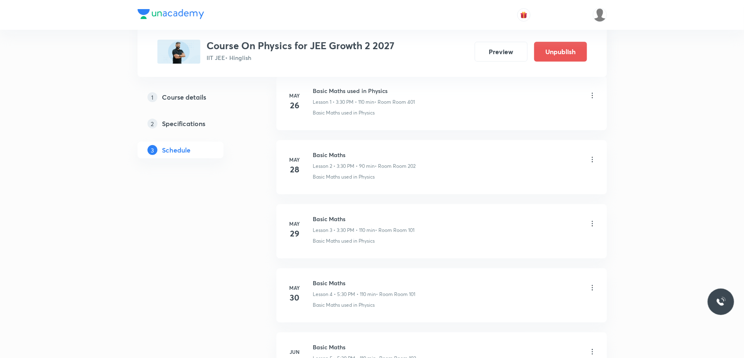
scroll to position [0, 0]
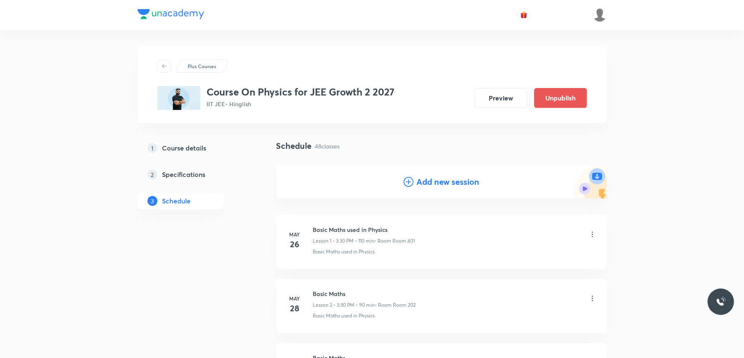
click at [430, 184] on h4 "Add new session" at bounding box center [448, 181] width 63 height 12
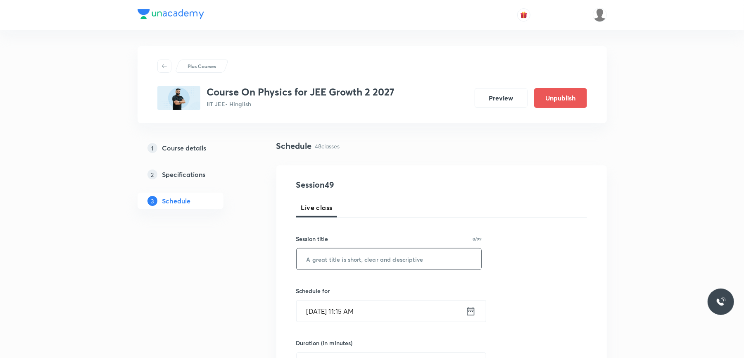
click at [356, 260] on input "text" at bounding box center [388, 258] width 185 height 21
paste input "Work Power Energy"
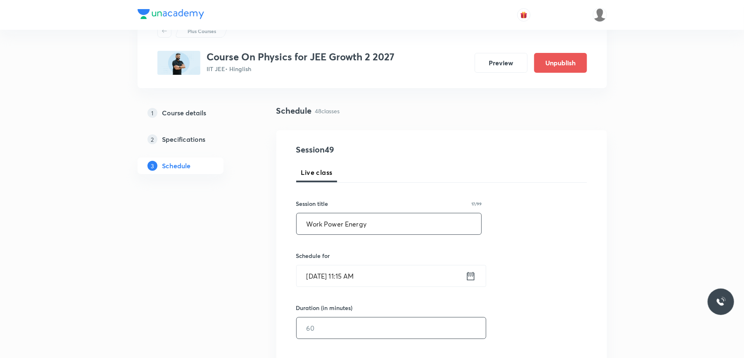
scroll to position [110, 0]
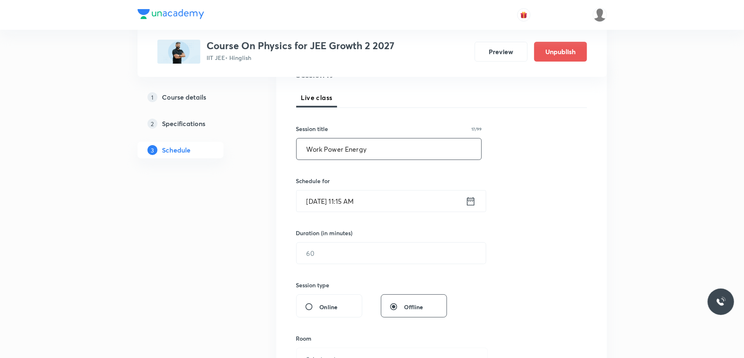
type input "Work Power Energy"
click at [397, 202] on input "[DATE] 11:15 AM" at bounding box center [380, 200] width 169 height 21
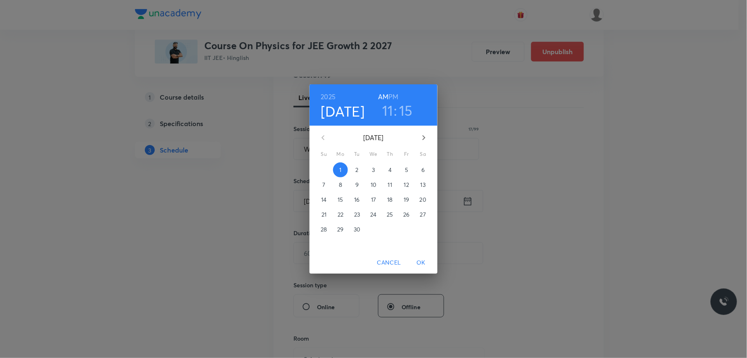
click at [357, 169] on p "2" at bounding box center [356, 170] width 3 height 8
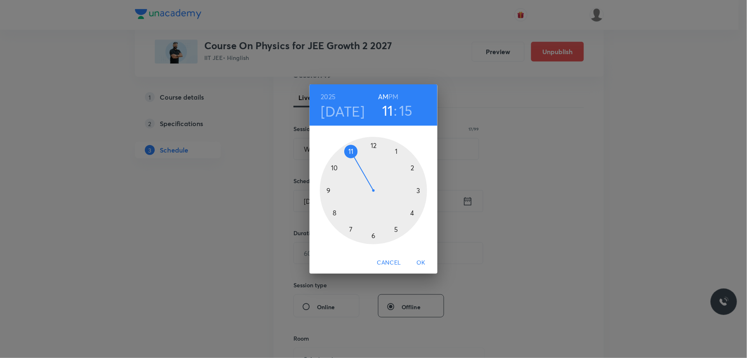
click at [393, 97] on h6 "PM" at bounding box center [394, 97] width 10 height 12
click at [374, 235] on div at bounding box center [373, 190] width 107 height 107
click at [397, 149] on div at bounding box center [373, 190] width 107 height 107
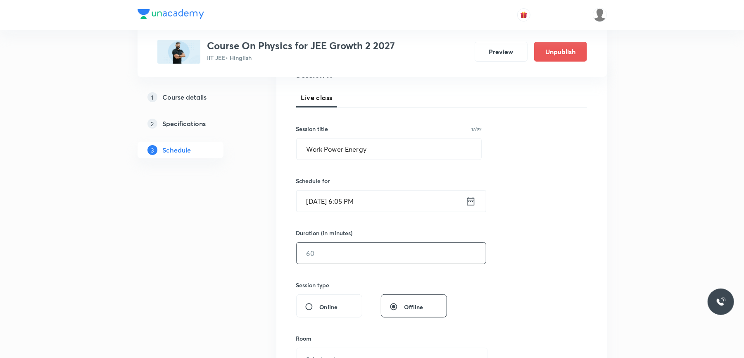
click at [341, 254] on input "text" at bounding box center [390, 252] width 189 height 21
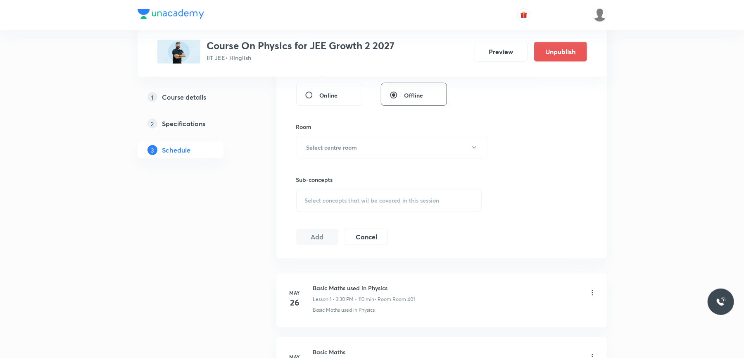
scroll to position [330, 0]
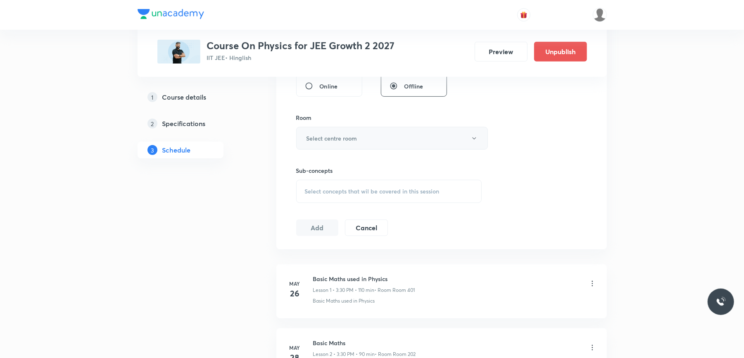
type input "75"
click at [376, 137] on button "Select centre room" at bounding box center [392, 138] width 192 height 23
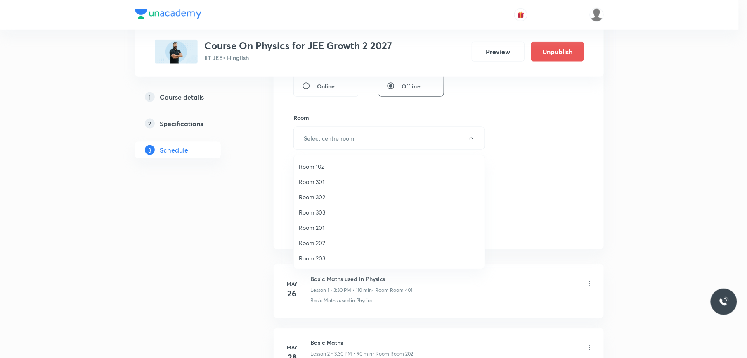
click at [319, 255] on span "Room 203" at bounding box center [389, 258] width 181 height 9
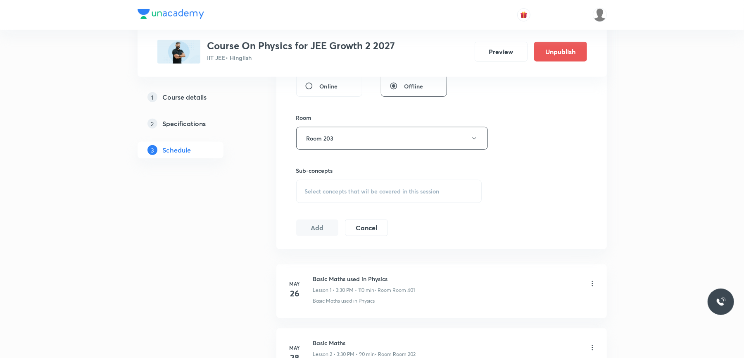
click at [329, 190] on span "Select concepts that wil be covered in this session" at bounding box center [372, 191] width 135 height 7
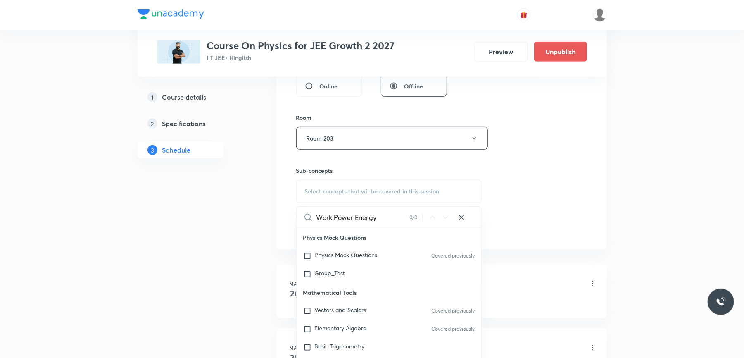
drag, startPoint x: 334, startPoint y: 220, endPoint x: 389, endPoint y: 218, distance: 54.5
click at [389, 218] on input "Work Power Energy" at bounding box center [362, 216] width 93 height 21
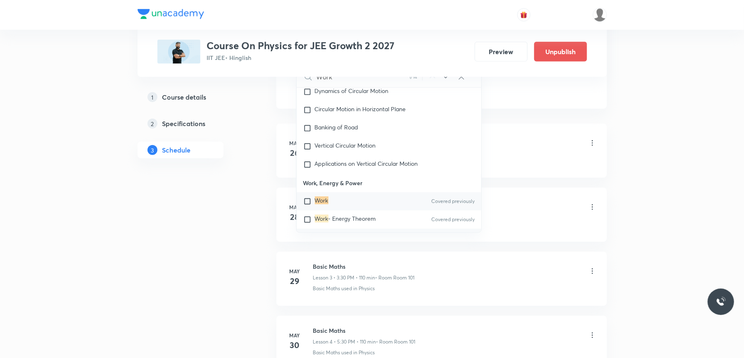
scroll to position [495, 0]
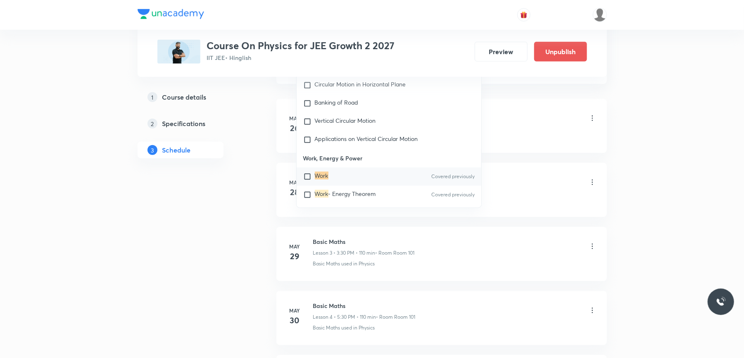
type input "Work"
click at [307, 172] on input "checkbox" at bounding box center [309, 176] width 12 height 8
checkbox input "true"
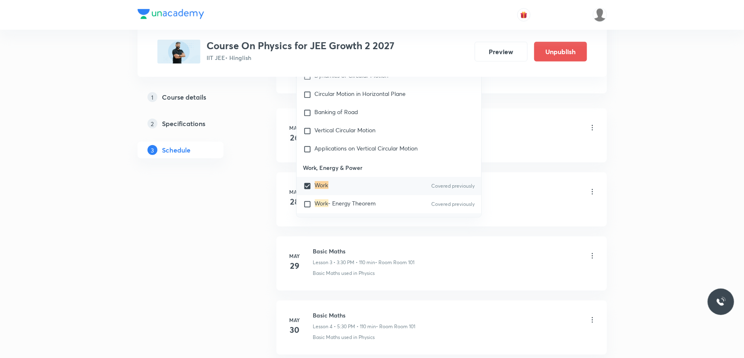
click at [308, 201] on input "checkbox" at bounding box center [309, 204] width 12 height 8
checkbox input "true"
click at [308, 218] on input "checkbox" at bounding box center [309, 222] width 12 height 8
checkbox input "true"
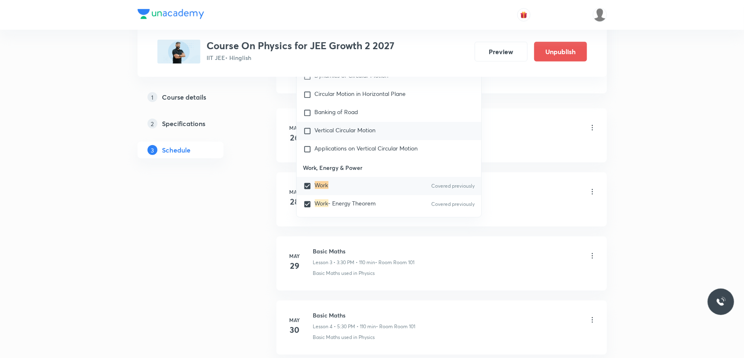
checkbox input "true"
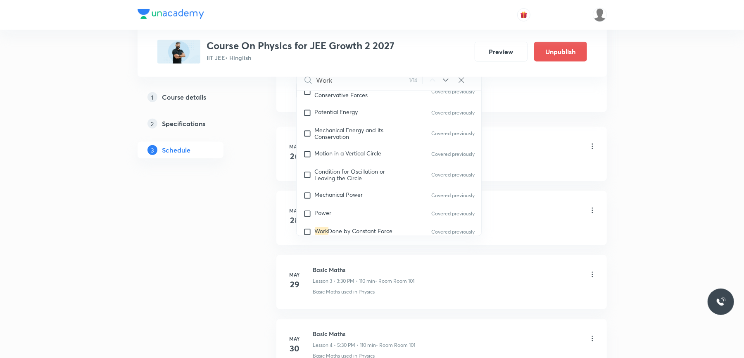
scroll to position [2253, 0]
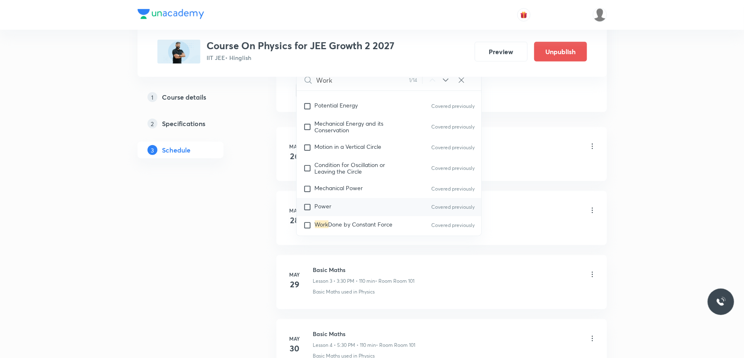
click at [309, 203] on input "checkbox" at bounding box center [309, 207] width 12 height 8
checkbox input "true"
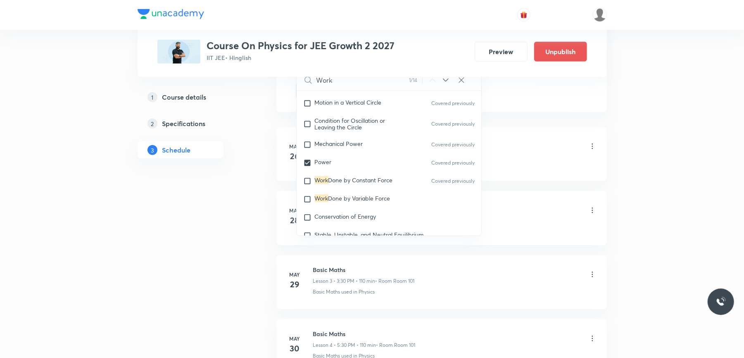
scroll to position [2319, 0]
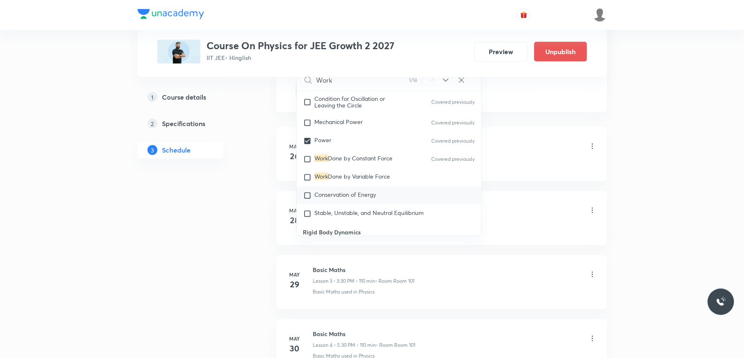
click at [310, 191] on input "checkbox" at bounding box center [309, 195] width 12 height 8
checkbox input "true"
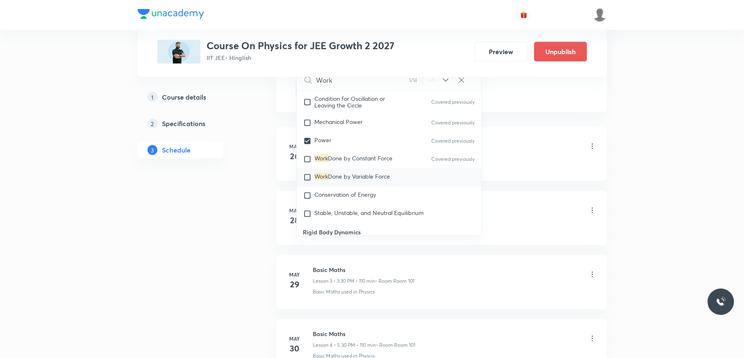
checkbox input "true"
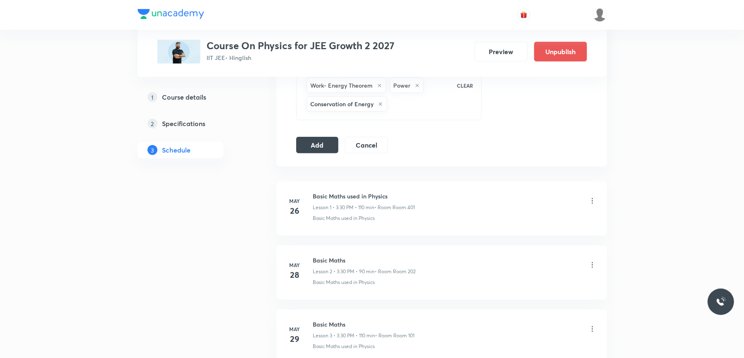
scroll to position [440, 0]
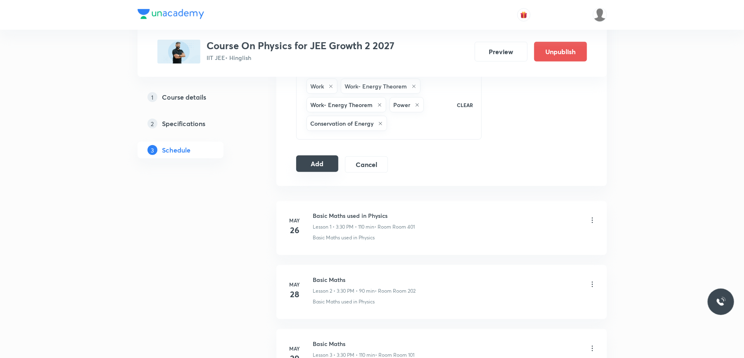
click at [325, 167] on button "Add" at bounding box center [317, 163] width 43 height 17
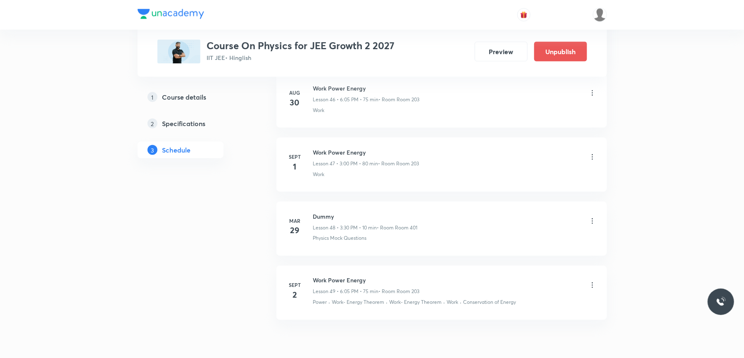
scroll to position [3168, 0]
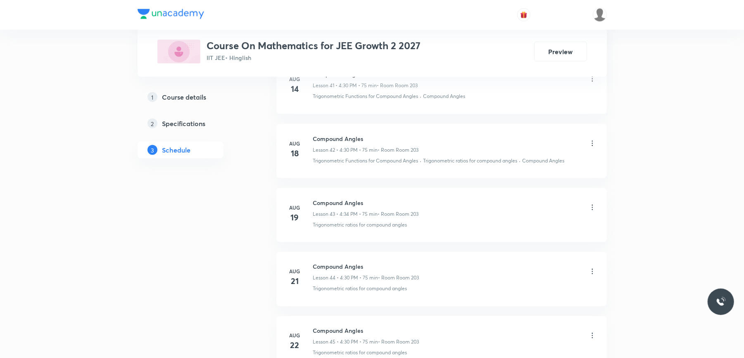
scroll to position [3529, 0]
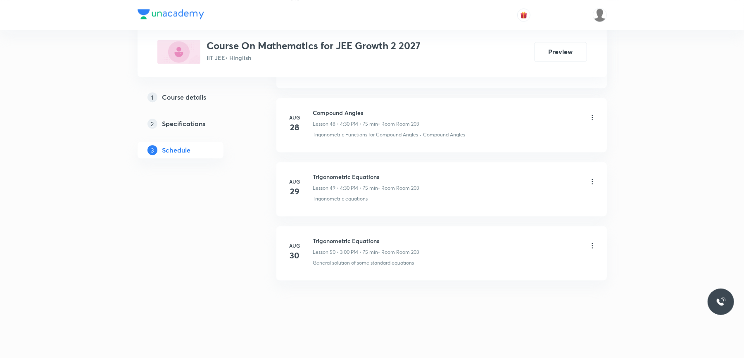
click at [337, 238] on h6 "Trigonometric Equations" at bounding box center [366, 240] width 106 height 9
copy h6 "Trigonometric Equations"
drag, startPoint x: 337, startPoint y: 238, endPoint x: 199, endPoint y: 262, distance: 139.9
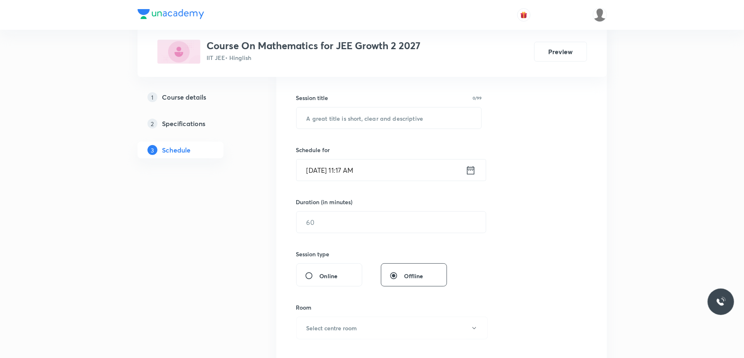
scroll to position [0, 0]
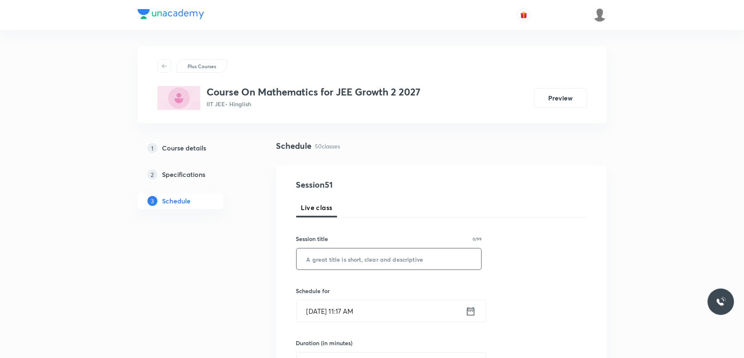
click at [334, 254] on input "text" at bounding box center [388, 258] width 185 height 21
paste input "Trigonometric Equations"
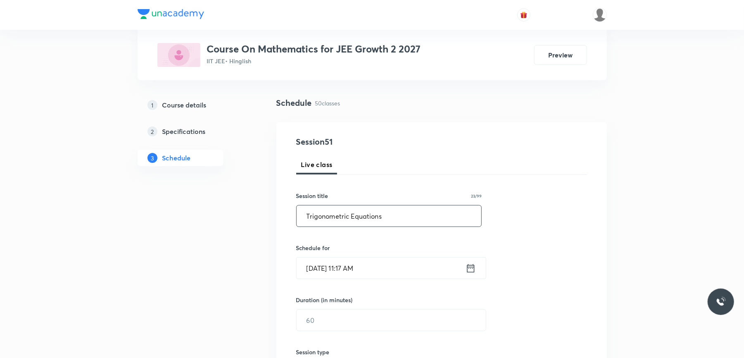
scroll to position [110, 0]
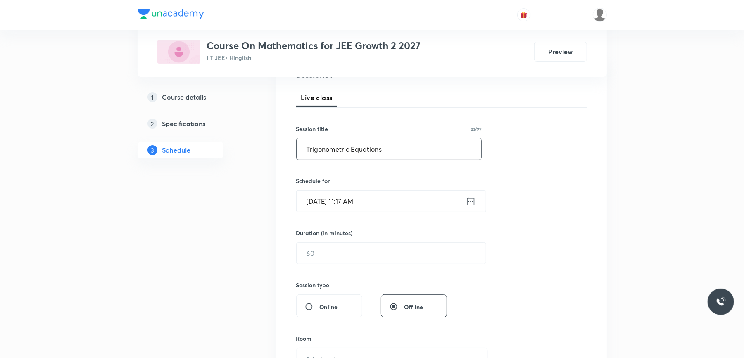
type input "Trigonometric Equations"
click at [397, 207] on input "[DATE] 11:17 AM" at bounding box center [380, 200] width 169 height 21
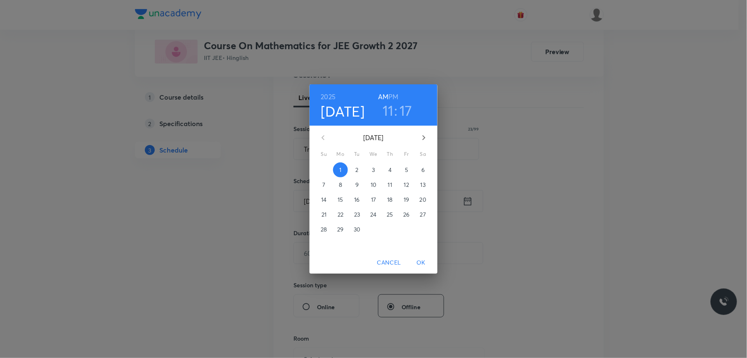
click at [400, 94] on div "[DATE] 11 : 17 AM PM" at bounding box center [373, 105] width 115 height 28
click at [392, 97] on h6 "PM" at bounding box center [394, 97] width 10 height 12
click at [388, 116] on h3 "11" at bounding box center [388, 110] width 11 height 17
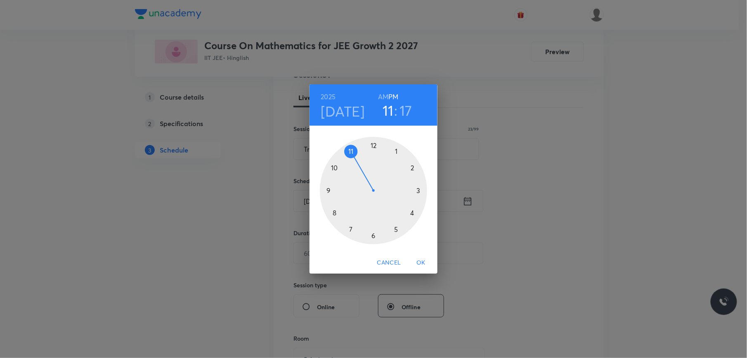
click at [412, 212] on div at bounding box center [373, 190] width 107 height 107
click at [373, 235] on div at bounding box center [373, 190] width 107 height 107
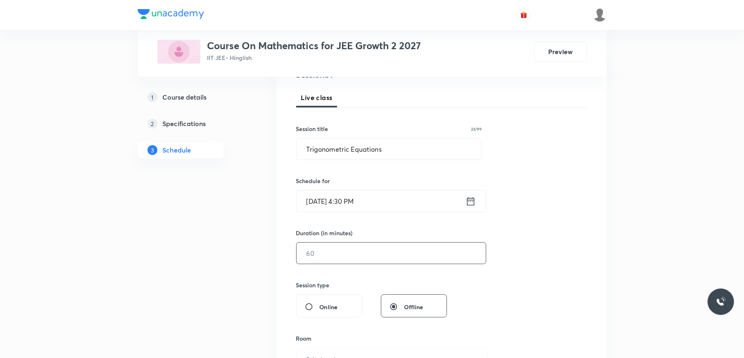
click at [339, 250] on input "text" at bounding box center [390, 252] width 189 height 21
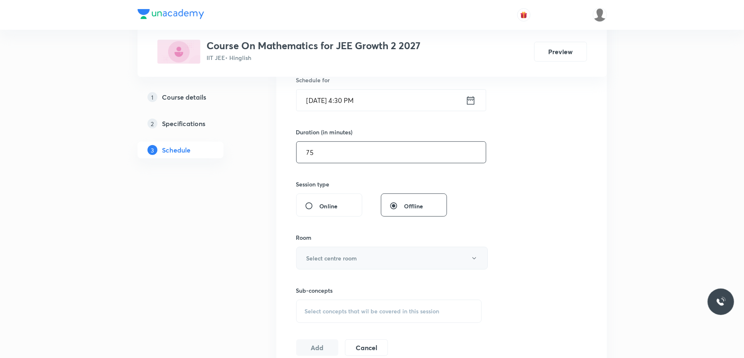
scroll to position [220, 0]
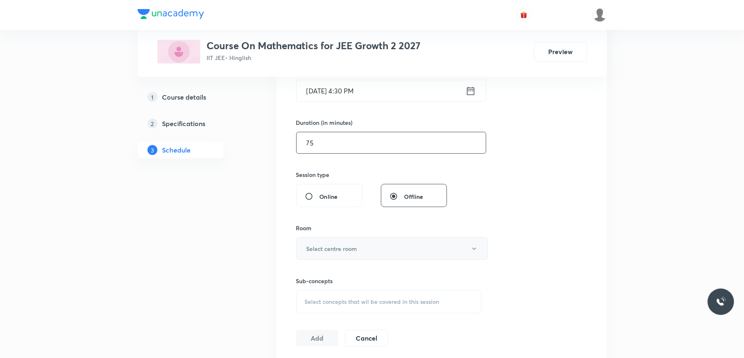
type input "75"
click at [359, 248] on button "Select centre room" at bounding box center [392, 248] width 192 height 23
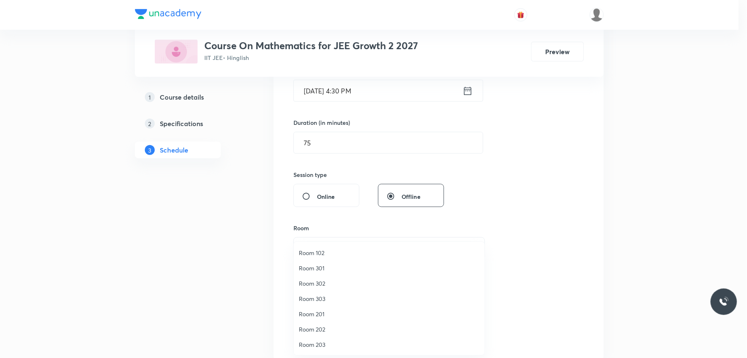
click at [316, 341] on span "Room 203" at bounding box center [389, 344] width 181 height 9
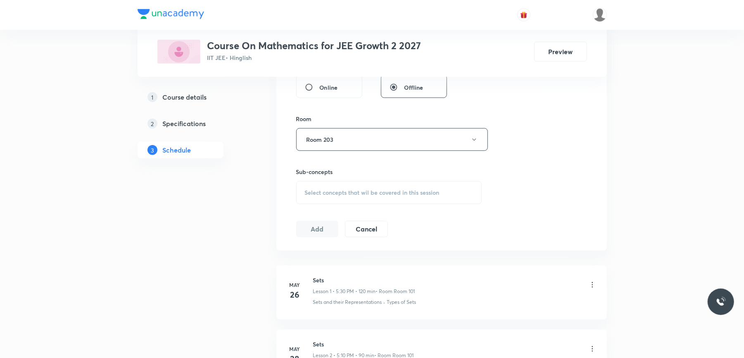
scroll to position [330, 0]
click at [360, 189] on span "Select concepts that wil be covered in this session" at bounding box center [372, 191] width 135 height 7
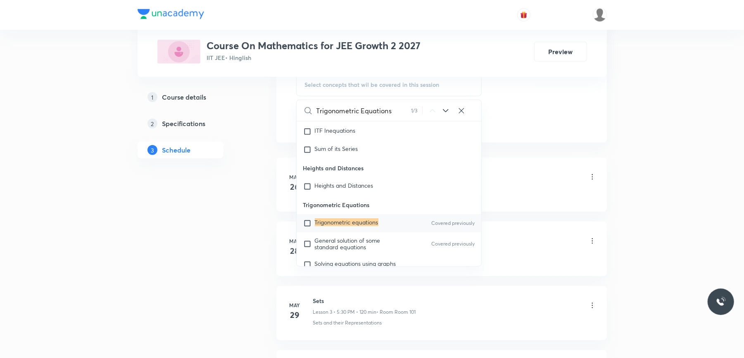
scroll to position [440, 0]
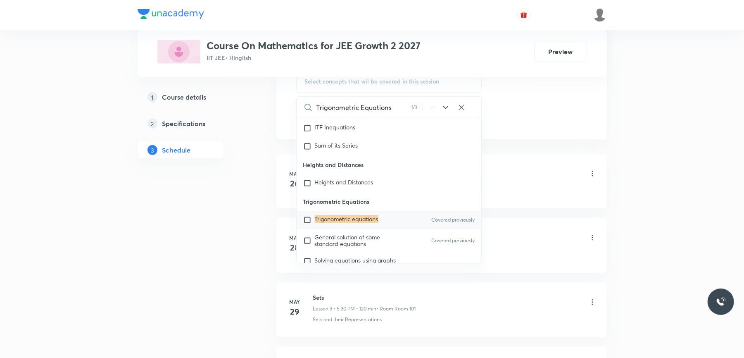
type input "Trigonometric Equations"
click at [307, 224] on input "checkbox" at bounding box center [309, 220] width 12 height 8
checkbox input "true"
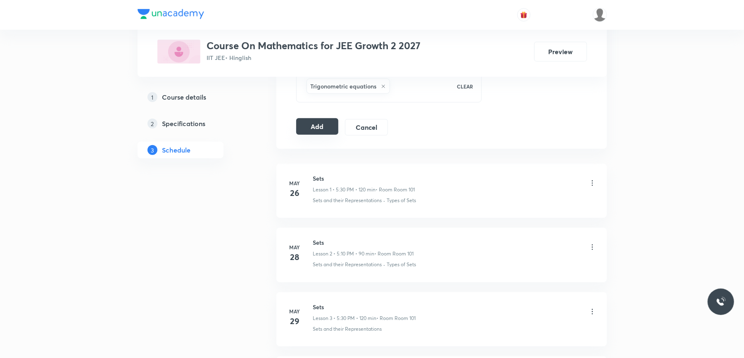
click at [320, 129] on button "Add" at bounding box center [317, 126] width 43 height 17
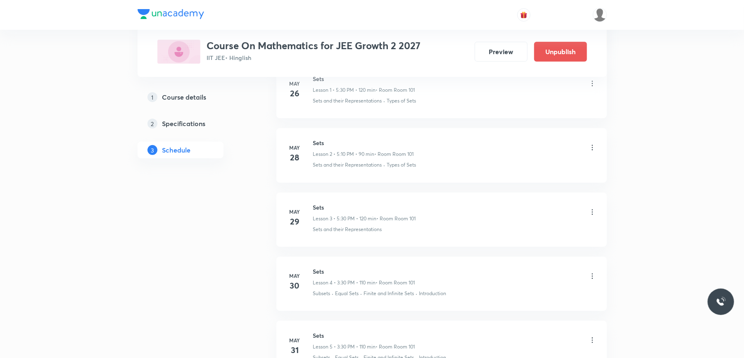
scroll to position [0, 0]
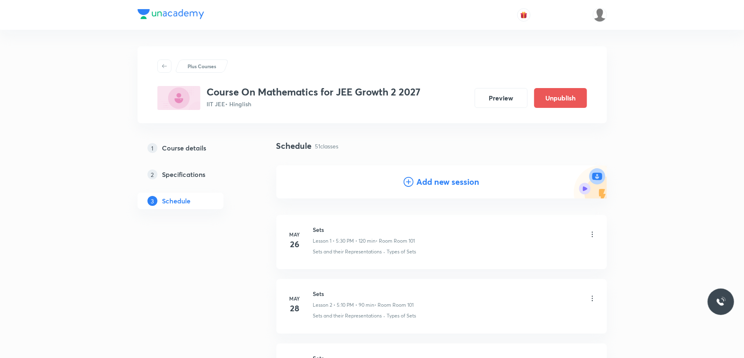
click at [448, 177] on h4 "Add new session" at bounding box center [448, 181] width 63 height 12
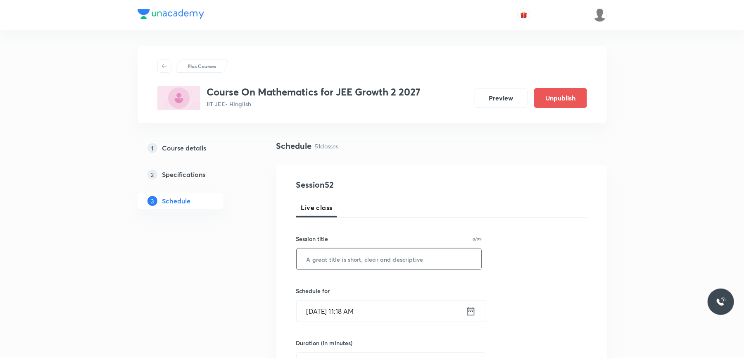
click at [336, 256] on input "text" at bounding box center [388, 258] width 185 height 21
paste input "Trigonometric Equations"
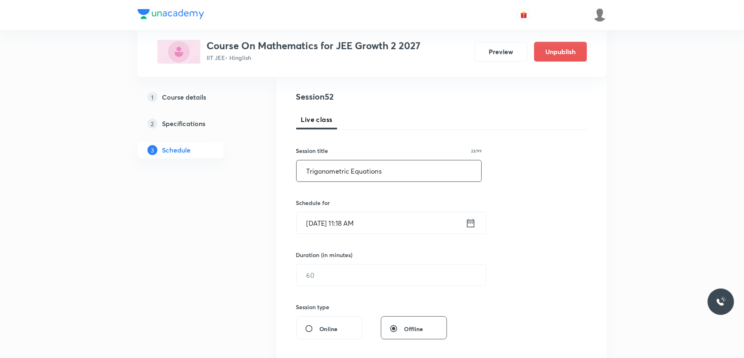
scroll to position [110, 0]
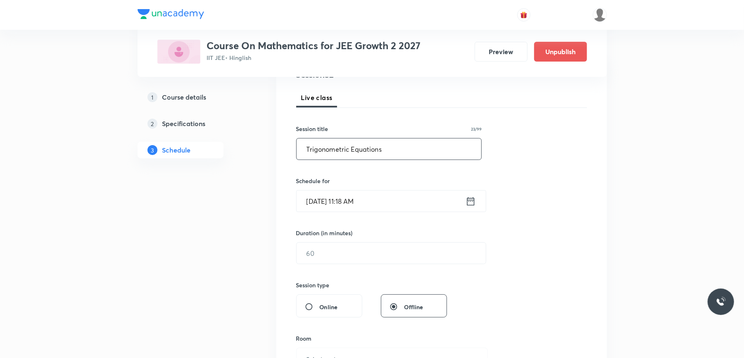
type input "Trigonometric Equations"
click at [415, 201] on input "[DATE] 11:18 AM" at bounding box center [380, 200] width 169 height 21
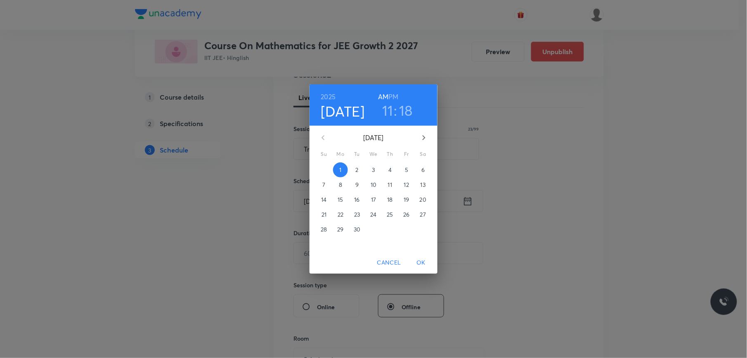
click at [351, 171] on span "2" at bounding box center [357, 170] width 15 height 8
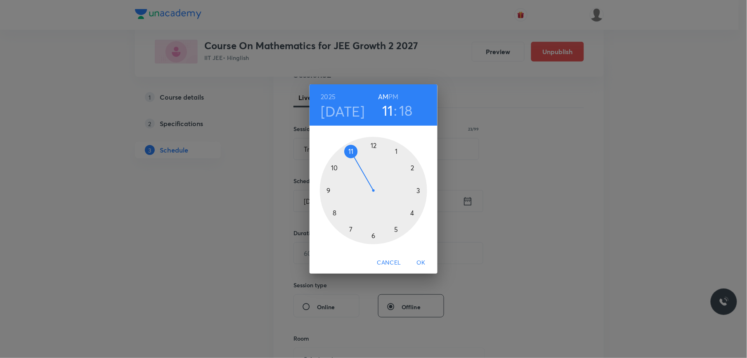
click at [395, 100] on h6 "PM" at bounding box center [394, 97] width 10 height 12
click at [412, 210] on div at bounding box center [373, 190] width 107 height 107
click at [374, 235] on div at bounding box center [373, 190] width 107 height 107
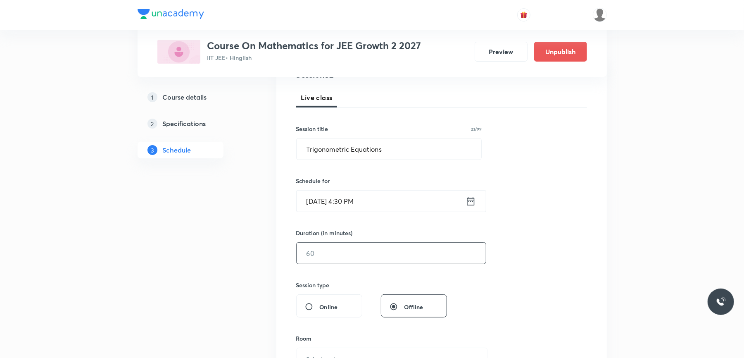
click at [326, 250] on input "text" at bounding box center [390, 252] width 189 height 21
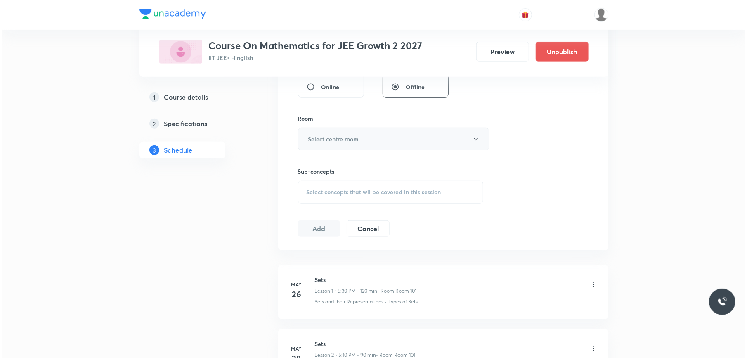
scroll to position [330, 0]
type input "75"
click at [367, 135] on button "Select centre room" at bounding box center [392, 138] width 192 height 23
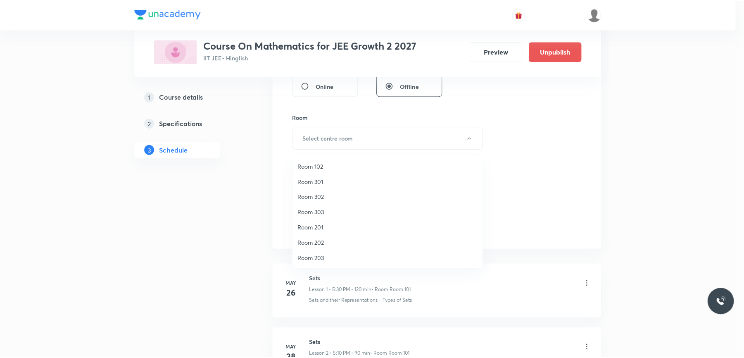
scroll to position [77, 0]
click at [327, 179] on span "Room 203" at bounding box center [389, 181] width 181 height 9
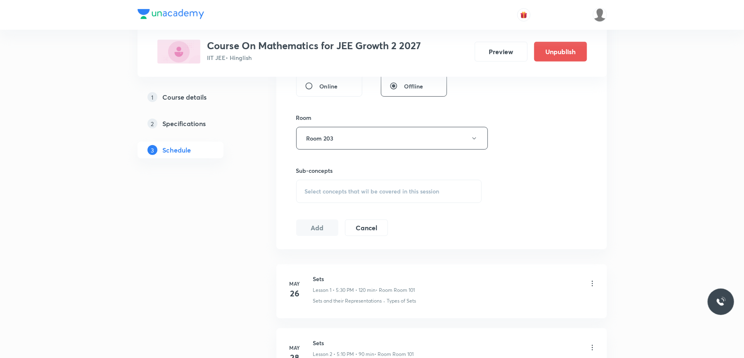
click at [329, 192] on span "Select concepts that wil be covered in this session" at bounding box center [372, 191] width 135 height 7
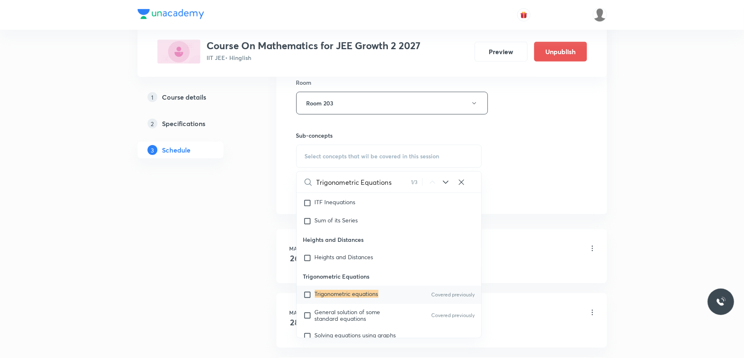
scroll to position [385, 0]
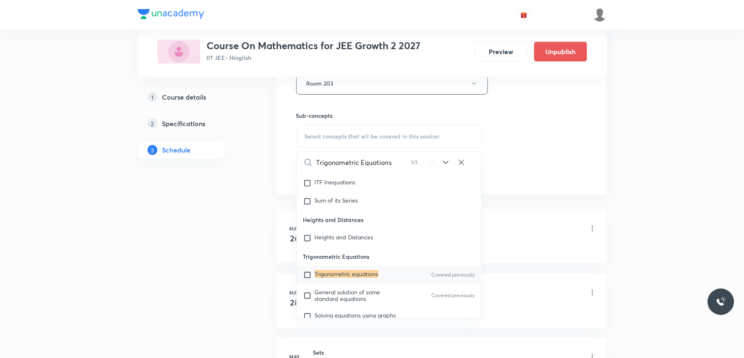
type input "Trigonometric Equations"
click at [307, 279] on input "checkbox" at bounding box center [309, 274] width 12 height 8
checkbox input "true"
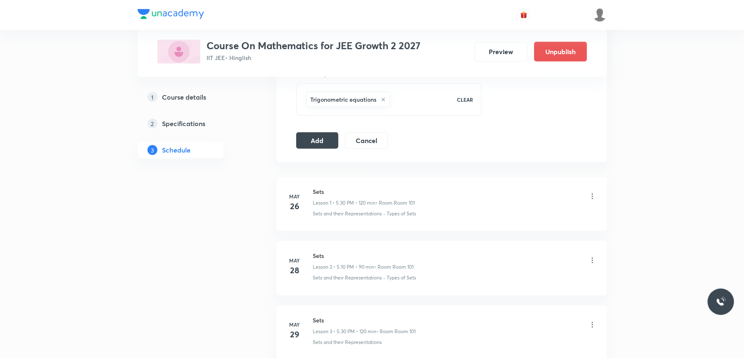
scroll to position [440, 0]
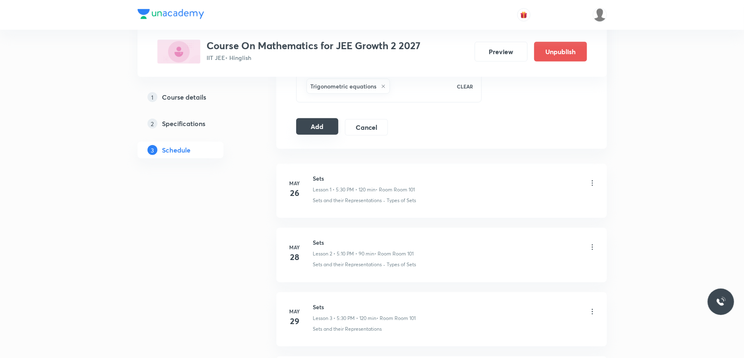
click at [324, 126] on button "Add" at bounding box center [317, 126] width 43 height 17
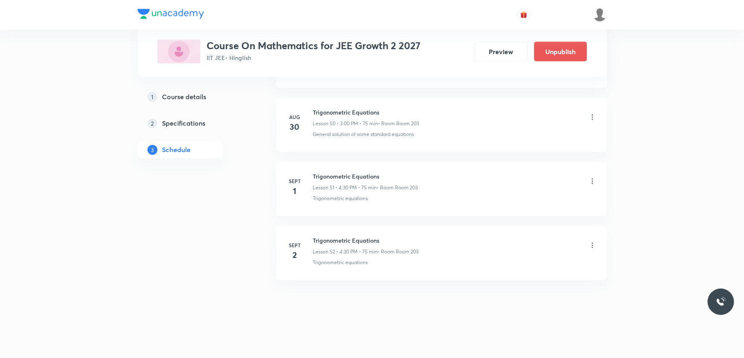
scroll to position [3277, 0]
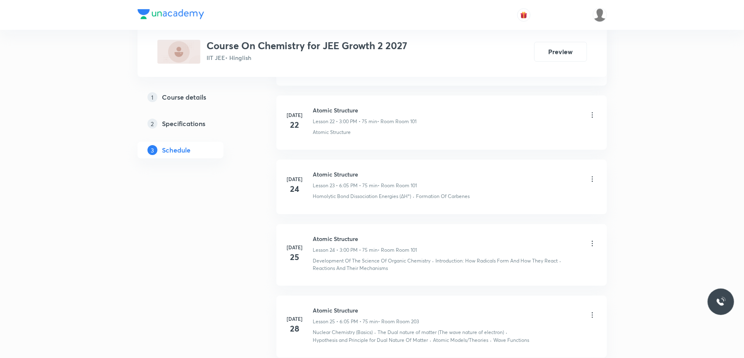
scroll to position [3306, 0]
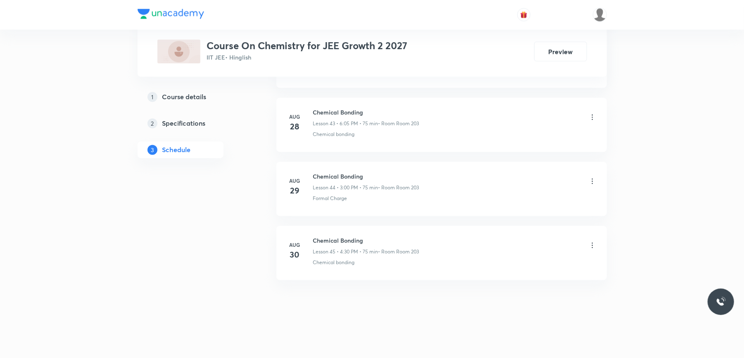
click at [333, 242] on h6 "Chemical Bonding" at bounding box center [366, 240] width 106 height 9
copy h6 "Chemical Bonding"
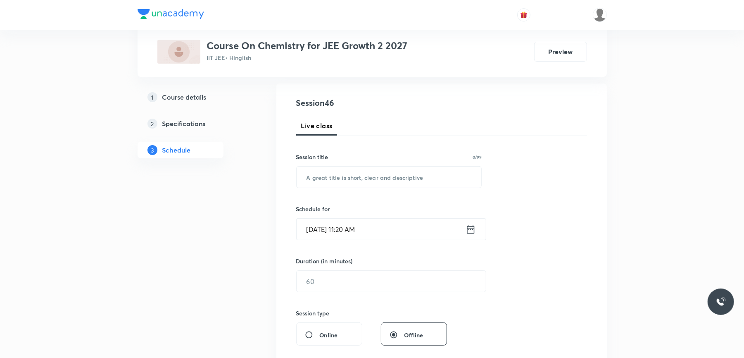
scroll to position [0, 0]
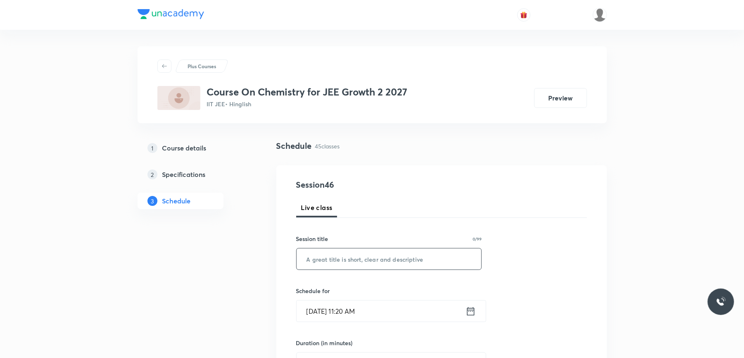
click at [324, 256] on input "text" at bounding box center [388, 258] width 185 height 21
paste input "Chemical Bonding"
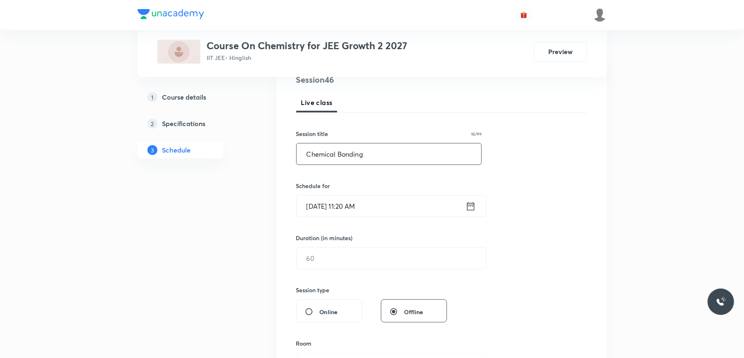
scroll to position [110, 0]
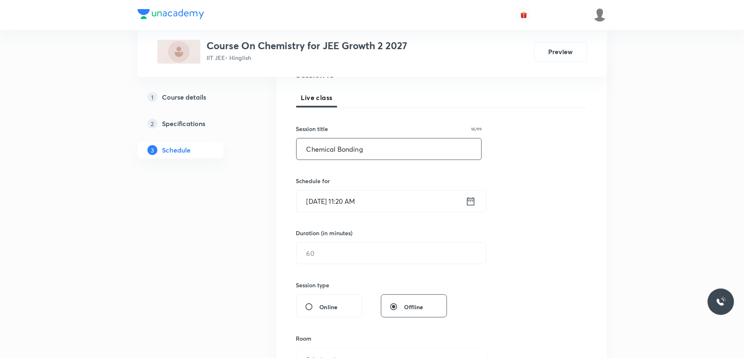
type input "Chemical Bonding"
click at [403, 199] on input "Sept 1, 2025, 11:20 AM" at bounding box center [380, 200] width 169 height 21
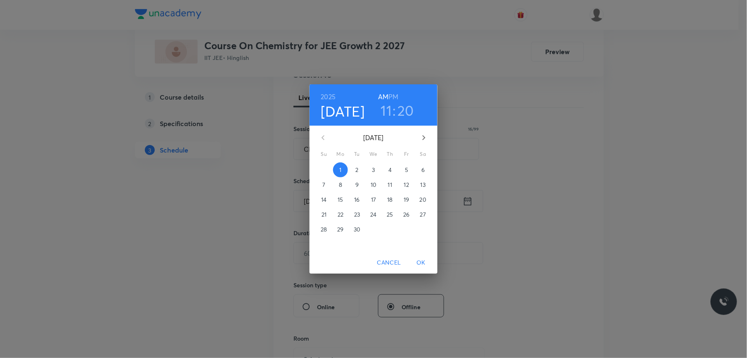
click at [395, 98] on h6 "PM" at bounding box center [394, 97] width 10 height 12
click at [390, 107] on h3 "11" at bounding box center [386, 110] width 11 height 17
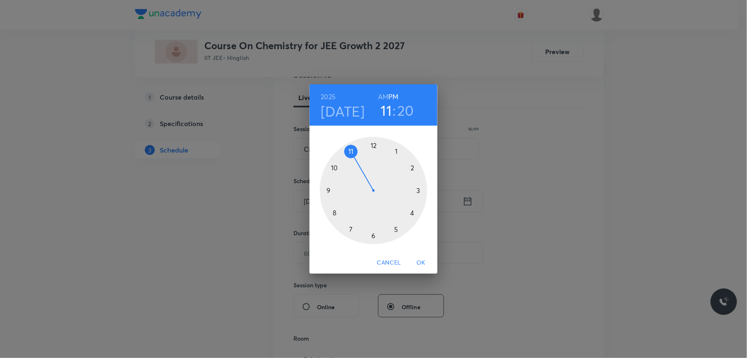
click at [374, 236] on div at bounding box center [373, 190] width 107 height 107
click at [395, 151] on div at bounding box center [373, 190] width 107 height 107
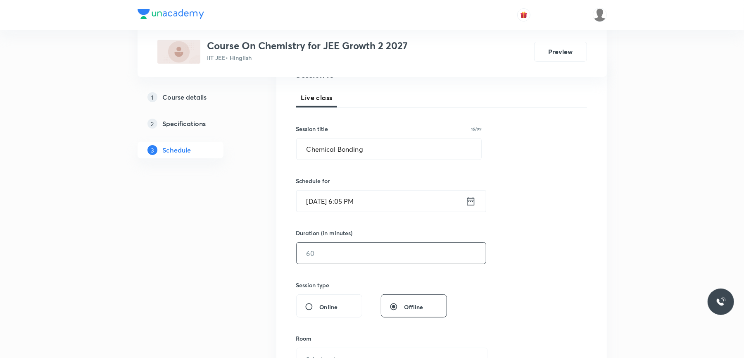
click at [326, 257] on input "text" at bounding box center [390, 252] width 189 height 21
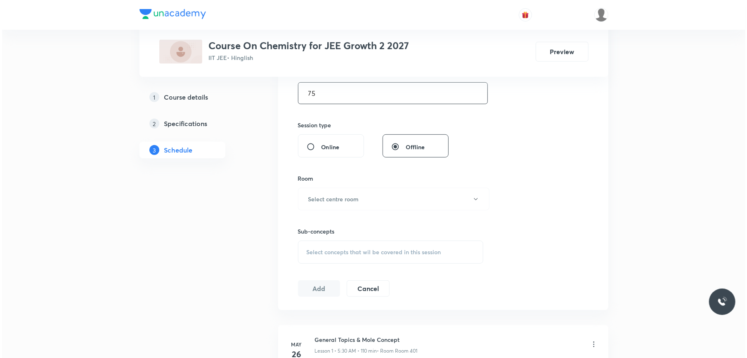
scroll to position [275, 0]
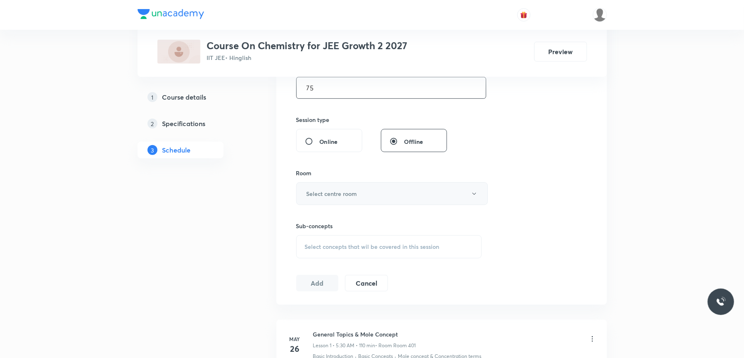
type input "75"
click at [351, 186] on button "Select centre room" at bounding box center [392, 193] width 192 height 23
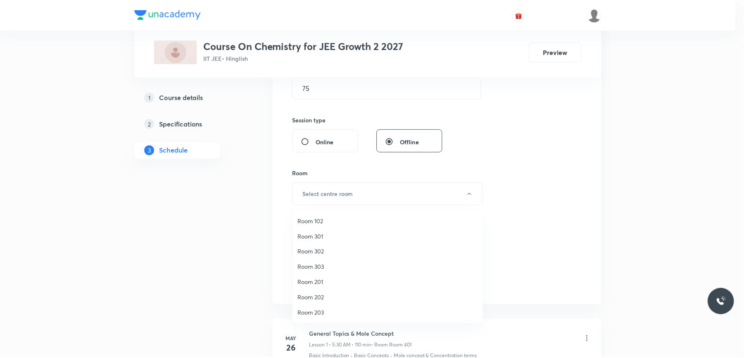
scroll to position [77, 0]
click at [324, 235] on span "Room 203" at bounding box center [389, 236] width 181 height 9
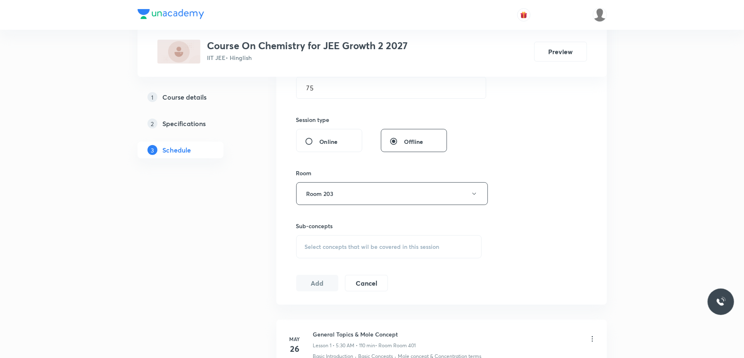
click at [327, 240] on div "Select concepts that wil be covered in this session" at bounding box center [389, 246] width 186 height 23
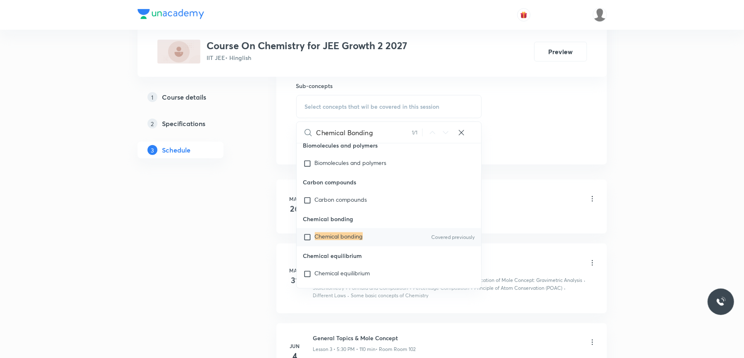
scroll to position [440, 0]
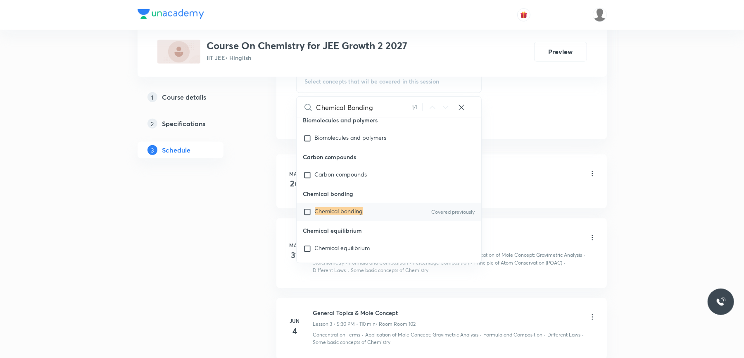
type input "Chemical Bonding"
click at [306, 216] on input "checkbox" at bounding box center [309, 212] width 12 height 8
checkbox input "true"
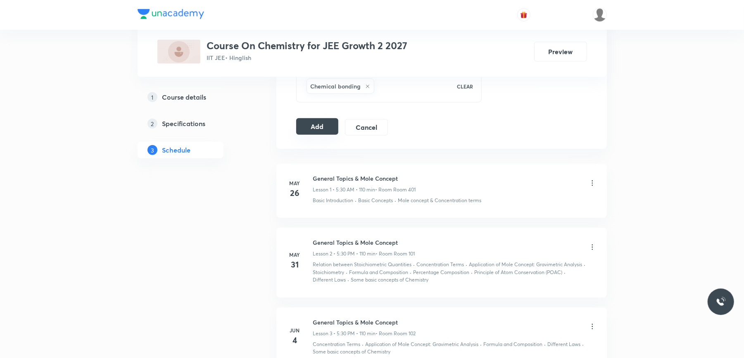
click at [324, 129] on button "Add" at bounding box center [317, 126] width 43 height 17
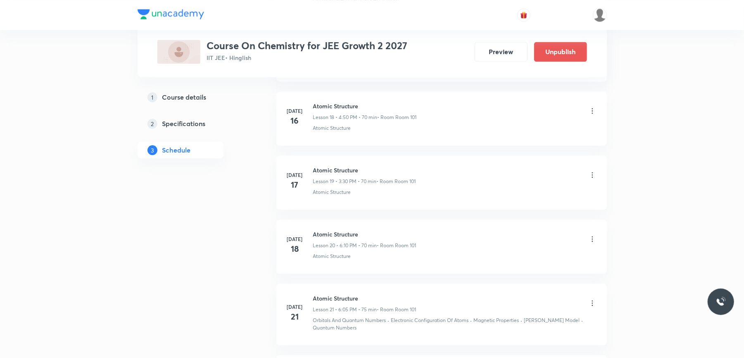
scroll to position [0, 0]
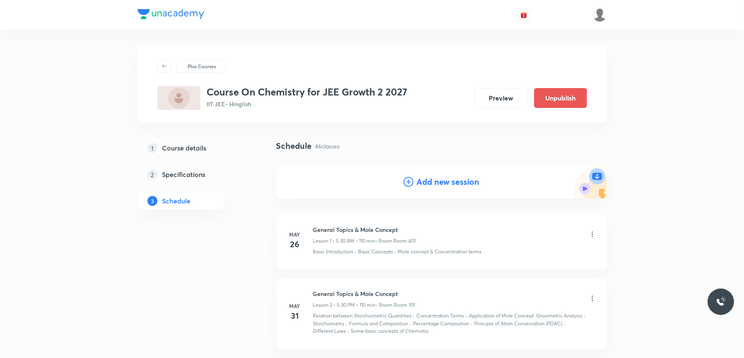
click at [426, 175] on h4 "Add new session" at bounding box center [448, 181] width 63 height 12
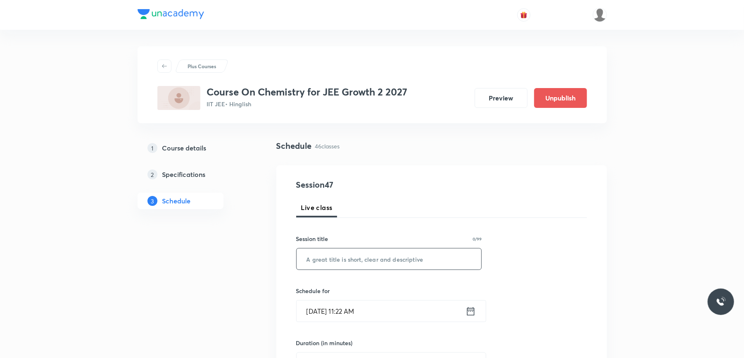
click at [305, 263] on input "text" at bounding box center [388, 258] width 185 height 21
paste input "Chemical Bonding"
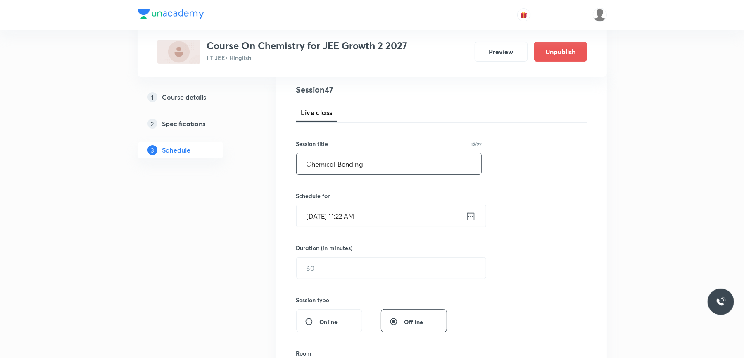
scroll to position [110, 0]
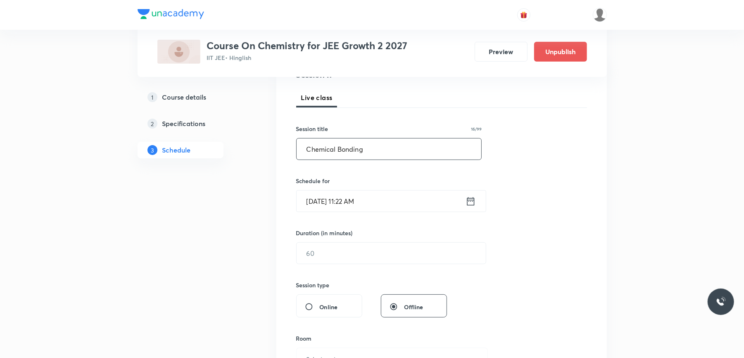
type input "Chemical Bonding"
click at [395, 200] on input "Sept 1, 2025, 11:22 AM" at bounding box center [380, 200] width 169 height 21
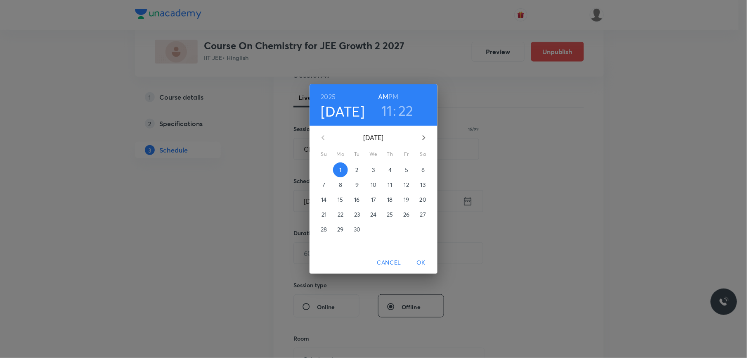
click at [354, 168] on span "2" at bounding box center [357, 170] width 15 height 8
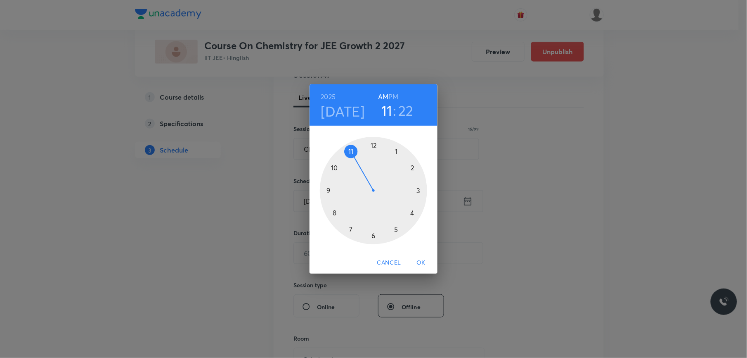
click at [395, 96] on h6 "PM" at bounding box center [394, 97] width 10 height 12
click at [419, 191] on div at bounding box center [373, 190] width 107 height 107
click at [374, 144] on div at bounding box center [373, 190] width 107 height 107
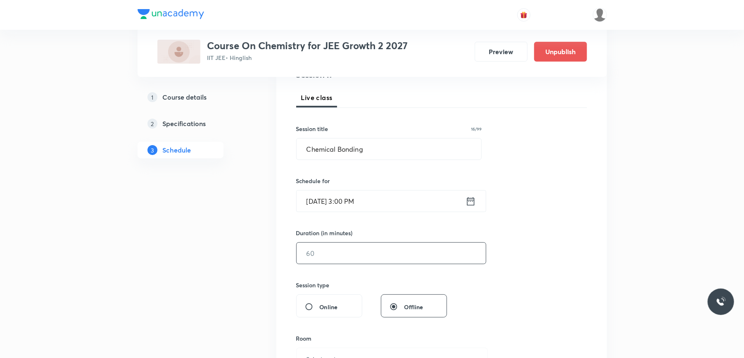
click at [330, 250] on input "text" at bounding box center [390, 252] width 189 height 21
type input "7"
type input "0"
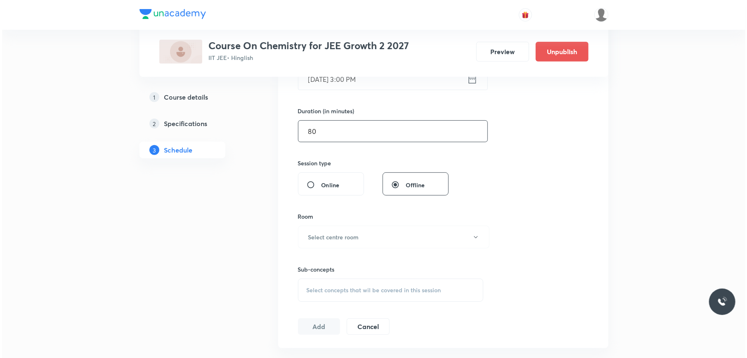
scroll to position [275, 0]
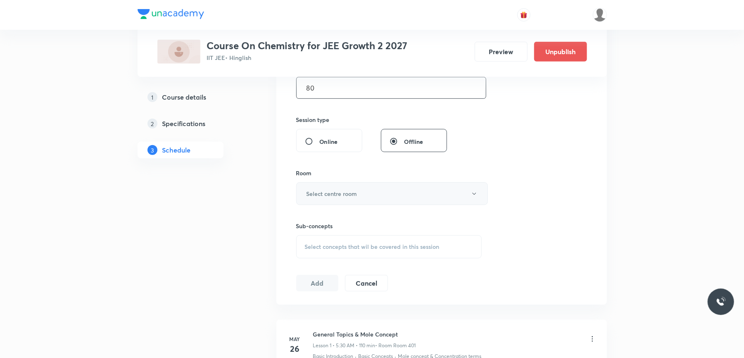
type input "80"
click at [367, 200] on button "Select centre room" at bounding box center [392, 193] width 192 height 23
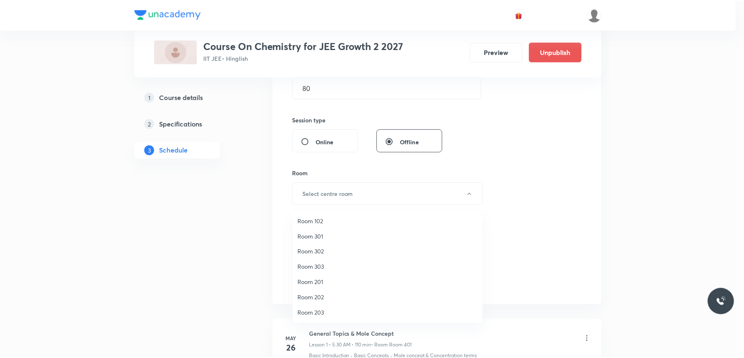
scroll to position [77, 0]
click at [327, 235] on span "Room 203" at bounding box center [389, 236] width 181 height 9
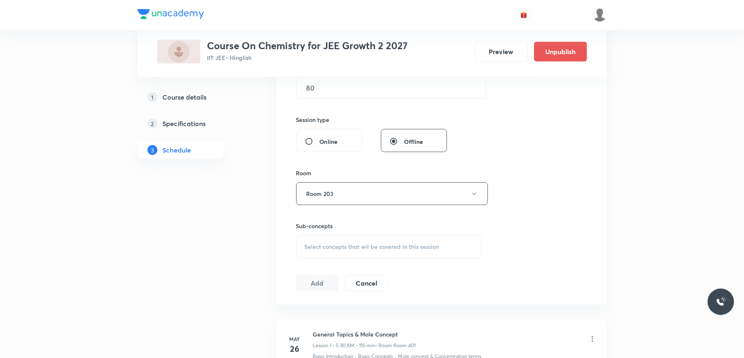
click at [330, 246] on span "Select concepts that wil be covered in this session" at bounding box center [372, 246] width 135 height 7
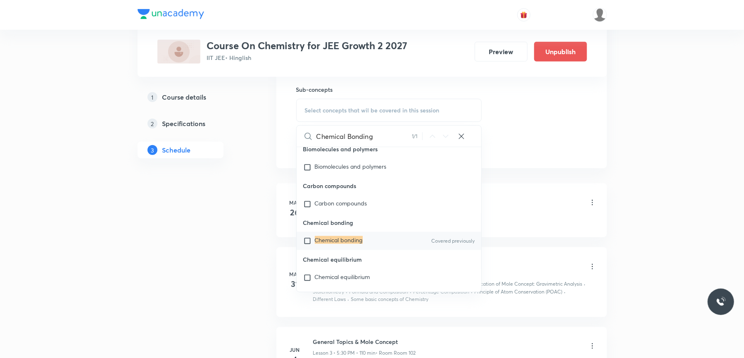
scroll to position [440, 0]
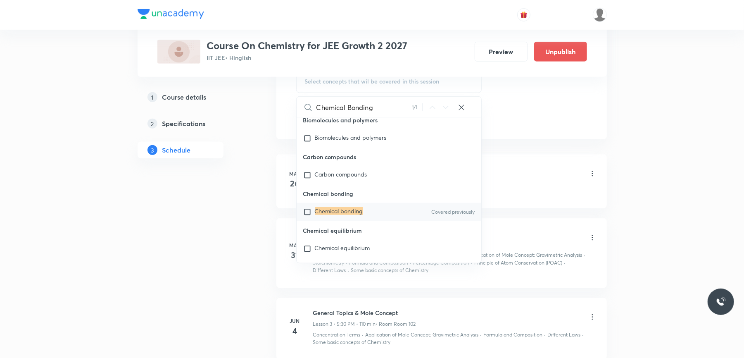
type input "Chemical Bonding"
click at [307, 216] on input "checkbox" at bounding box center [309, 212] width 12 height 8
checkbox input "true"
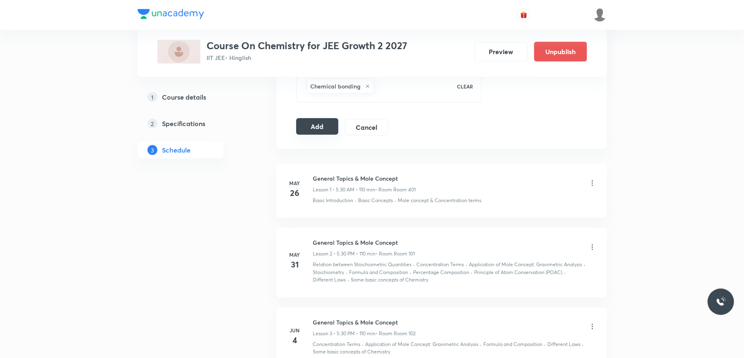
click at [313, 128] on button "Add" at bounding box center [317, 126] width 43 height 17
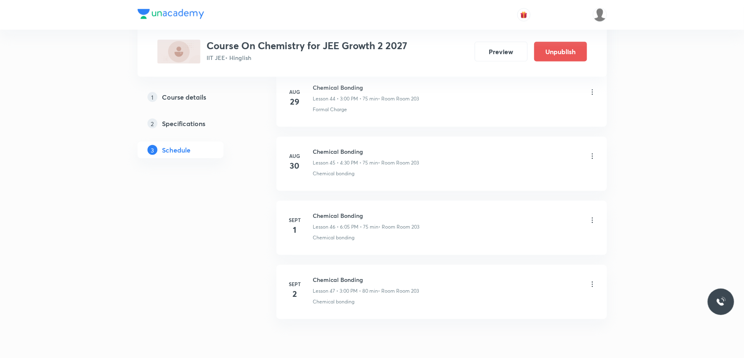
scroll to position [3054, 0]
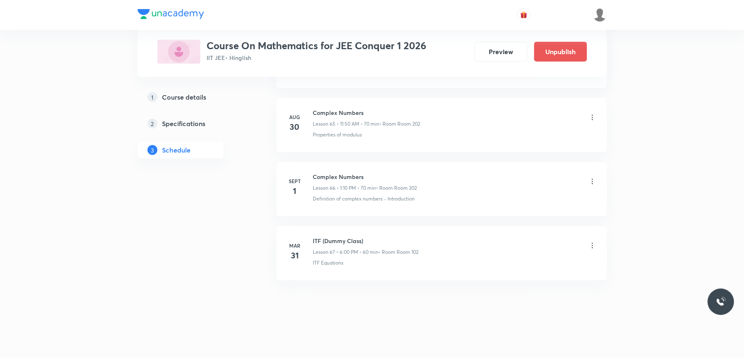
scroll to position [4691, 0]
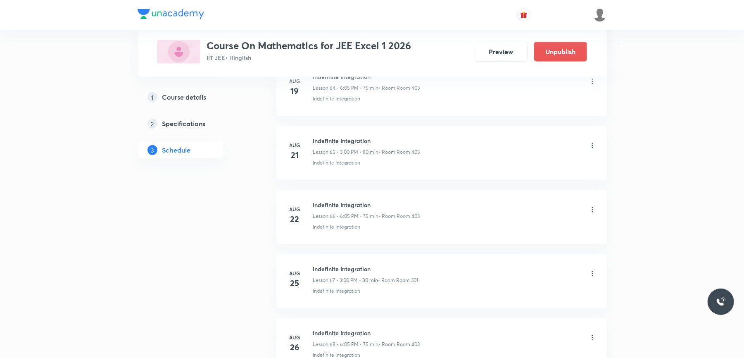
scroll to position [4992, 0]
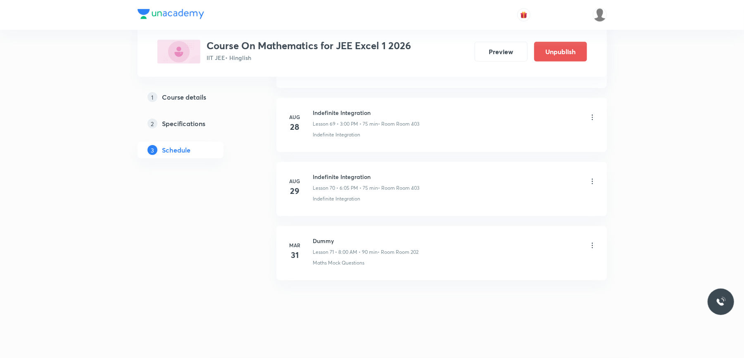
click at [337, 177] on h6 "Indefinite Integration" at bounding box center [366, 176] width 107 height 9
copy h6 "Indefinite Integration"
drag, startPoint x: 337, startPoint y: 177, endPoint x: 263, endPoint y: 234, distance: 93.6
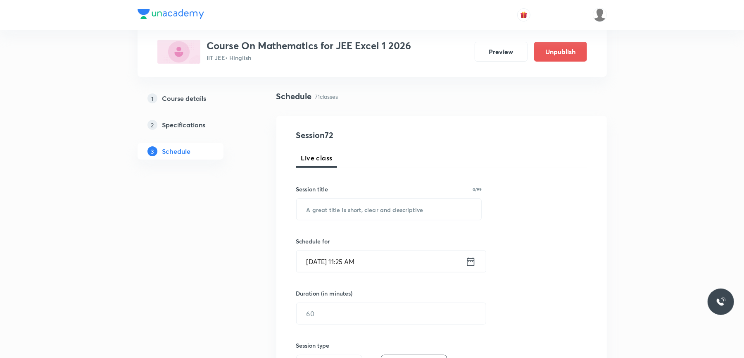
scroll to position [0, 0]
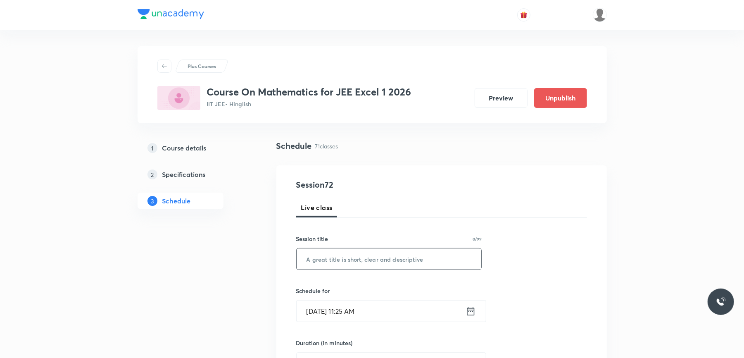
click at [312, 265] on input "text" at bounding box center [388, 258] width 185 height 21
paste input "Indefinite Integration"
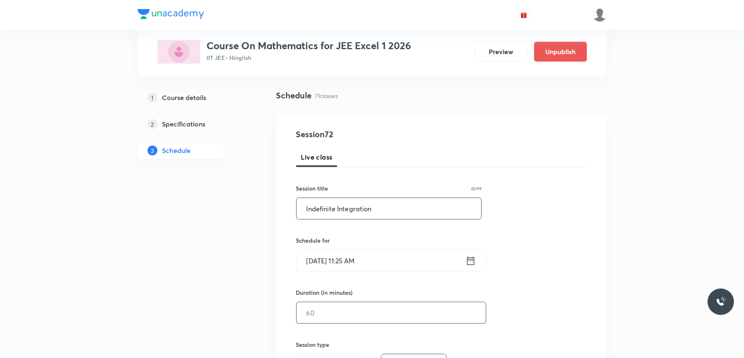
scroll to position [110, 0]
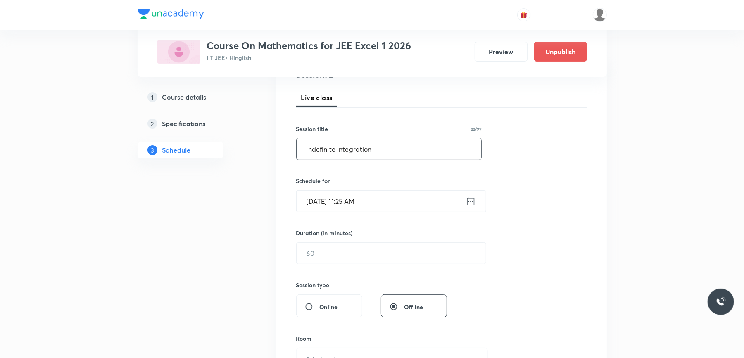
type input "Indefinite Integration"
click at [380, 205] on input "[DATE] 11:25 AM" at bounding box center [380, 200] width 169 height 21
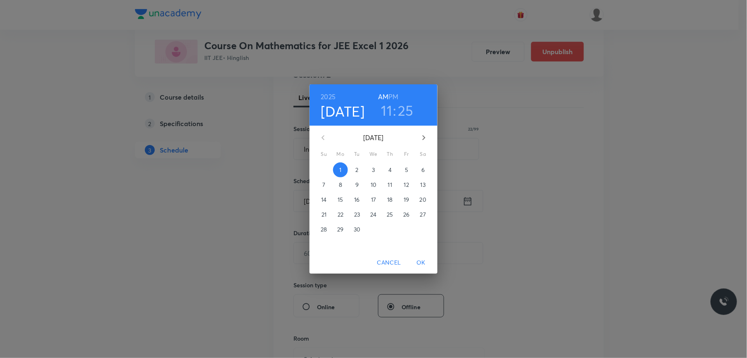
drag, startPoint x: 396, startPoint y: 96, endPoint x: 391, endPoint y: 101, distance: 6.4
click at [395, 96] on h6 "PM" at bounding box center [394, 97] width 10 height 12
click at [387, 112] on h3 "11" at bounding box center [387, 110] width 11 height 17
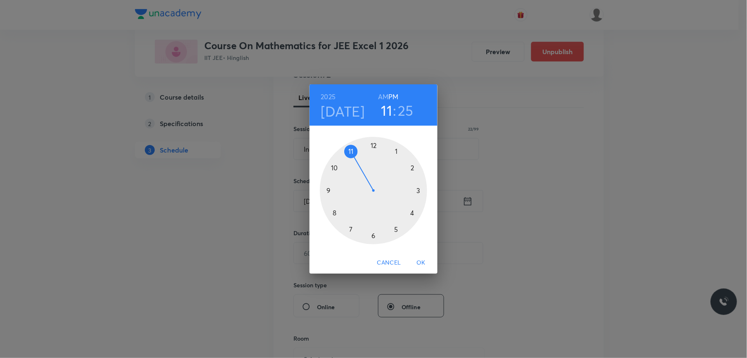
click at [420, 190] on div at bounding box center [373, 190] width 107 height 107
click at [373, 144] on div at bounding box center [373, 190] width 107 height 107
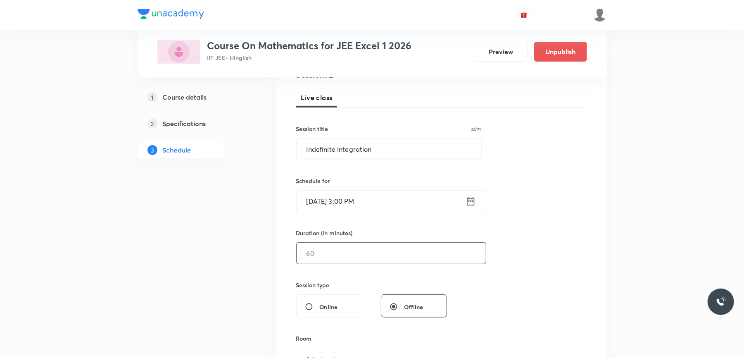
click at [314, 254] on input "text" at bounding box center [390, 252] width 189 height 21
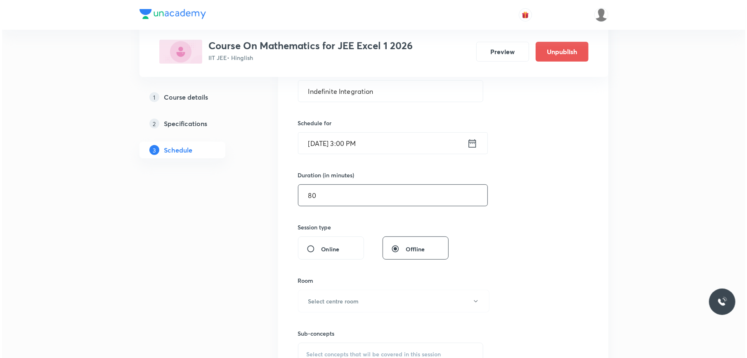
scroll to position [275, 0]
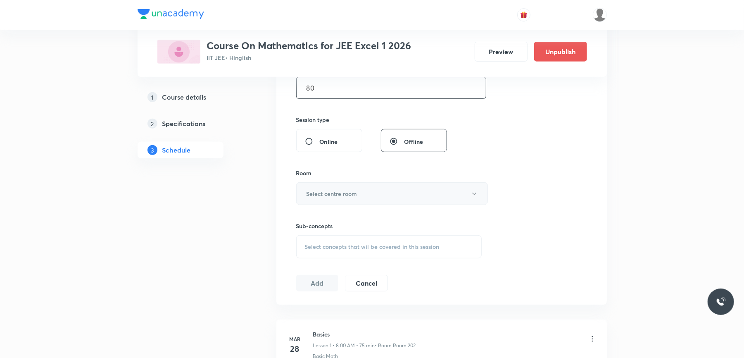
type input "80"
click at [359, 193] on button "Select centre room" at bounding box center [392, 193] width 192 height 23
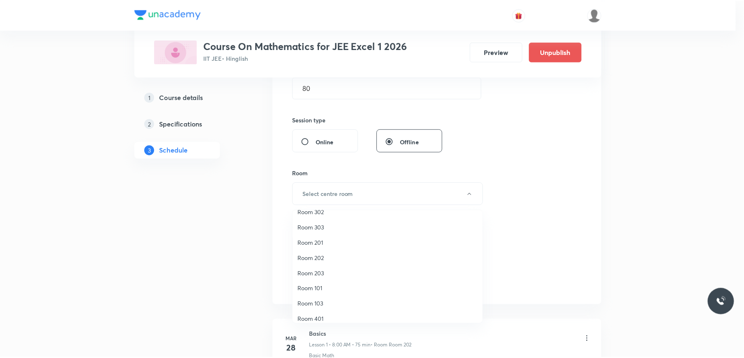
scroll to position [77, 0]
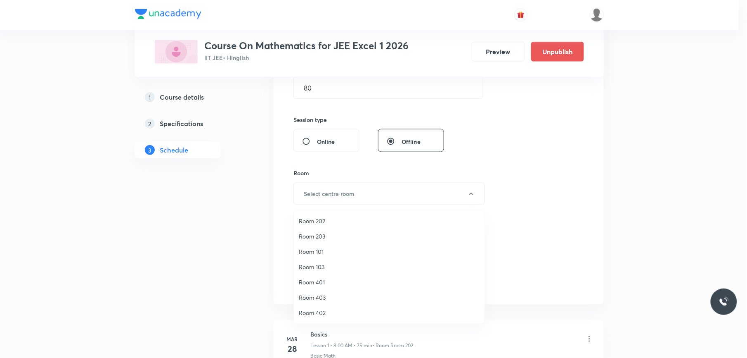
click at [321, 296] on span "Room 403" at bounding box center [389, 297] width 181 height 9
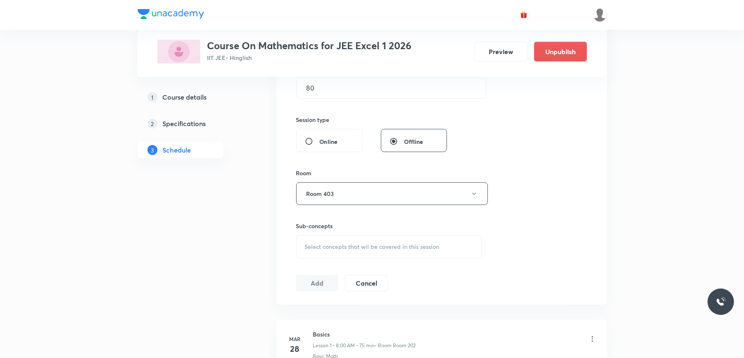
click at [340, 246] on span "Select concepts that wil be covered in this session" at bounding box center [372, 246] width 135 height 7
paste input "Indefinite Integration"
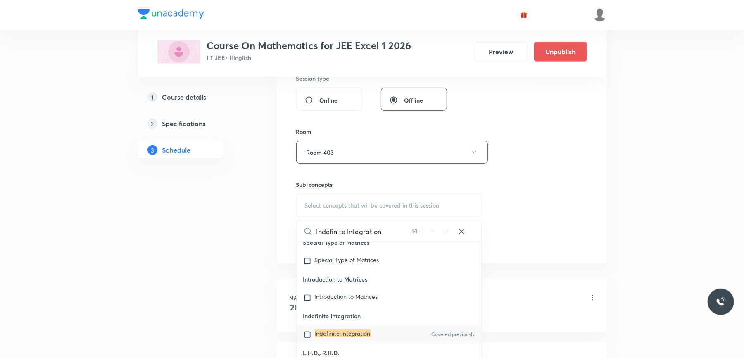
scroll to position [440, 0]
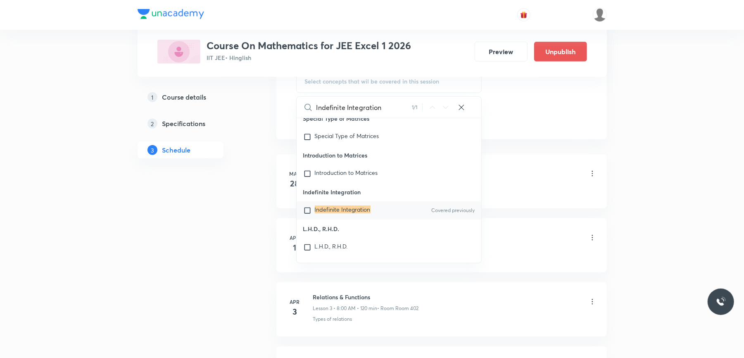
type input "Indefinite Integration"
click at [309, 214] on input "checkbox" at bounding box center [309, 210] width 12 height 8
checkbox input "true"
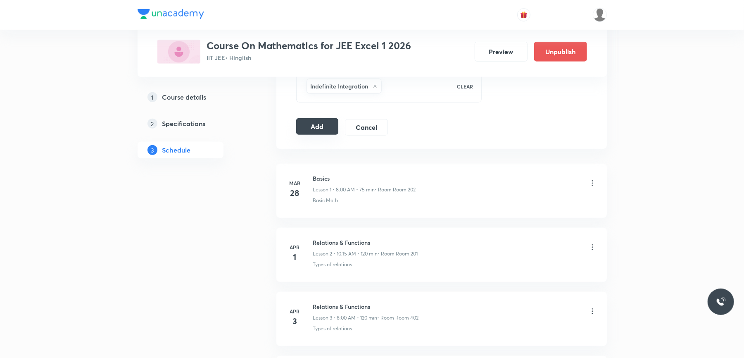
click at [315, 134] on button "Add" at bounding box center [317, 126] width 43 height 17
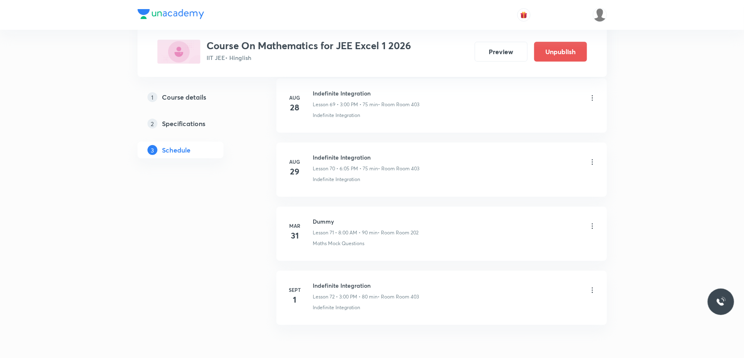
scroll to position [4675, 0]
